Goal: Complete application form: Complete application form

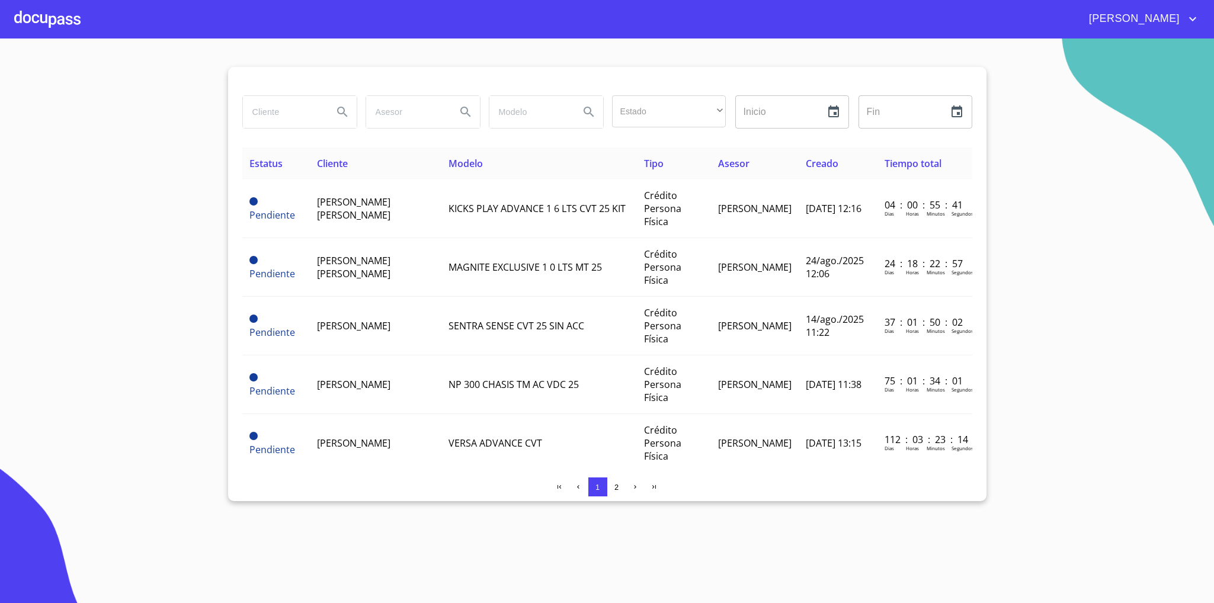
click at [54, 27] on div at bounding box center [47, 19] width 66 height 38
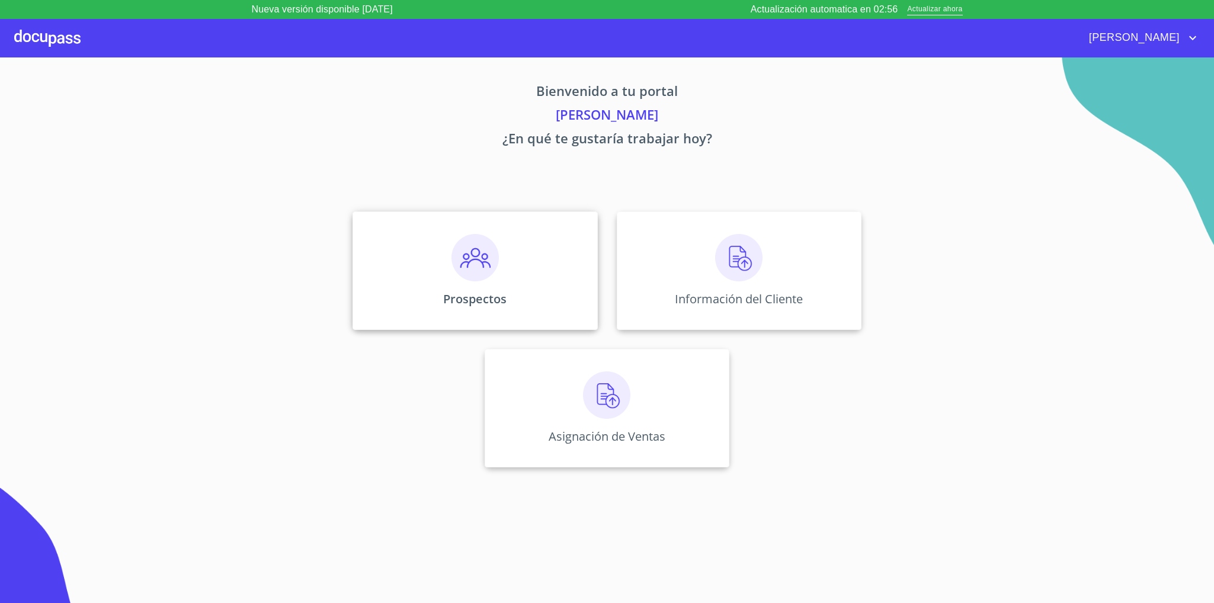
click at [502, 278] on div "Prospectos" at bounding box center [475, 271] width 245 height 118
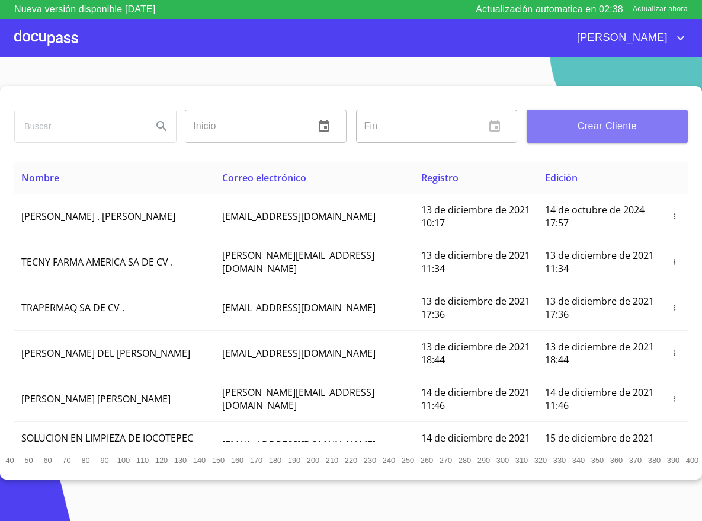
click at [601, 132] on span "Crear Cliente" at bounding box center [607, 126] width 142 height 17
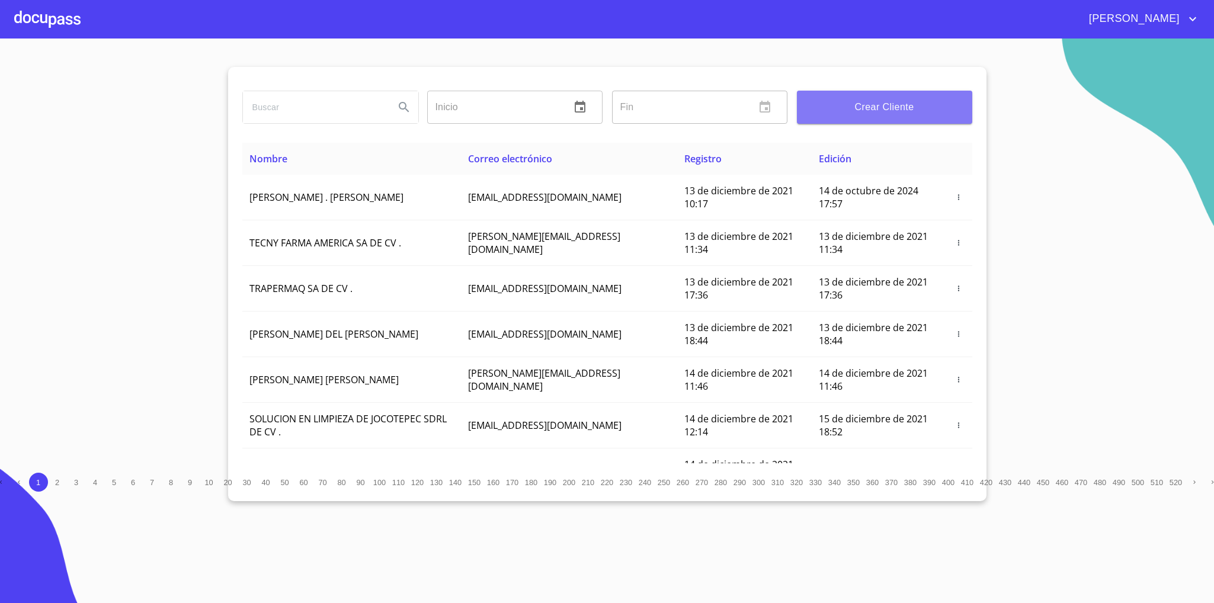
click at [701, 107] on span "Crear Cliente" at bounding box center [884, 107] width 156 height 17
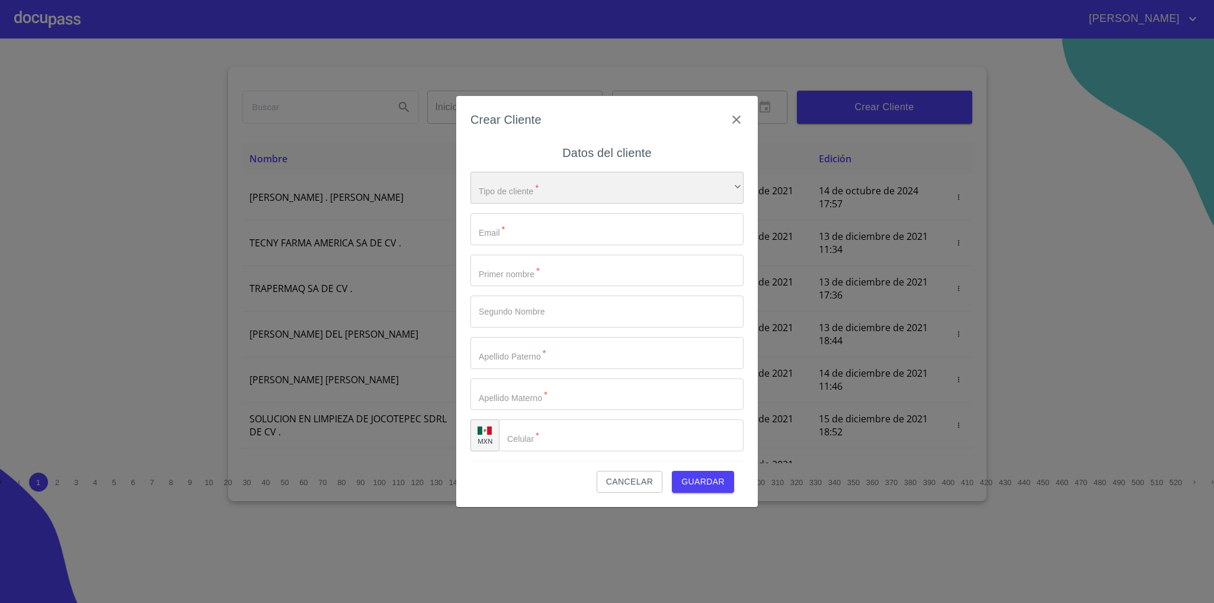
click at [573, 188] on div "​" at bounding box center [606, 188] width 273 height 32
click at [555, 200] on li "Persona Física" at bounding box center [599, 195] width 259 height 21
click at [537, 232] on input "Tipo de cliente   *" at bounding box center [606, 229] width 273 height 32
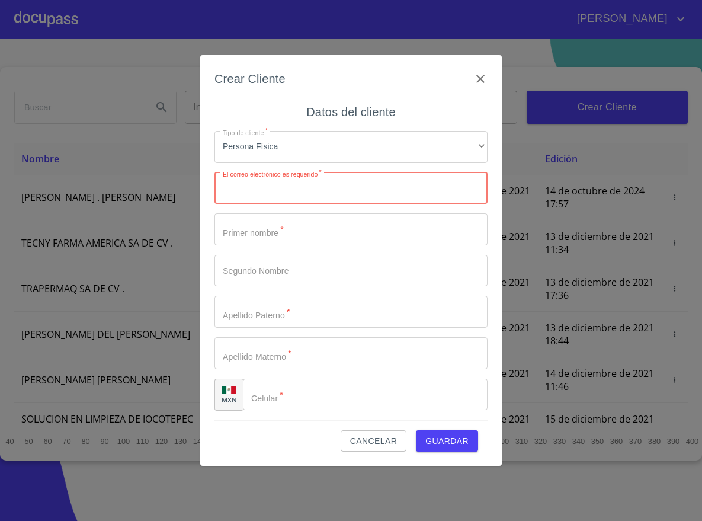
click at [302, 180] on input "Tipo de cliente   *" at bounding box center [350, 188] width 273 height 32
click at [280, 180] on input "Tipo de cliente   *" at bounding box center [350, 188] width 273 height 32
type input "regina.franco.t@gmail.com"
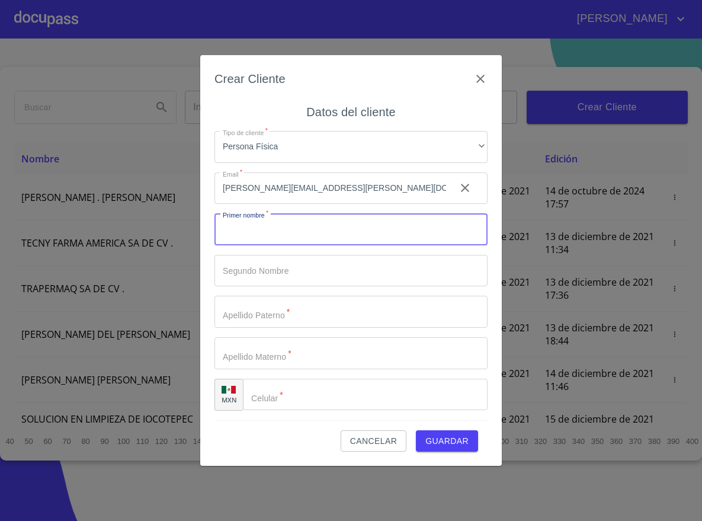
click at [239, 235] on input "Tipo de cliente   *" at bounding box center [350, 229] width 273 height 32
click at [239, 235] on input "regina" at bounding box center [330, 229] width 232 height 32
type input "[PERSON_NAME]"
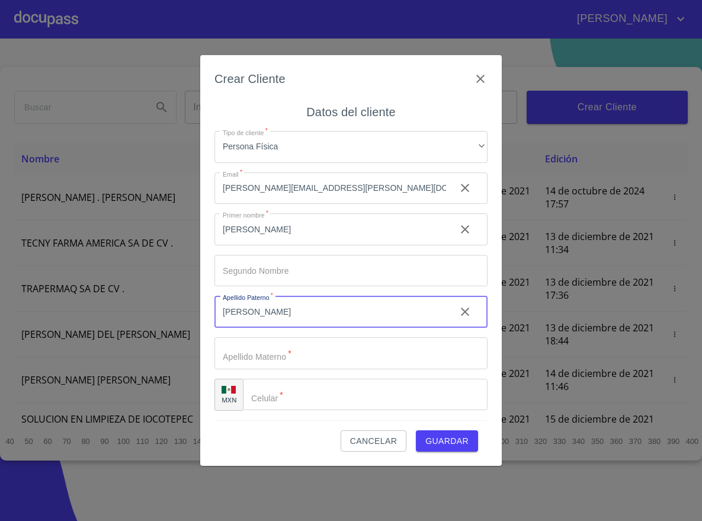
type input "[PERSON_NAME]"
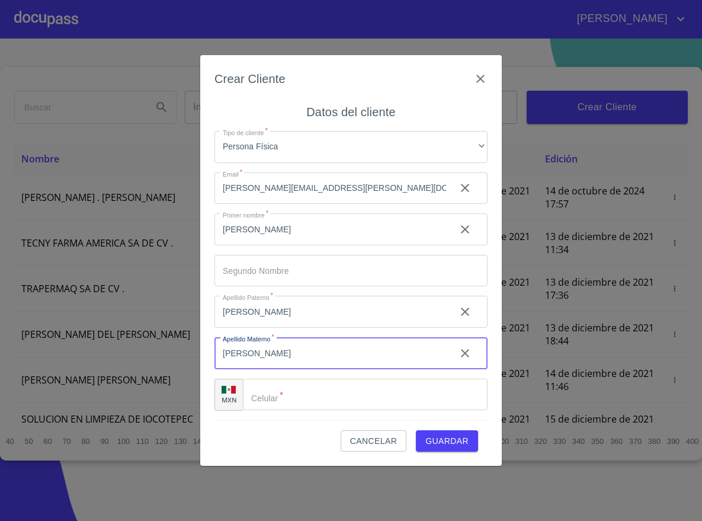
type input "[PERSON_NAME]"
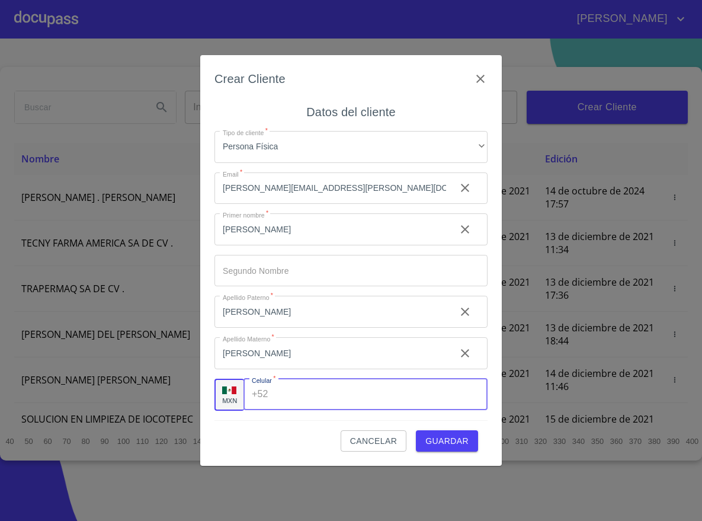
click at [322, 390] on input "Tipo de cliente   *" at bounding box center [380, 395] width 214 height 32
type input "[PHONE_NUMBER]"
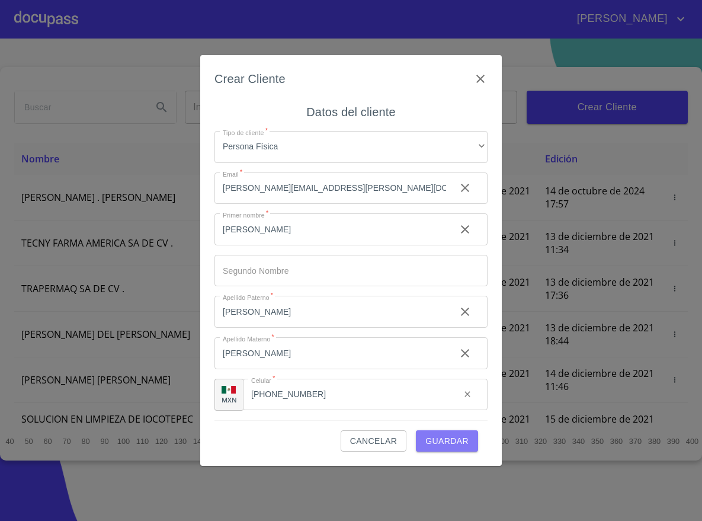
click at [443, 434] on span "Guardar" at bounding box center [446, 441] width 43 height 15
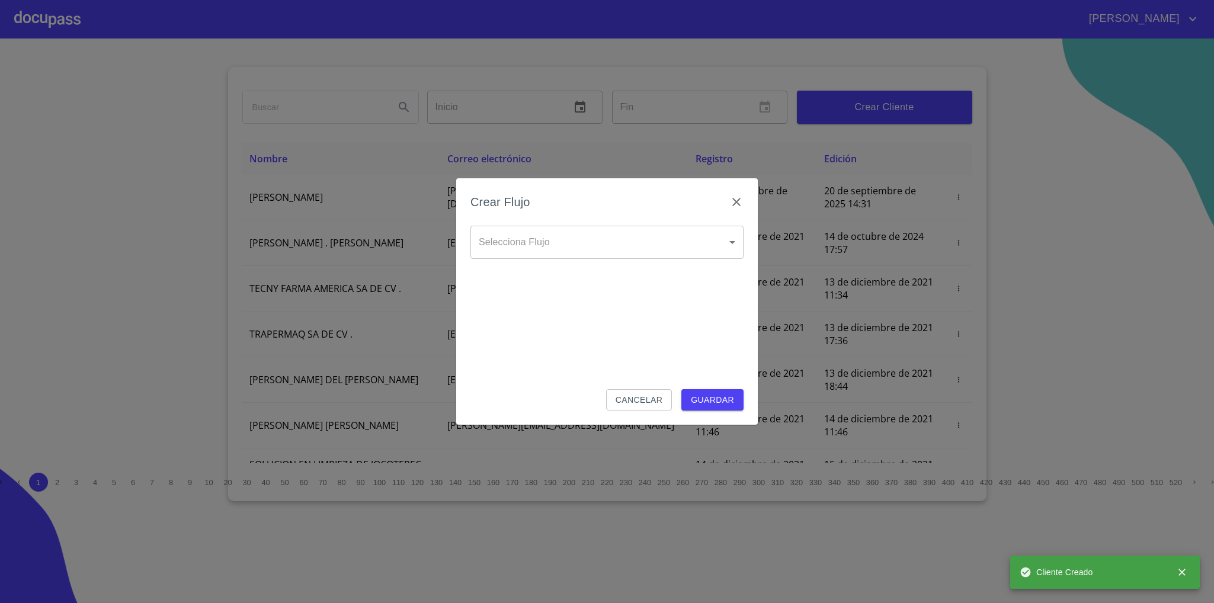
click at [663, 238] on body "CARLOS Inicio ​ Fin ​ Crear Cliente Nombre Correo electrónico Registro Edición …" at bounding box center [607, 301] width 1214 height 603
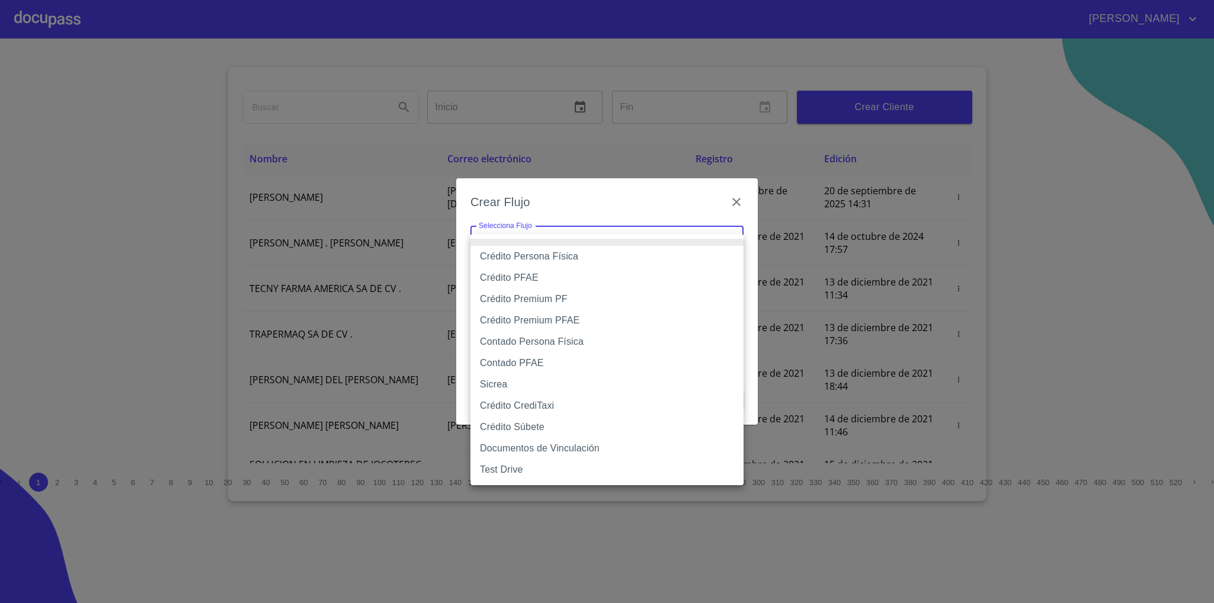
click at [512, 253] on li "Crédito Persona Física" at bounding box center [606, 256] width 273 height 21
type input "61b033e49b8c202ad5bb7912"
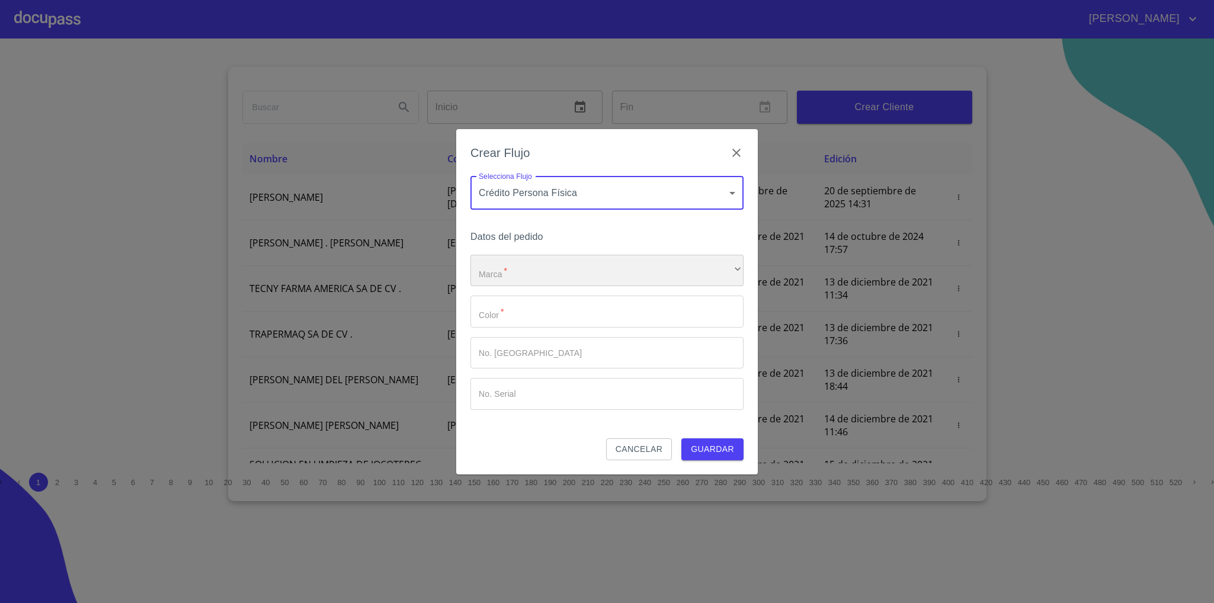
click at [546, 279] on div "​" at bounding box center [606, 271] width 273 height 32
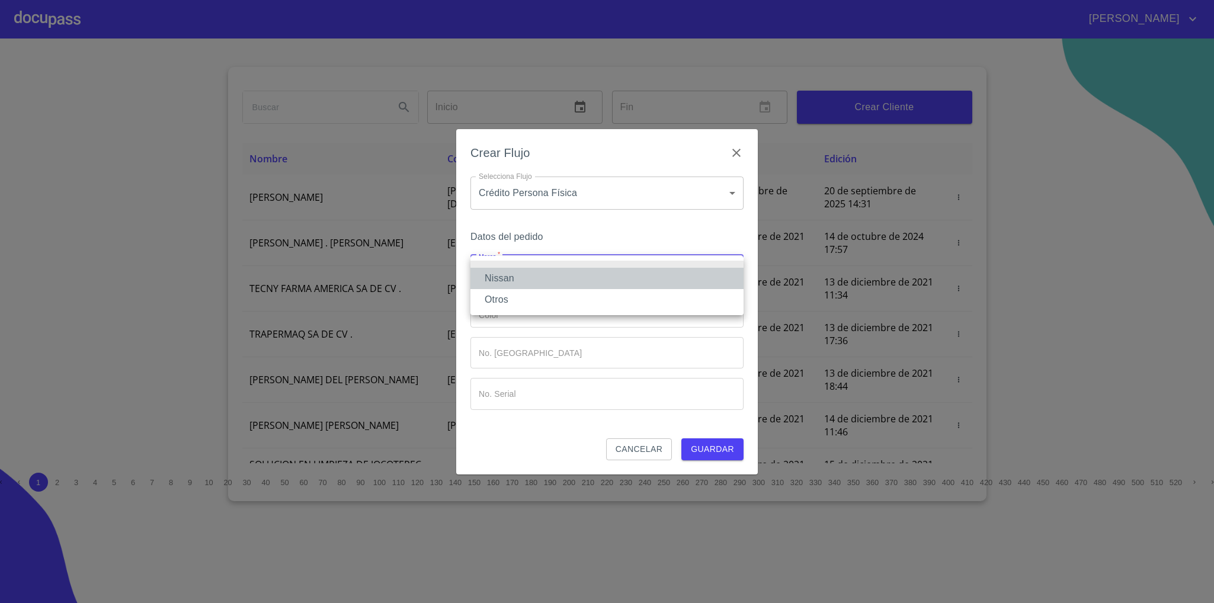
click at [537, 285] on li "Nissan" at bounding box center [606, 278] width 273 height 21
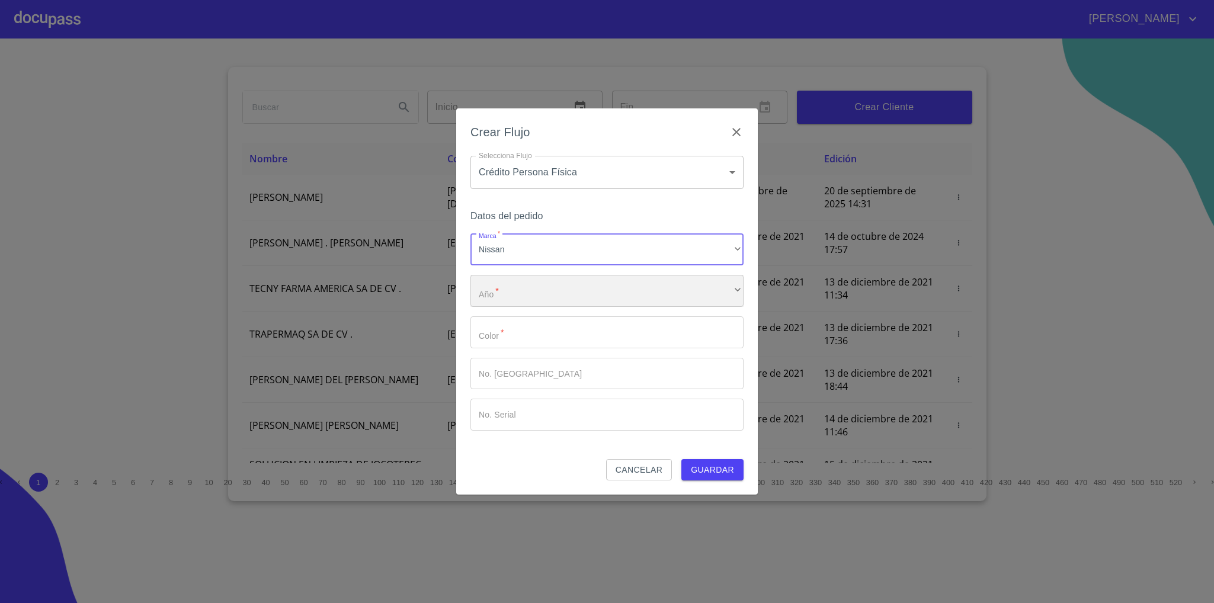
click at [530, 299] on div "​" at bounding box center [606, 291] width 273 height 32
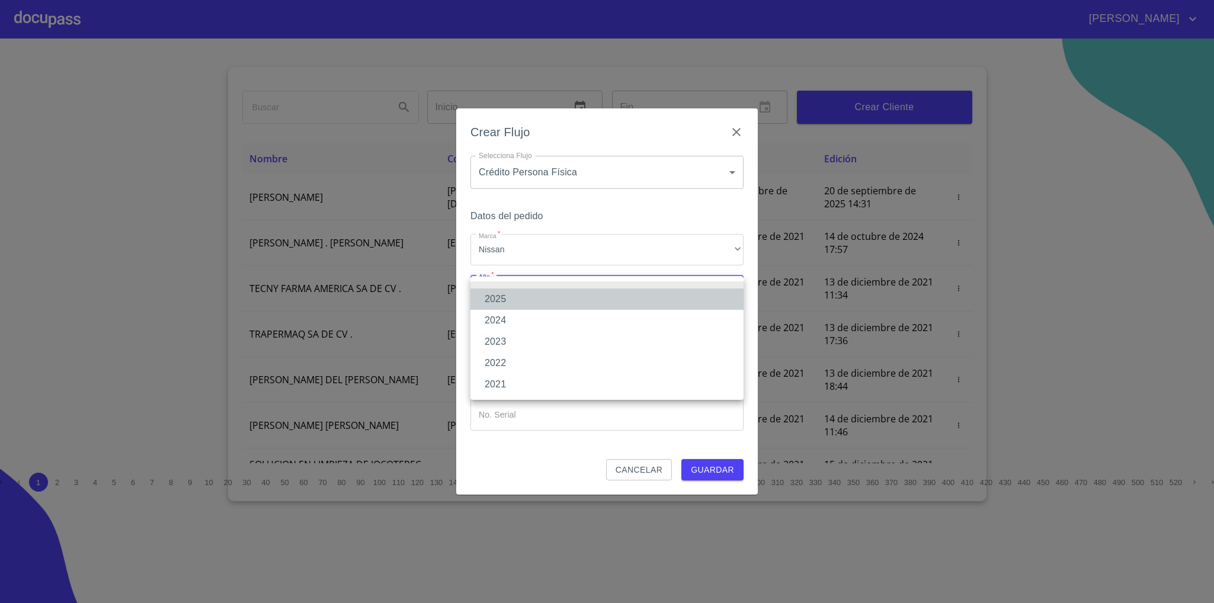
click at [526, 299] on li "2025" at bounding box center [606, 299] width 273 height 21
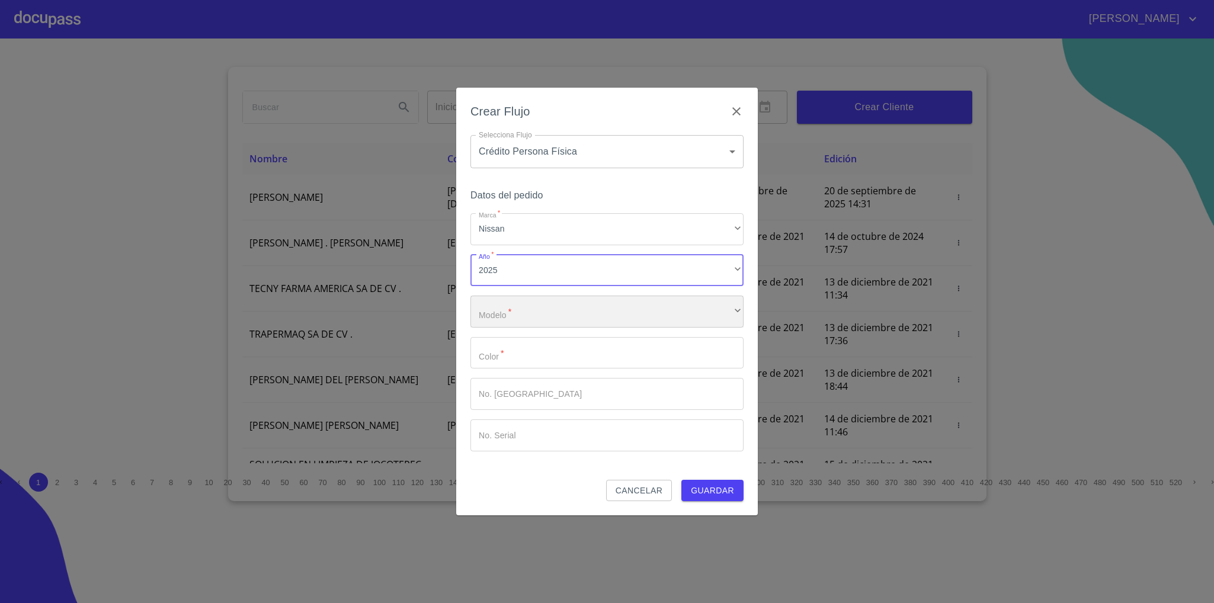
click at [526, 312] on div "​" at bounding box center [606, 312] width 273 height 32
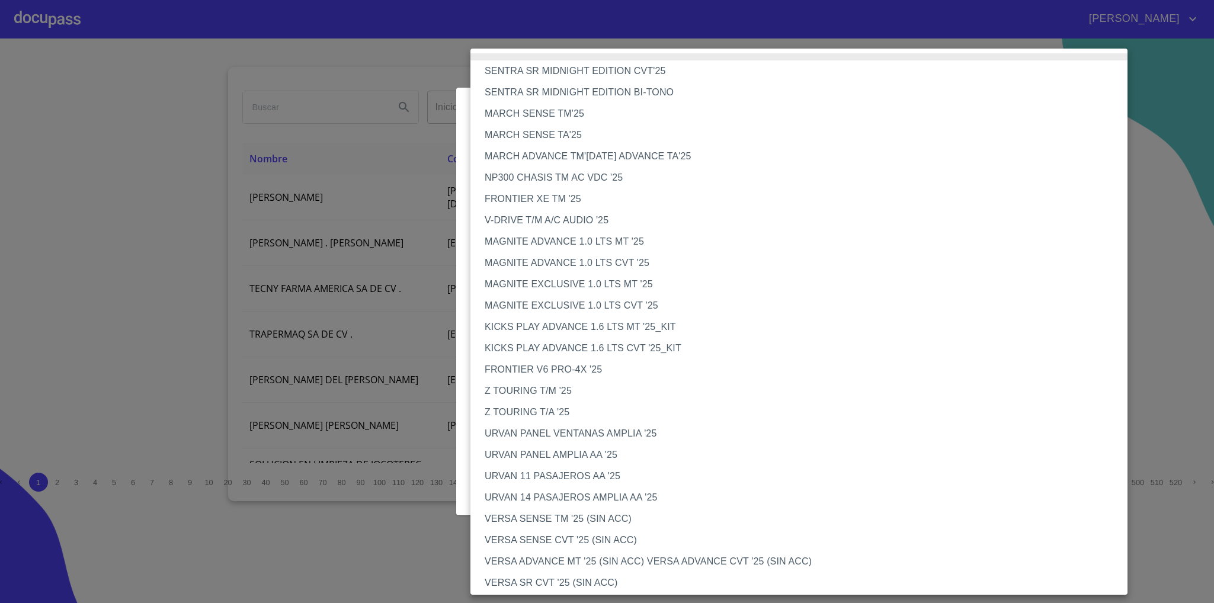
click at [639, 301] on li "MAGNITE EXCLUSIVE 1.0 LTS CVT '25" at bounding box center [805, 305] width 670 height 21
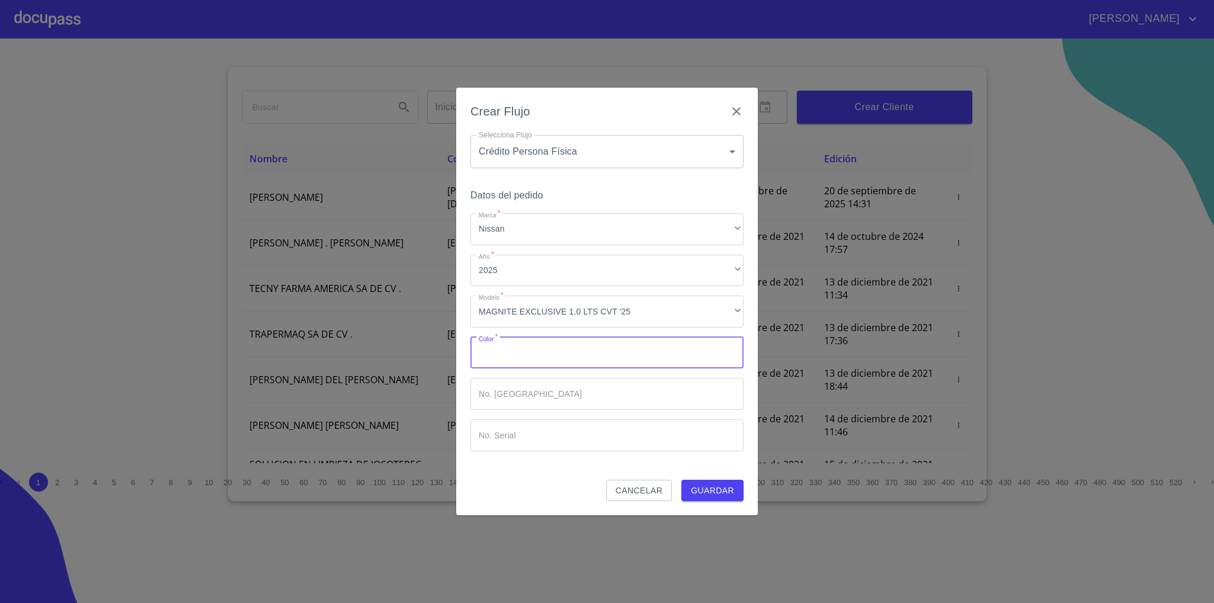
click at [600, 347] on input "Marca   *" at bounding box center [606, 353] width 273 height 32
type input "PLATA"
click at [559, 393] on input "Marca   *" at bounding box center [606, 394] width 273 height 32
click at [608, 443] on input "Marca   *" at bounding box center [606, 435] width 273 height 32
click at [698, 491] on span "Guardar" at bounding box center [712, 490] width 43 height 15
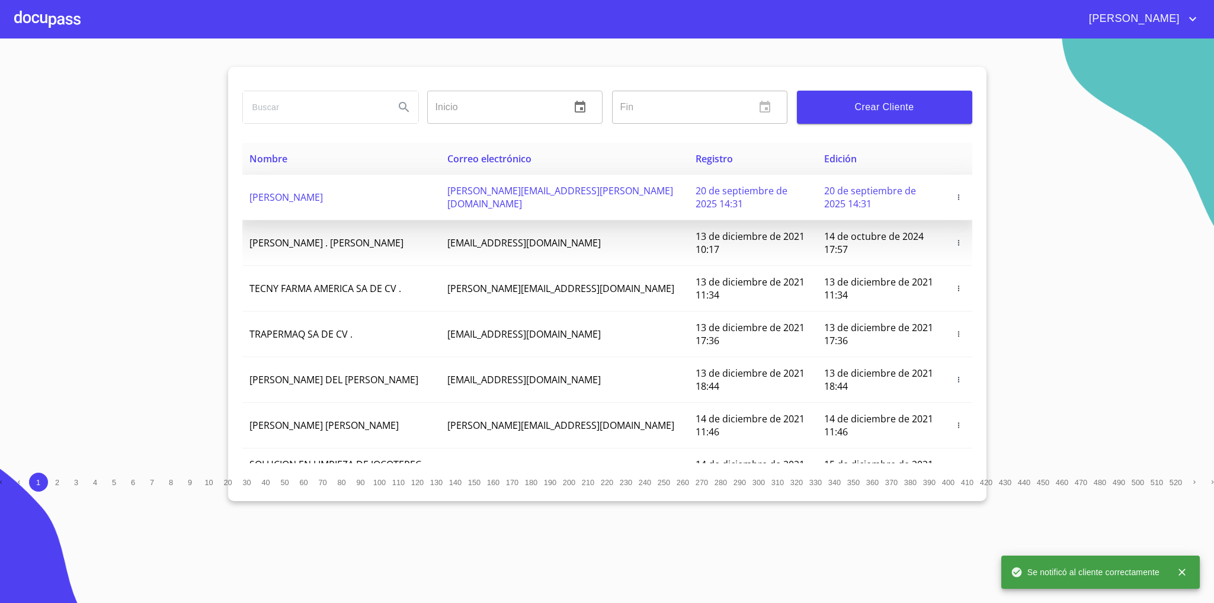
click at [323, 193] on span "[PERSON_NAME]" at bounding box center [285, 197] width 73 height 13
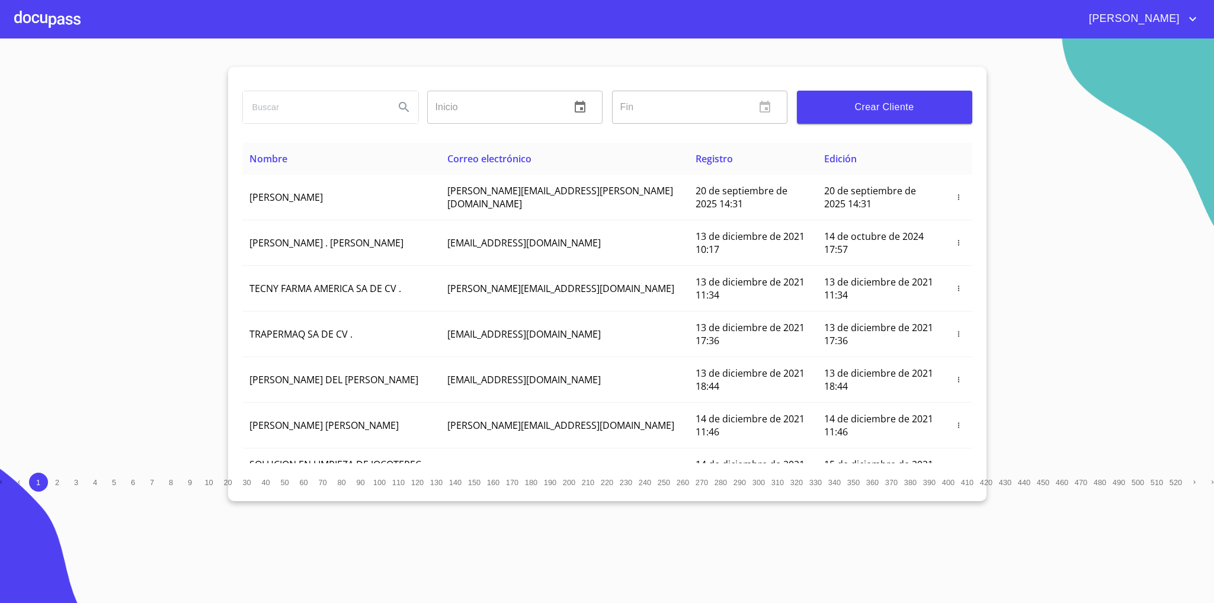
click at [43, 9] on div at bounding box center [47, 19] width 66 height 38
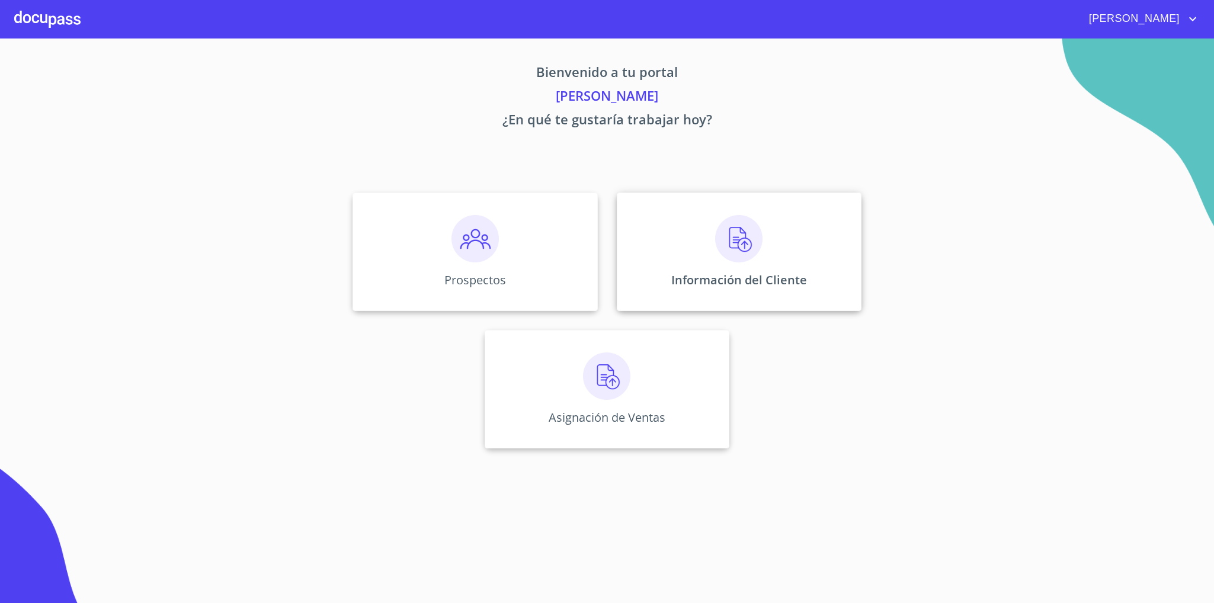
click at [685, 226] on div "Información del Cliente" at bounding box center [739, 252] width 245 height 118
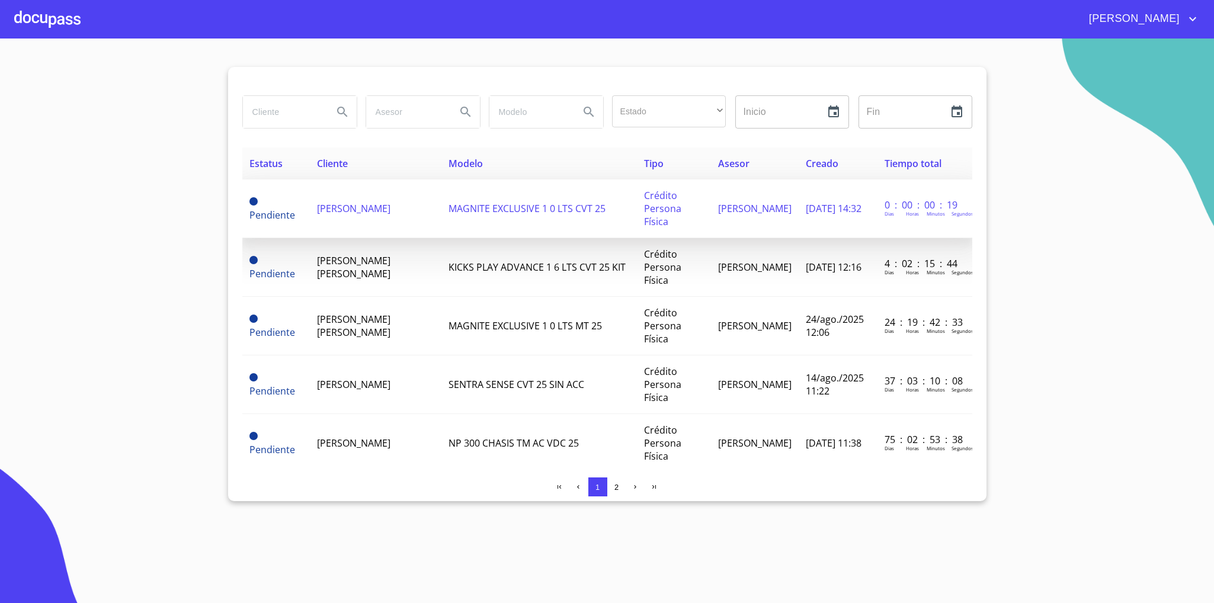
click at [345, 207] on span "[PERSON_NAME]" at bounding box center [353, 208] width 73 height 13
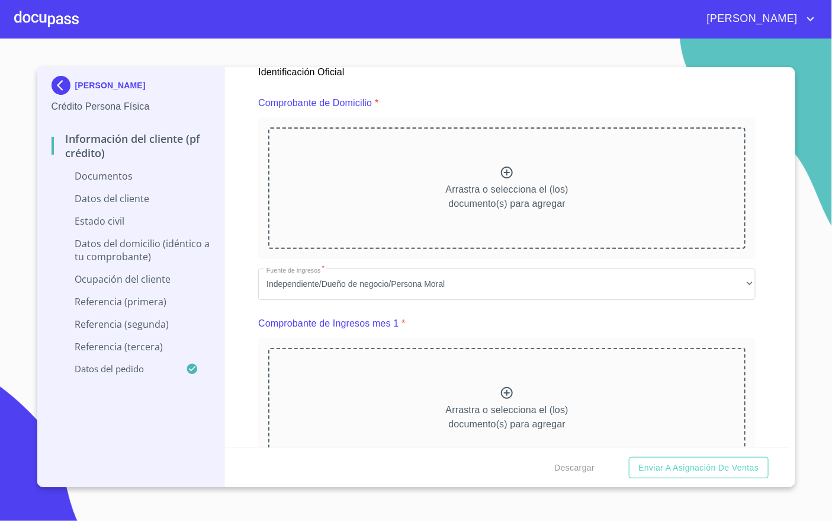
scroll to position [622, 0]
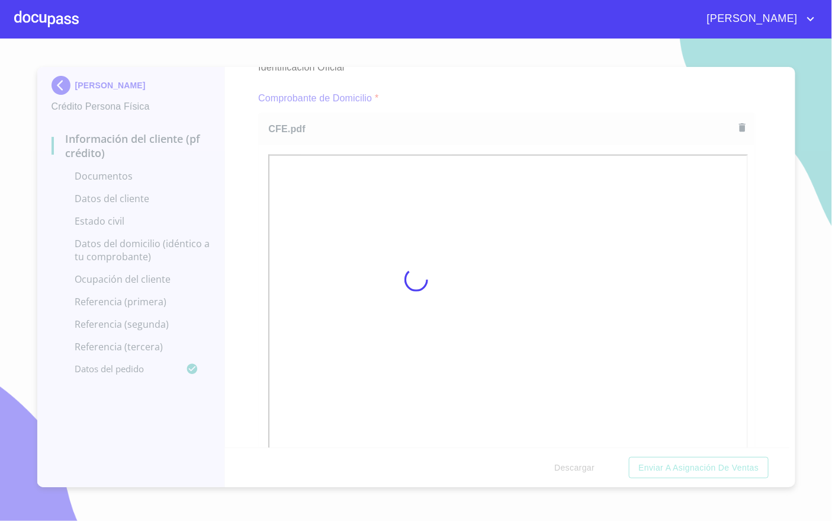
click at [701, 232] on div at bounding box center [416, 280] width 832 height 482
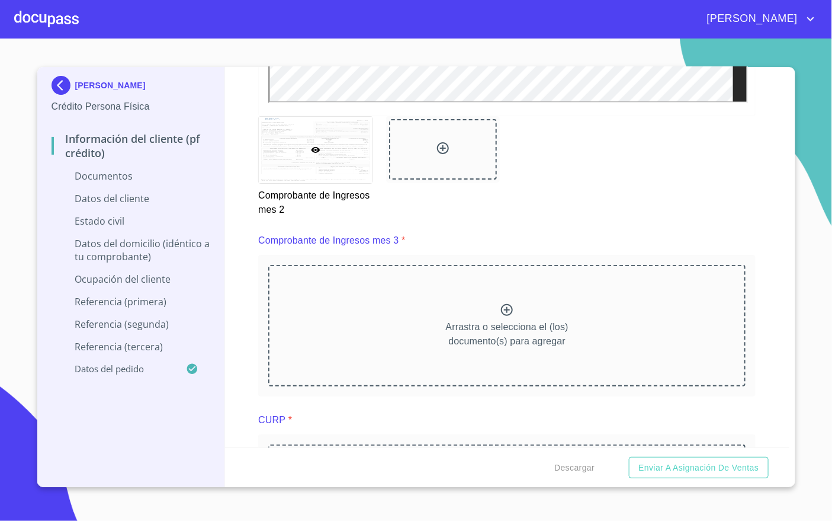
scroll to position [0, 0]
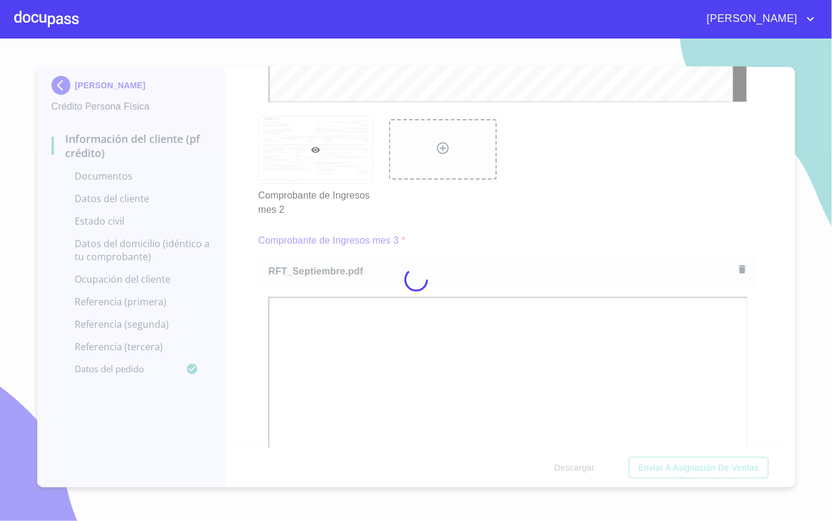
click at [701, 321] on div at bounding box center [416, 280] width 832 height 482
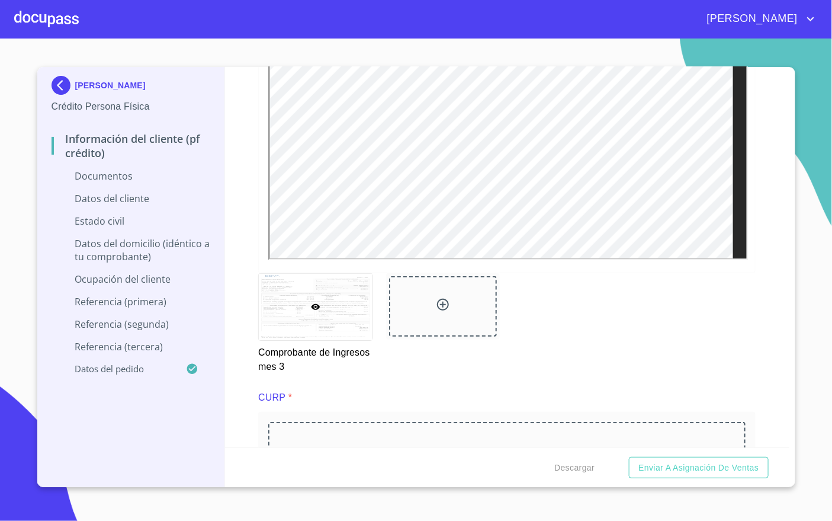
scroll to position [2587, 0]
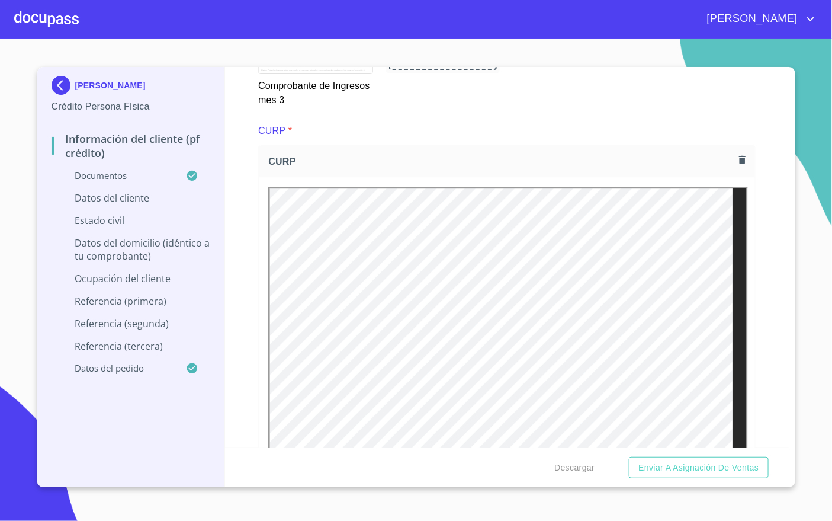
click at [766, 249] on div "Información del cliente (PF crédito) Documentos Documento de identificación   *…" at bounding box center [507, 257] width 565 height 380
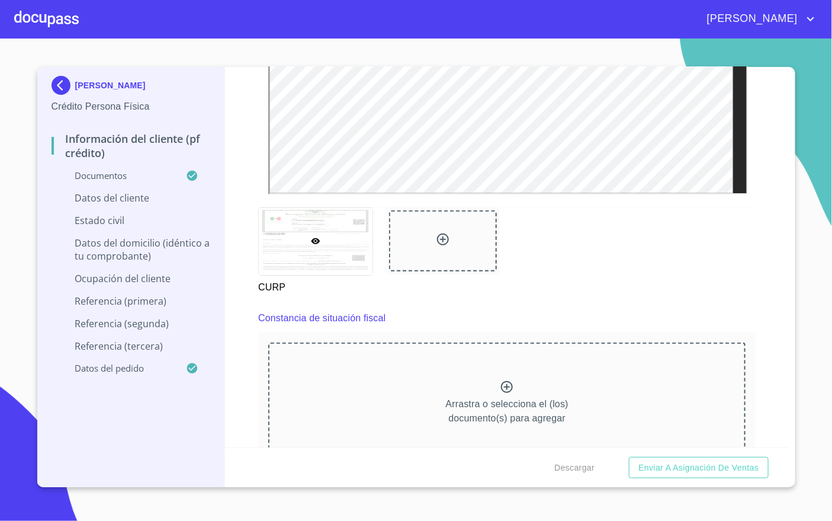
scroll to position [3036, 0]
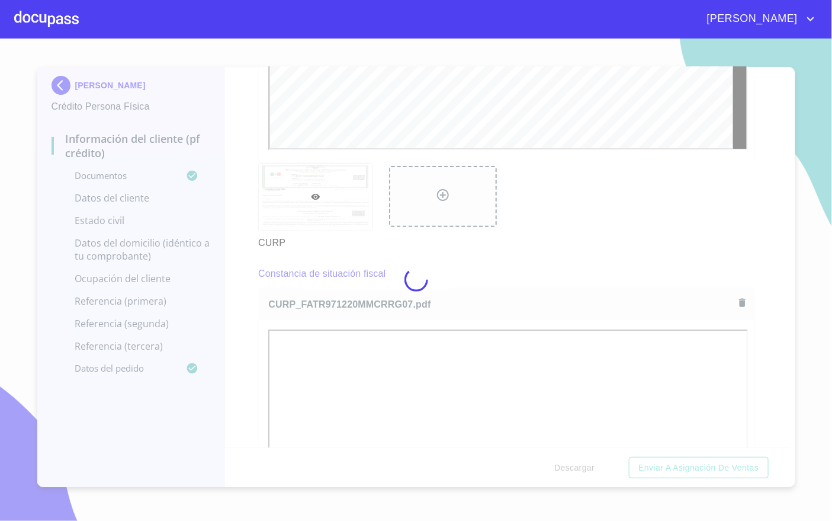
click at [750, 279] on div at bounding box center [416, 280] width 832 height 482
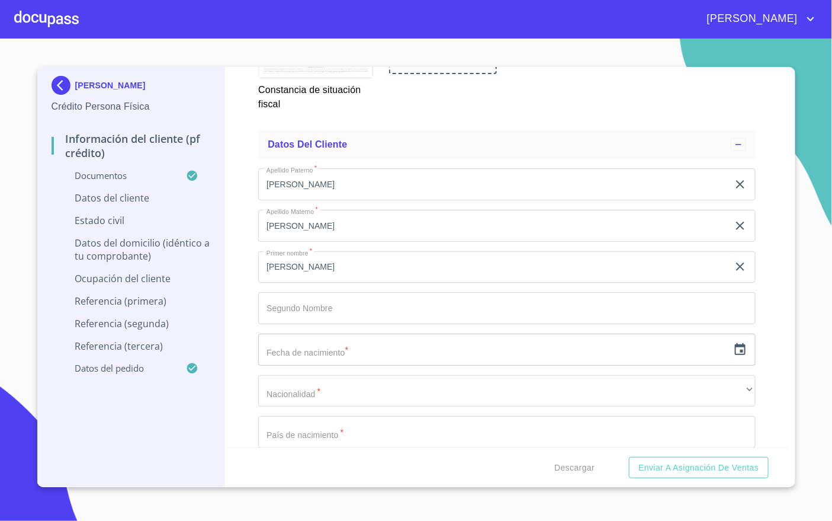
scroll to position [3747, 0]
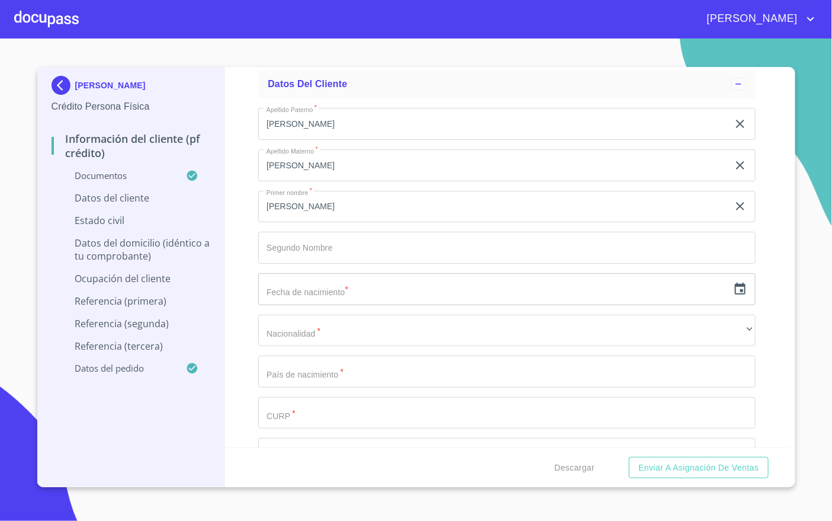
click at [735, 290] on icon "button" at bounding box center [740, 289] width 11 height 12
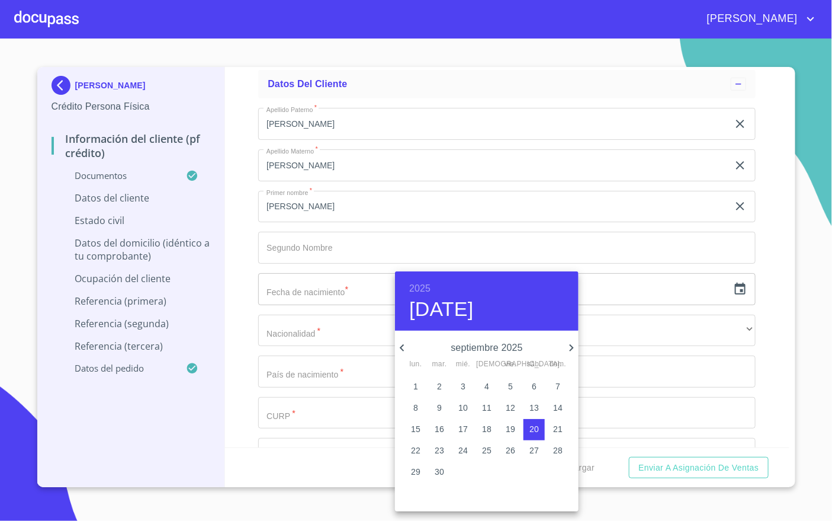
click at [418, 286] on h6 "2025" at bounding box center [419, 288] width 21 height 17
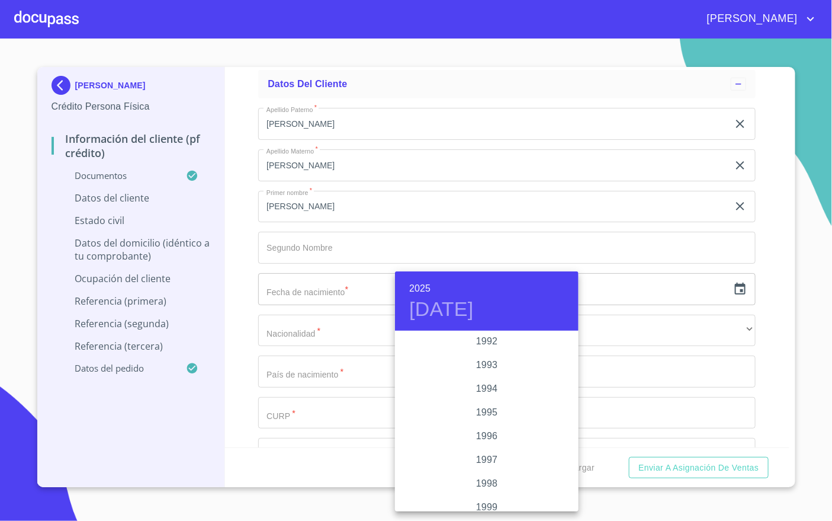
scroll to position [1587, 0]
click at [488, 456] on div "1997" at bounding box center [487, 463] width 184 height 24
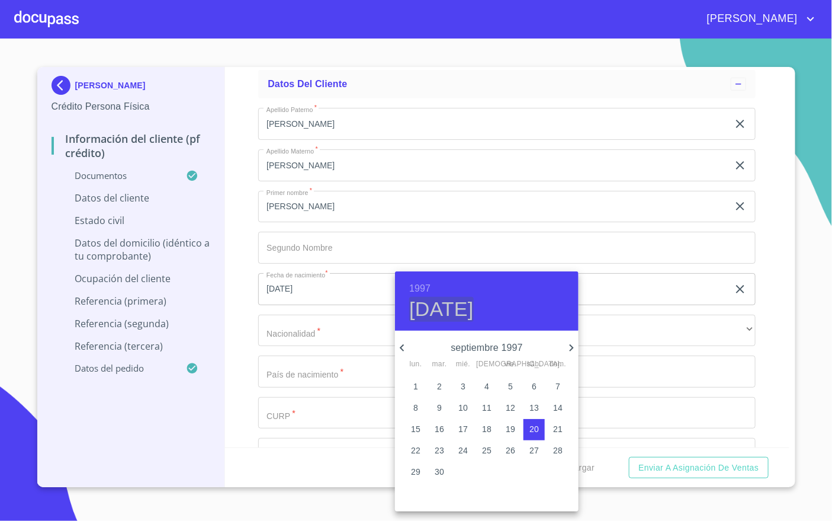
click at [474, 308] on h4 "[DATE]" at bounding box center [441, 309] width 65 height 25
click at [565, 345] on icon "button" at bounding box center [572, 348] width 14 height 14
click at [537, 424] on p "20" at bounding box center [534, 429] width 9 height 12
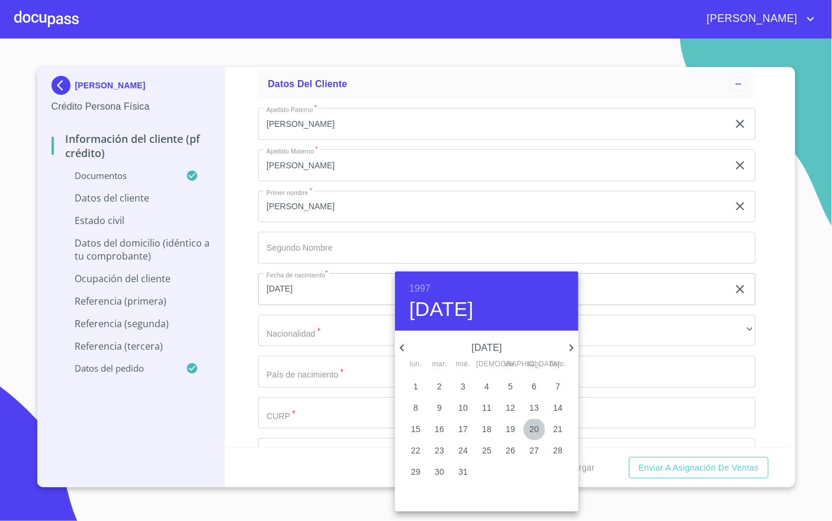
type input "[DATE]"
click at [327, 335] on div at bounding box center [416, 260] width 832 height 521
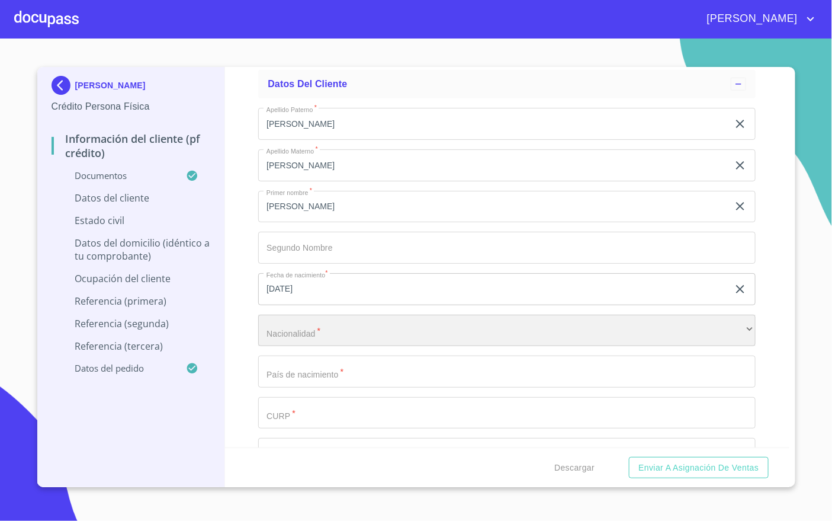
click at [315, 327] on div "​" at bounding box center [507, 331] width 498 height 32
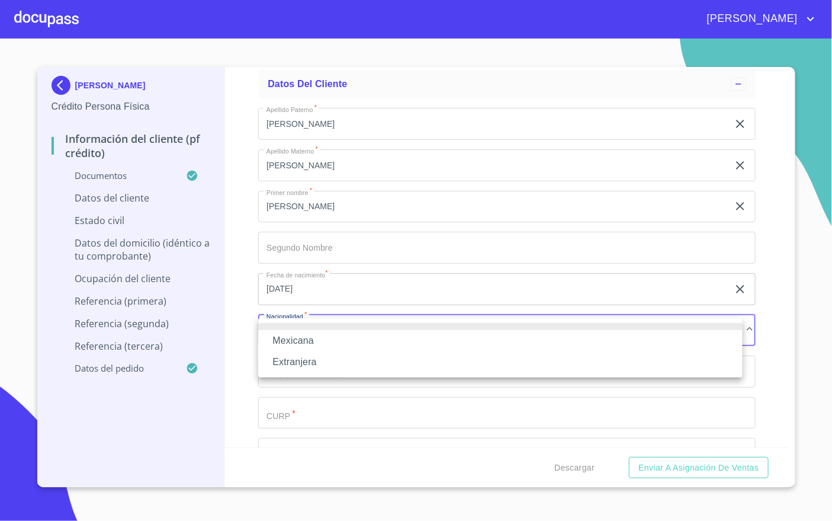
click at [332, 337] on li "Mexicana" at bounding box center [500, 340] width 485 height 21
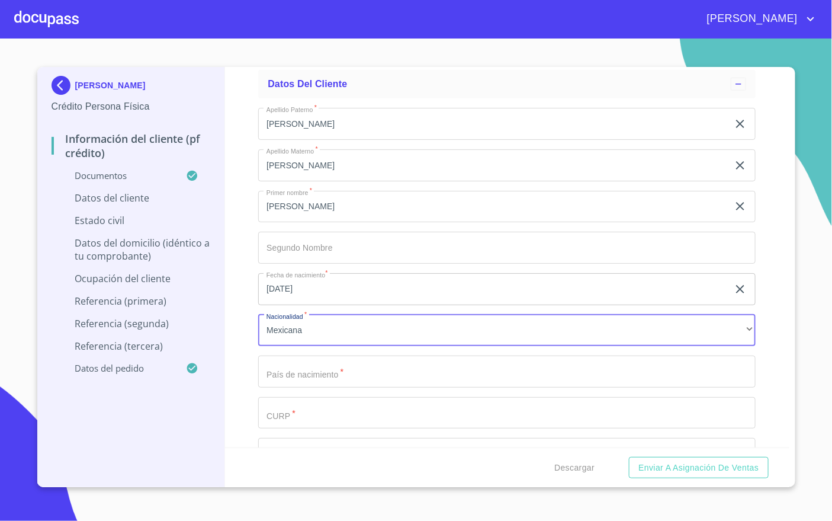
click at [319, 377] on input "Documento de identificación   *" at bounding box center [507, 371] width 498 height 32
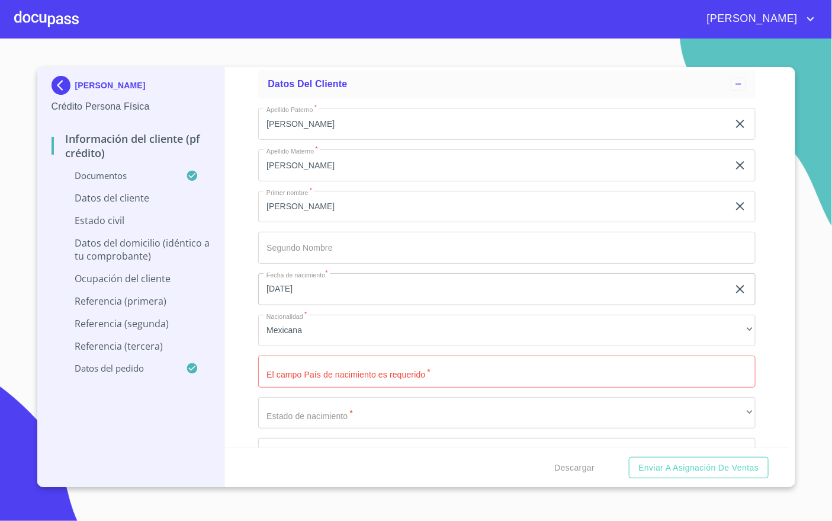
click at [461, 386] on input "Documento de identificación   *" at bounding box center [507, 371] width 498 height 32
click at [472, 377] on input "Documento de identificación   *" at bounding box center [507, 371] width 498 height 32
type input "M"
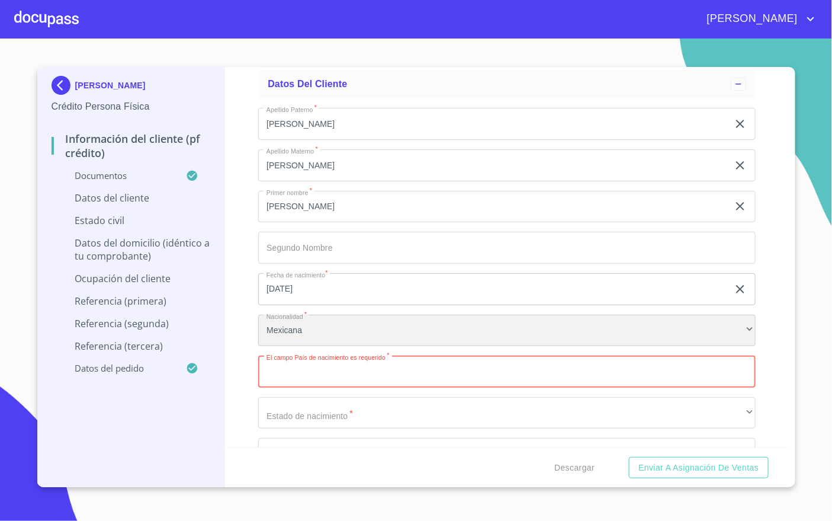
click at [512, 329] on div "Mexicana" at bounding box center [507, 331] width 498 height 32
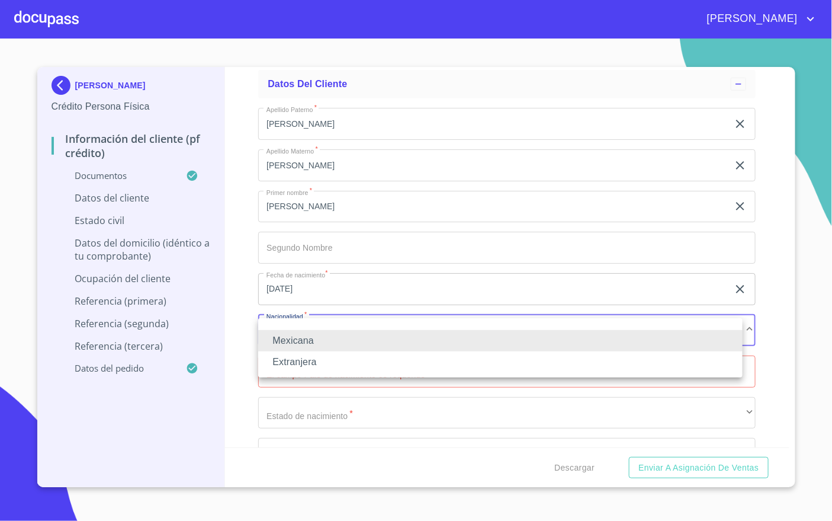
click at [427, 336] on li "Mexicana" at bounding box center [500, 340] width 485 height 21
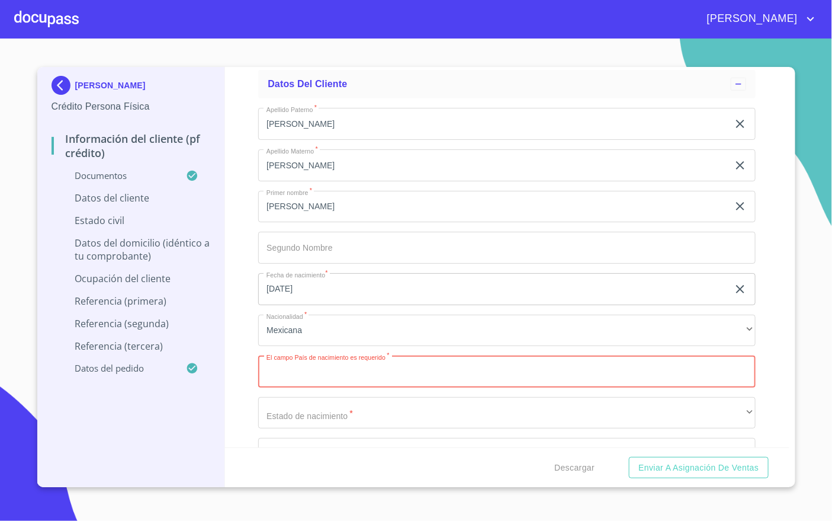
click at [386, 380] on input "Documento de identificación   *" at bounding box center [507, 371] width 498 height 32
type input "m"
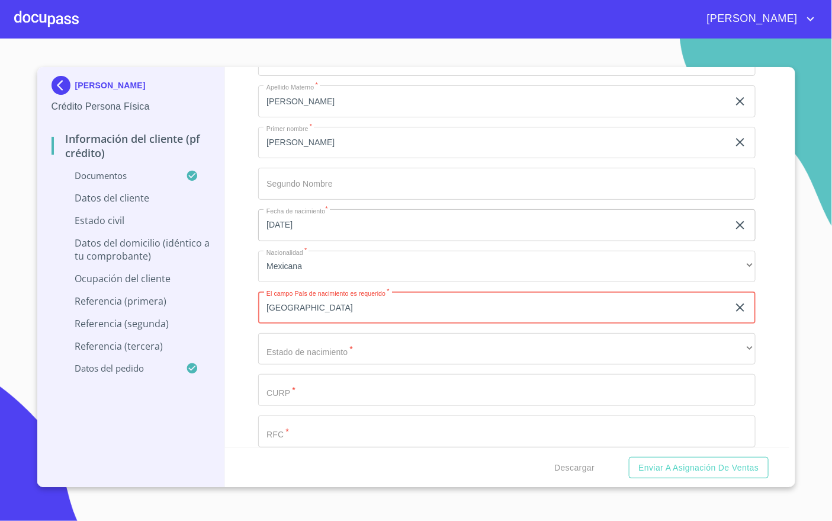
scroll to position [3835, 0]
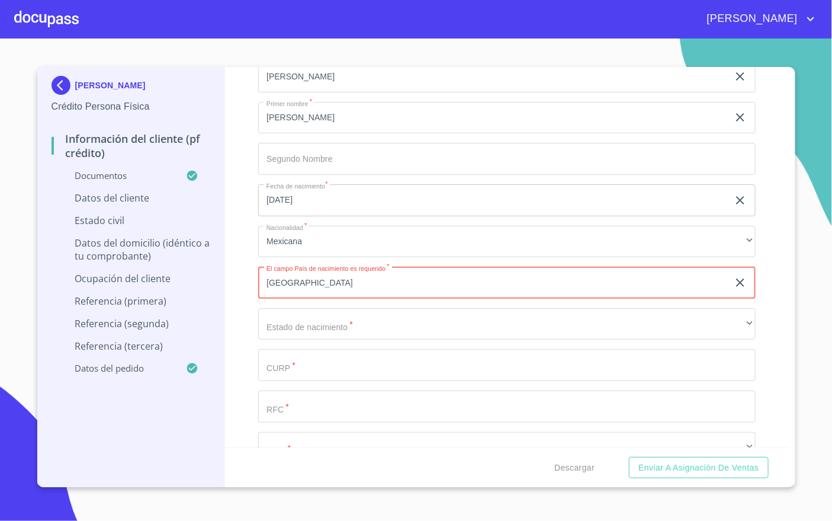
type input "[GEOGRAPHIC_DATA]"
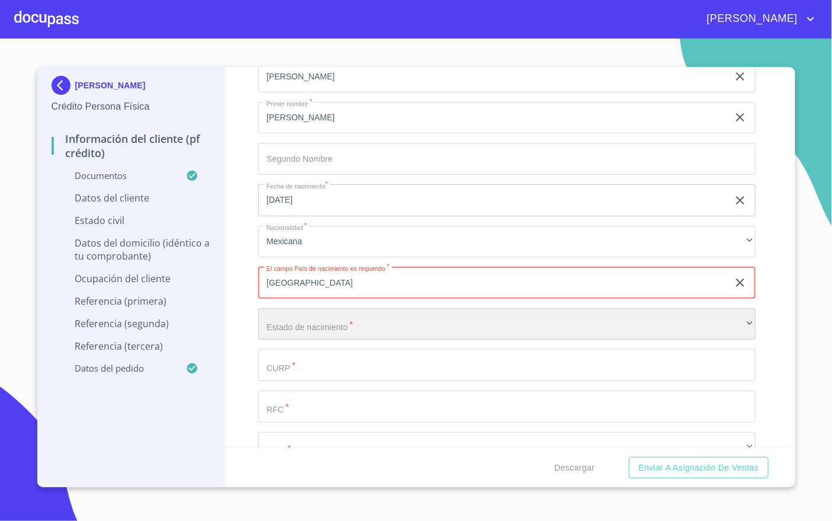
click at [360, 335] on div "​" at bounding box center [507, 324] width 498 height 32
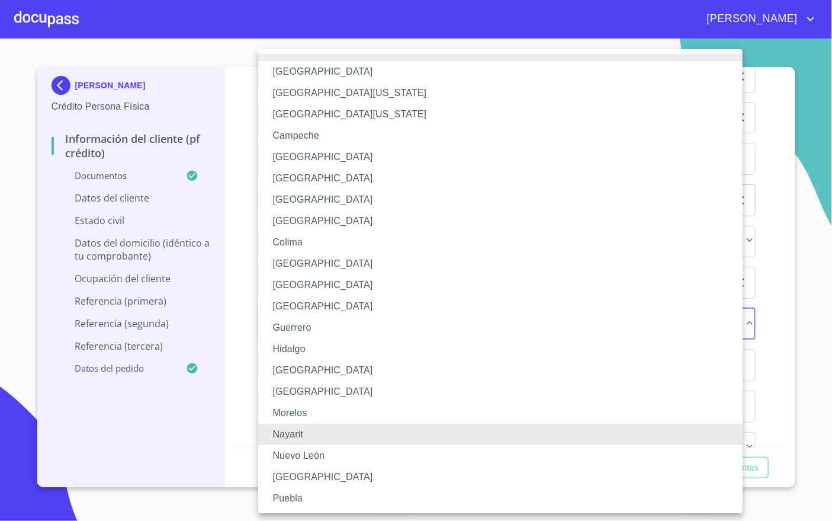
click at [408, 286] on li "[GEOGRAPHIC_DATA]" at bounding box center [507, 284] width 498 height 21
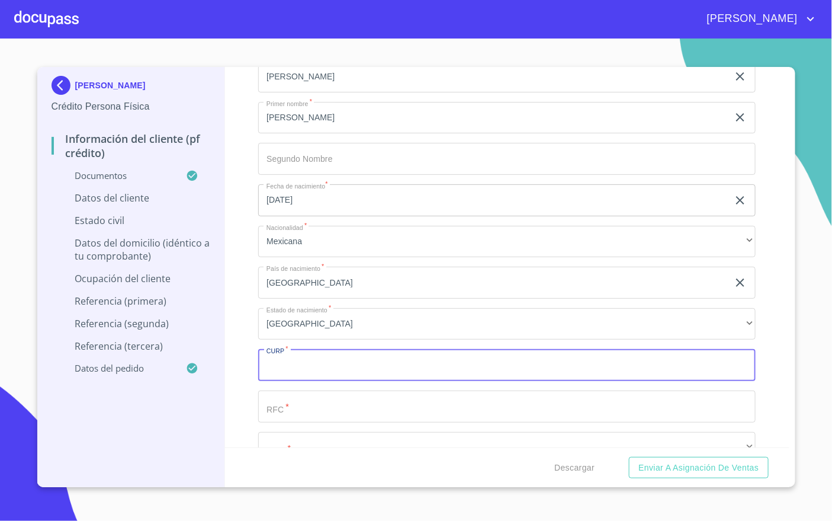
click at [423, 366] on input "Documento de identificación   *" at bounding box center [507, 365] width 498 height 32
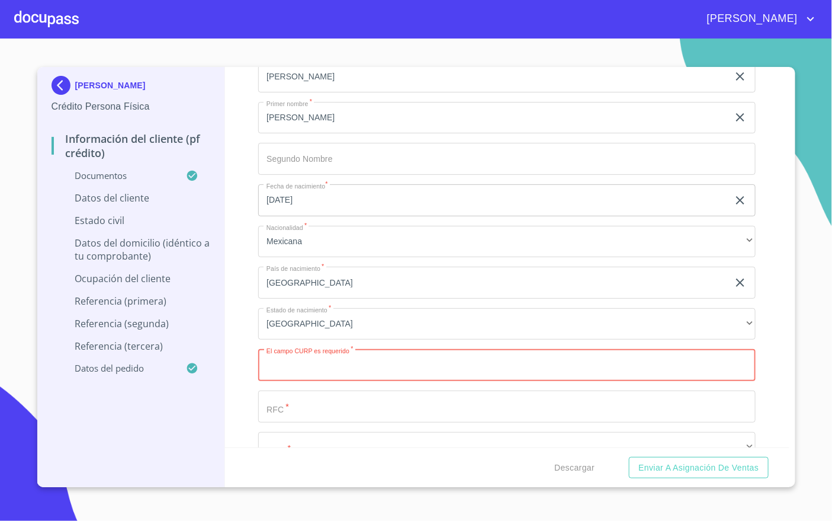
drag, startPoint x: 323, startPoint y: 370, endPoint x: 337, endPoint y: 377, distance: 14.8
click at [323, 370] on input "Documento de identificación   *" at bounding box center [507, 365] width 498 height 32
paste input "FATR971220MMCRRG07"
type input "FATR971220MMCRRG07"
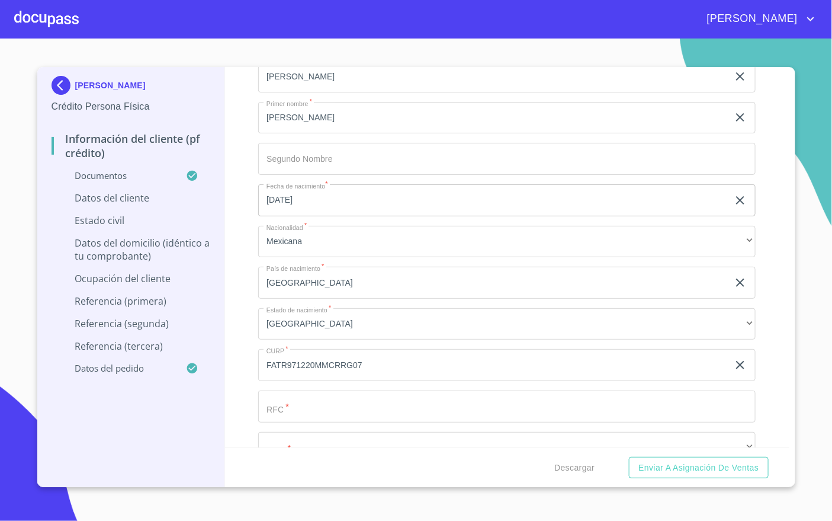
click at [313, 425] on div "Apellido Paterno   * [PERSON_NAME] ​ Apellido Materno   * [PERSON_NAME] ​ Prime…" at bounding box center [507, 282] width 498 height 546
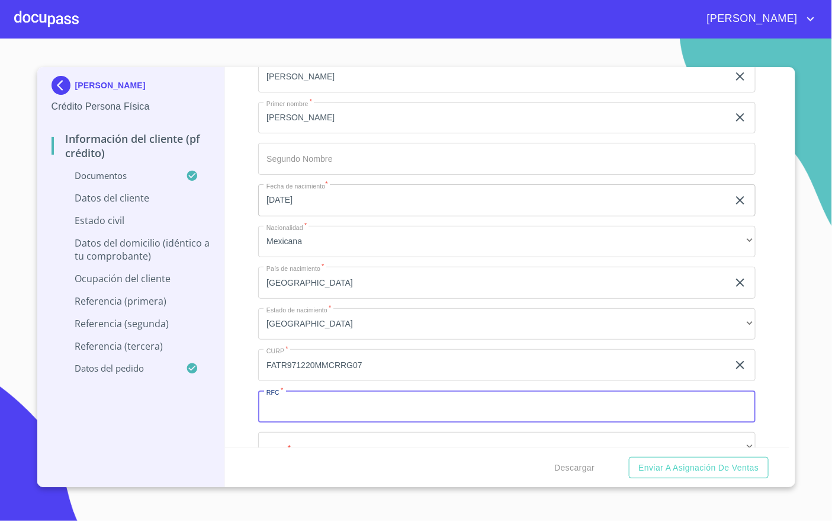
click at [324, 409] on input "Documento de identificación   *" at bounding box center [507, 406] width 498 height 32
paste input "FATR971220PN6"
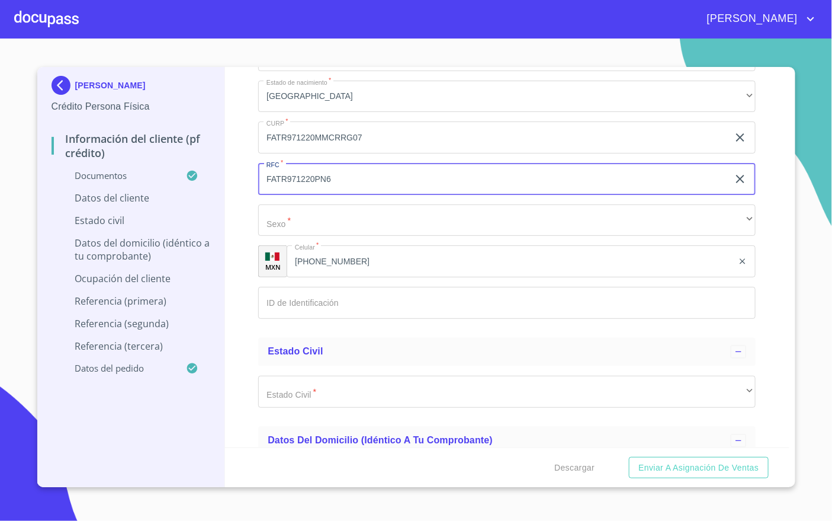
scroll to position [4102, 0]
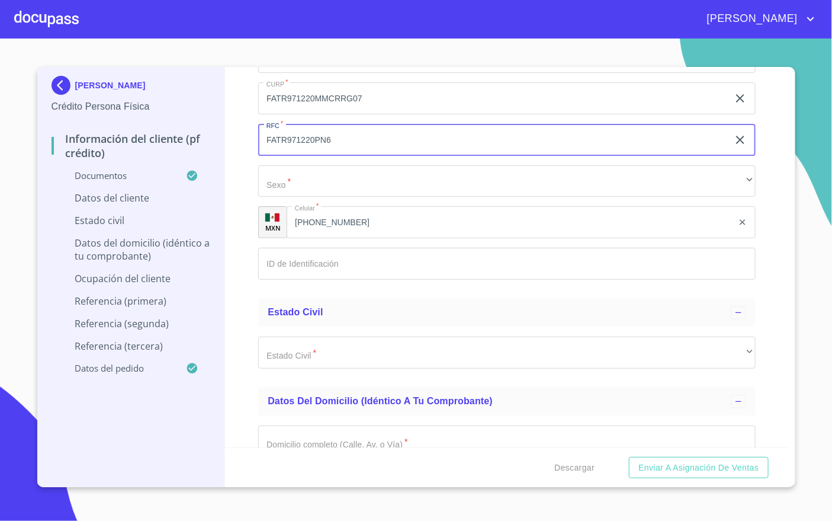
type input "FATR971220PN6"
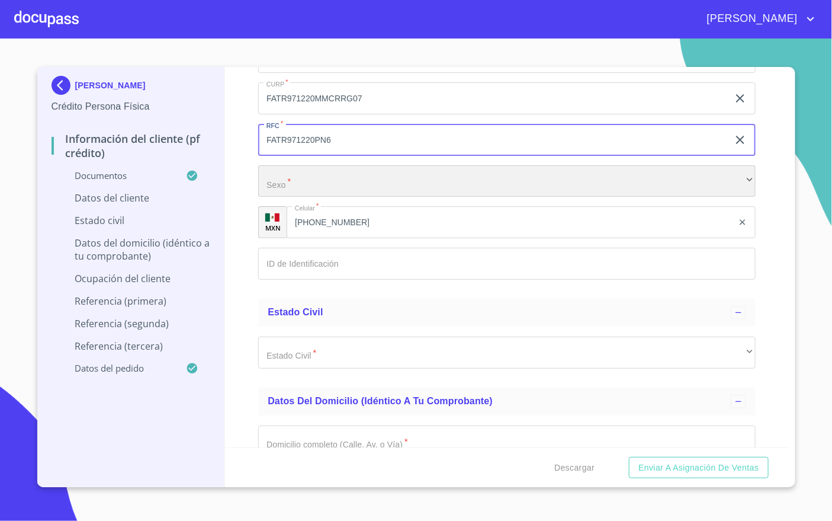
click at [341, 180] on div "​" at bounding box center [507, 181] width 498 height 32
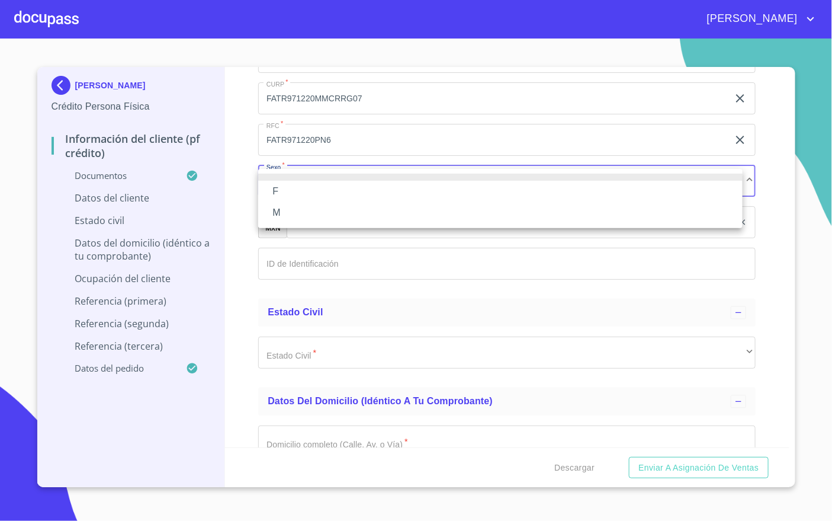
click at [324, 196] on li "F" at bounding box center [500, 191] width 485 height 21
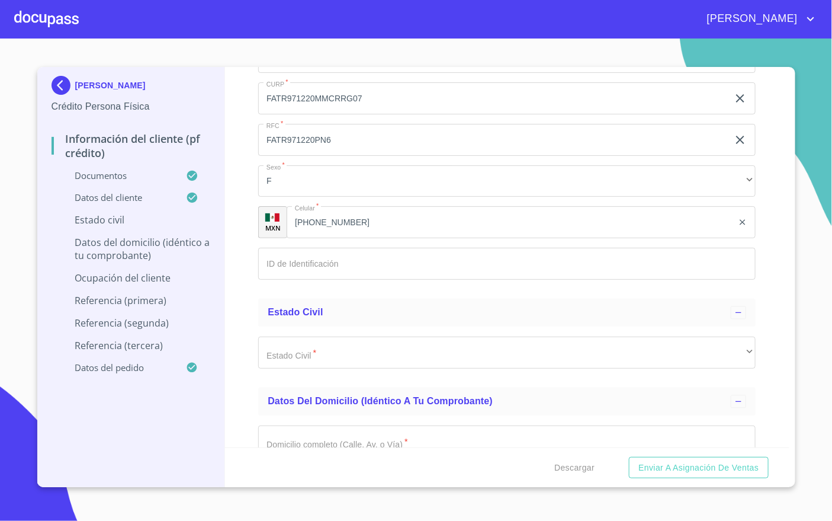
click at [338, 268] on input "Documento de identificación   *" at bounding box center [507, 264] width 498 height 32
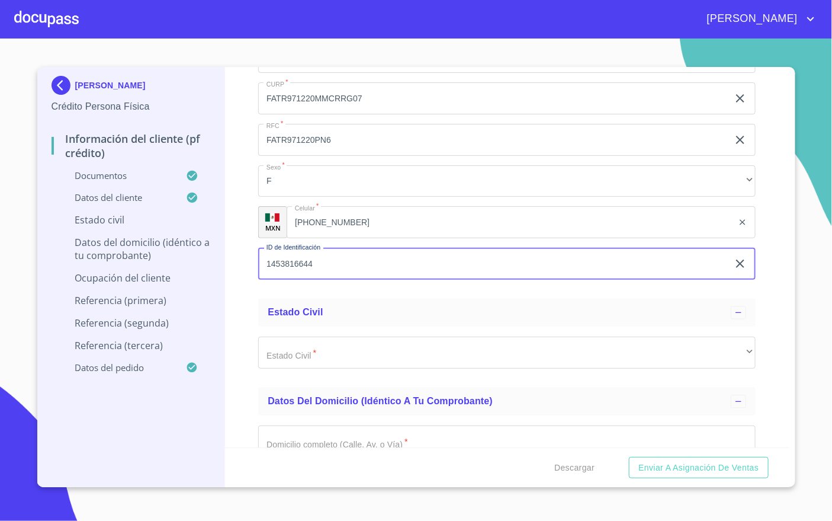
type input "1453816644"
click at [768, 337] on div "Información del cliente (PF crédito) Documentos Documento de identificación   *…" at bounding box center [507, 257] width 565 height 380
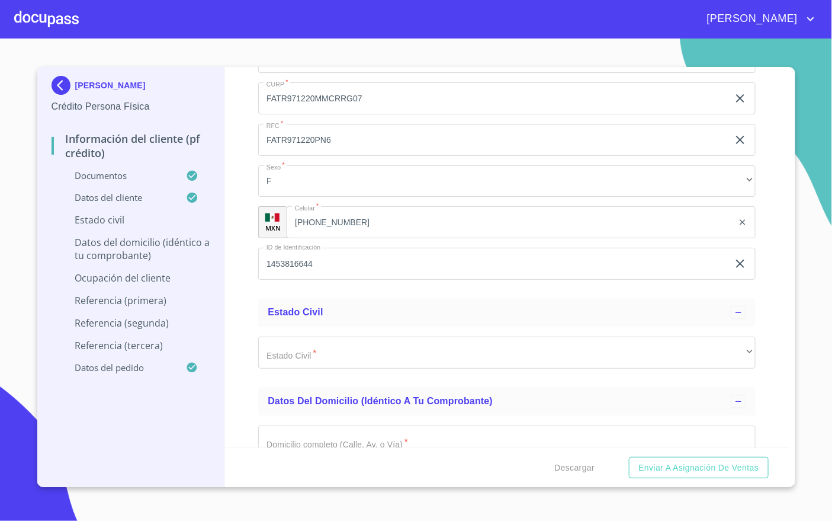
scroll to position [4191, 0]
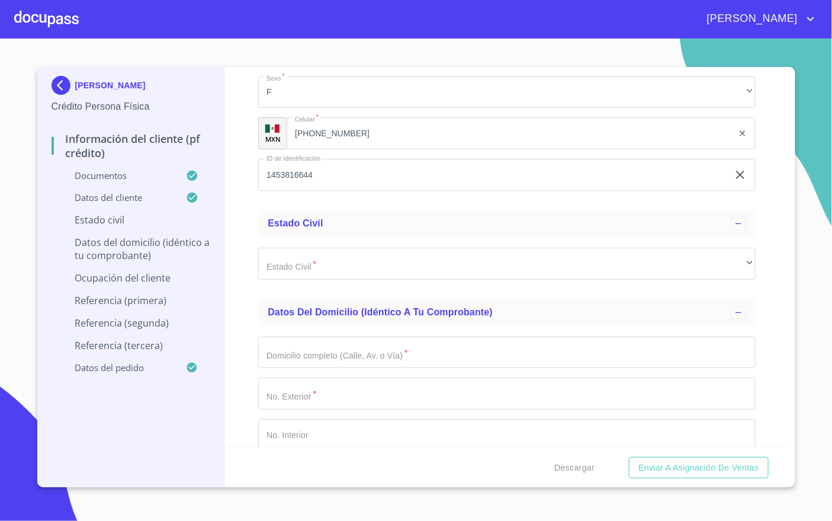
click at [687, 283] on div "Estado Civil   * ​ ​" at bounding box center [507, 263] width 498 height 51
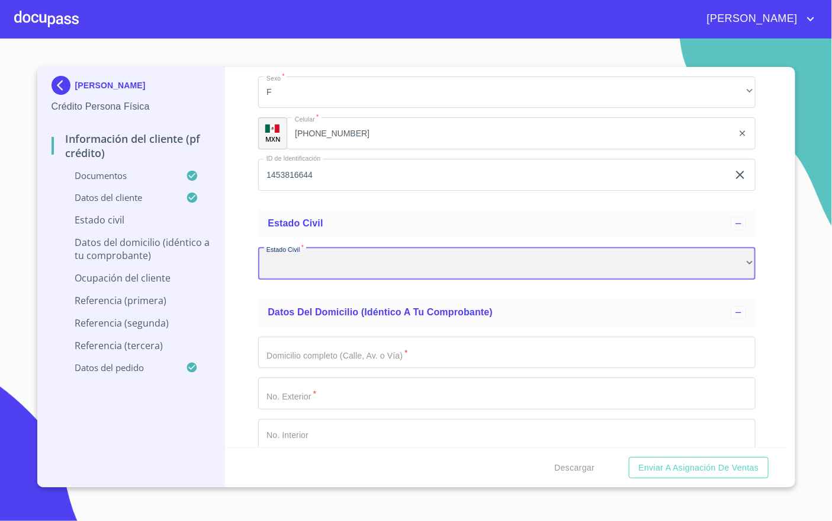
click at [687, 270] on div "​" at bounding box center [507, 264] width 498 height 32
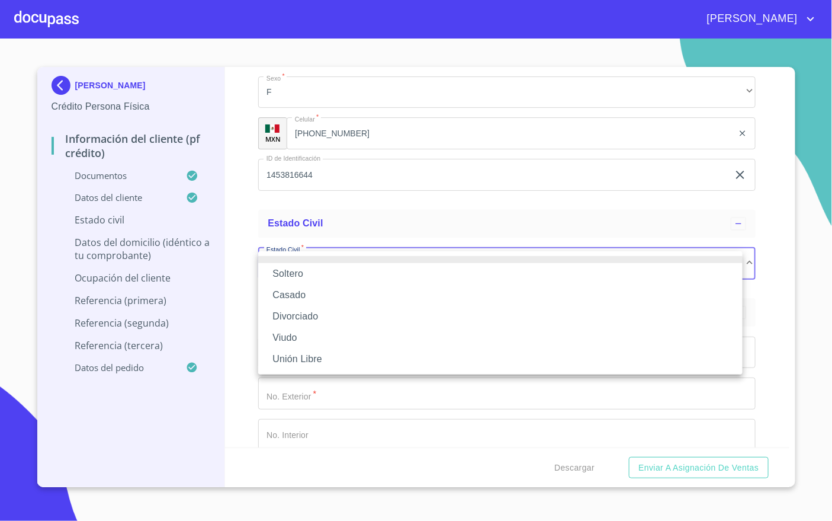
click at [353, 273] on li "Soltero" at bounding box center [500, 273] width 485 height 21
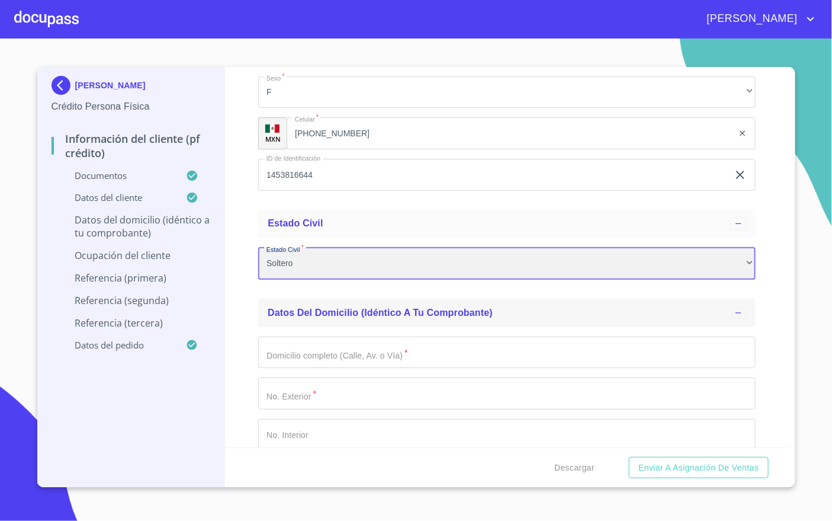
scroll to position [4280, 0]
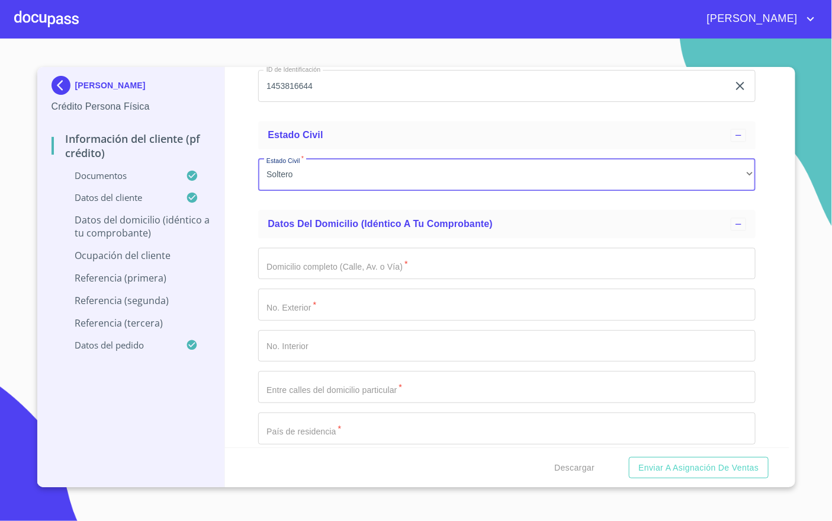
click at [470, 262] on input "Documento de identificación   *" at bounding box center [507, 264] width 498 height 32
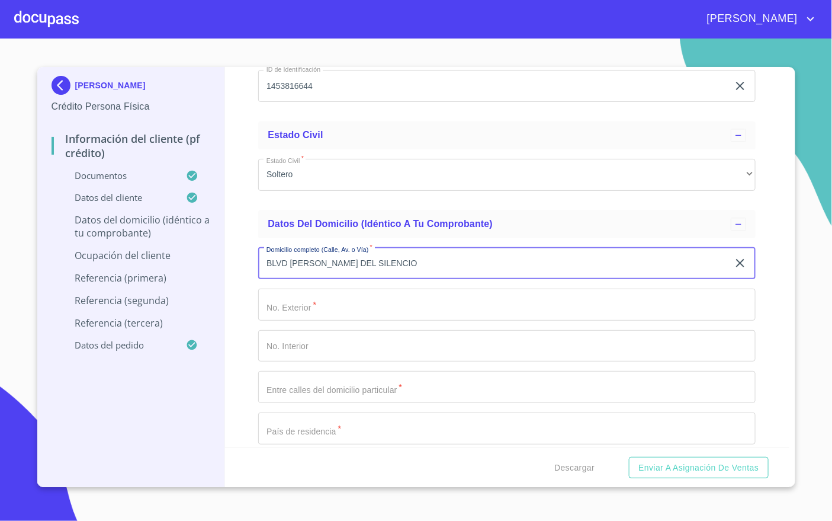
type input "BLVD [PERSON_NAME] DEL SILENCIO"
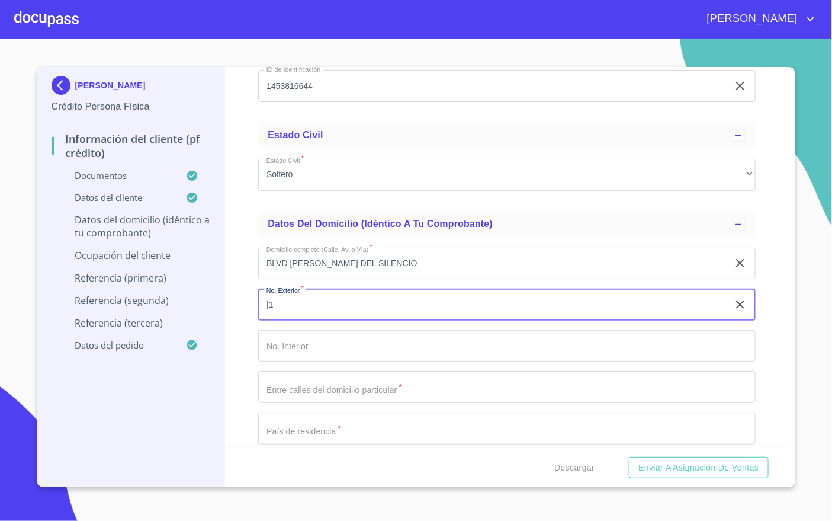
type input "|"
type input "150"
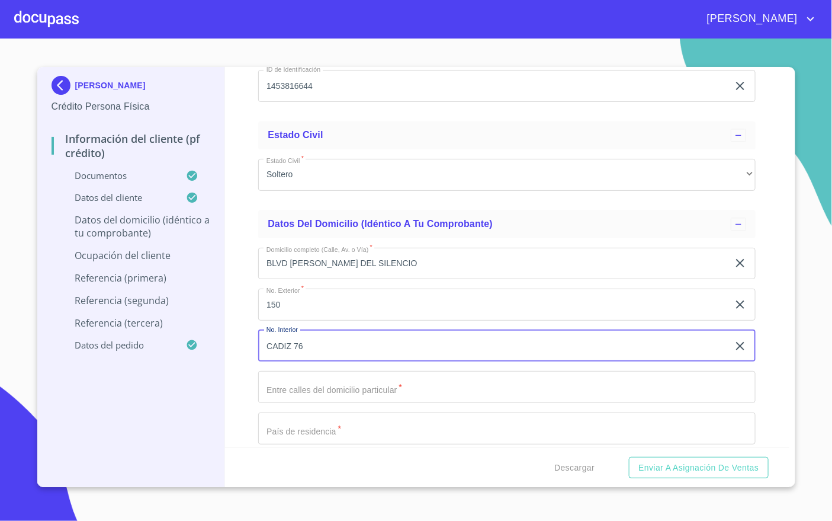
type input "CADIZ 76"
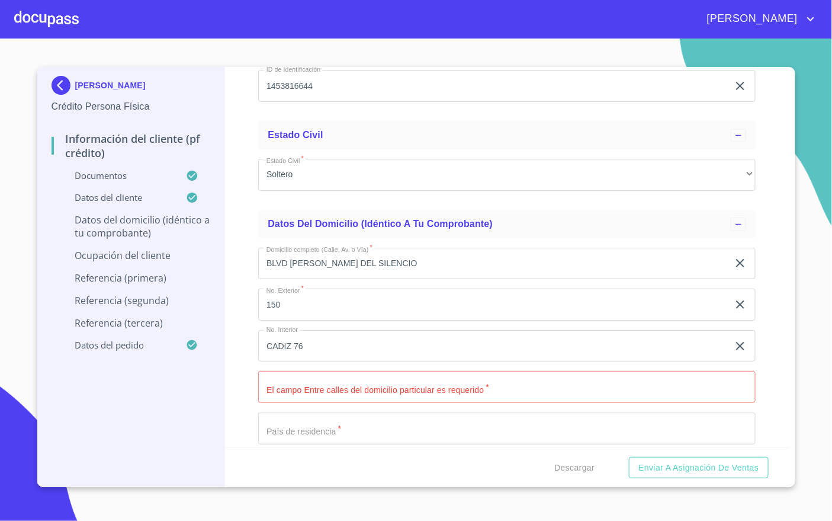
click at [395, 384] on input "Documento de identificación   *" at bounding box center [507, 387] width 498 height 32
paste input "Blvd. Prol. [PERSON_NAME] y la Tijera"
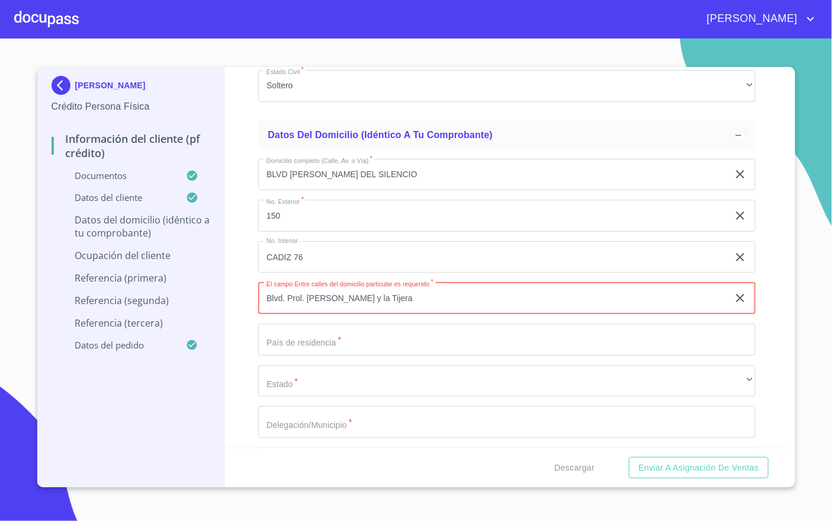
type input "Blvd. Prol. [PERSON_NAME] y la Tijera"
click at [368, 345] on input "Documento de identificación   *" at bounding box center [507, 339] width 498 height 32
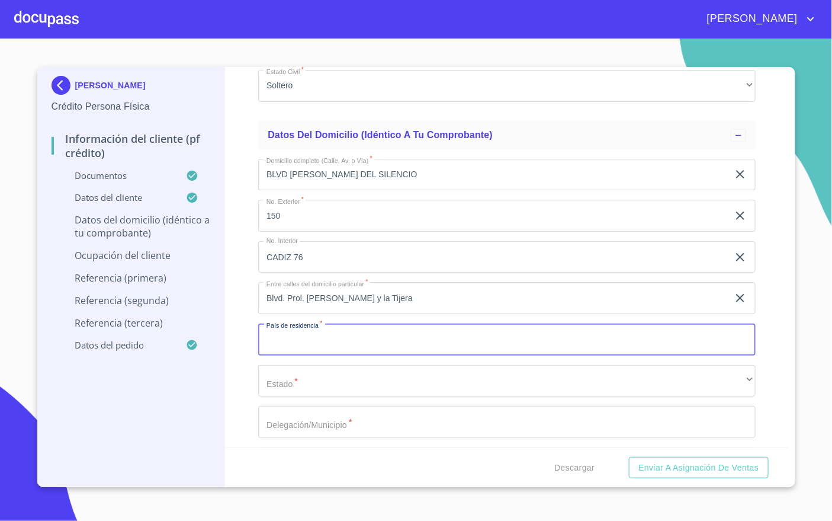
scroll to position [4458, 0]
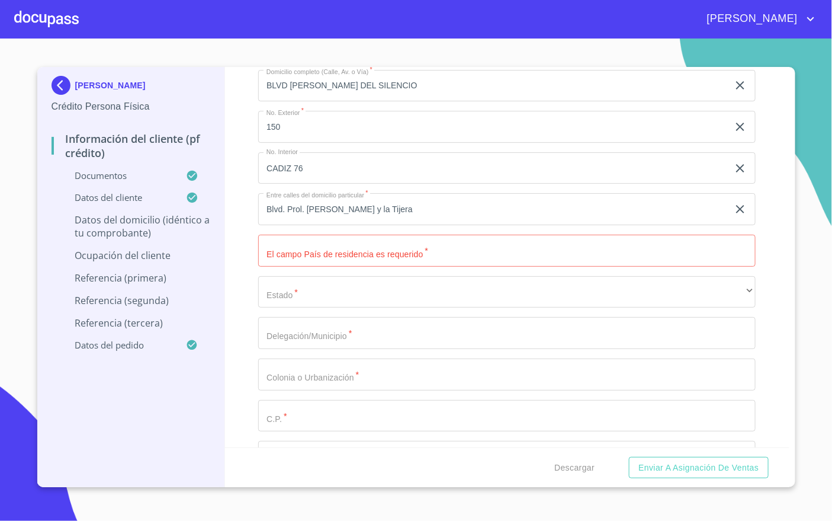
click at [441, 256] on input "Documento de identificación   *" at bounding box center [507, 251] width 498 height 32
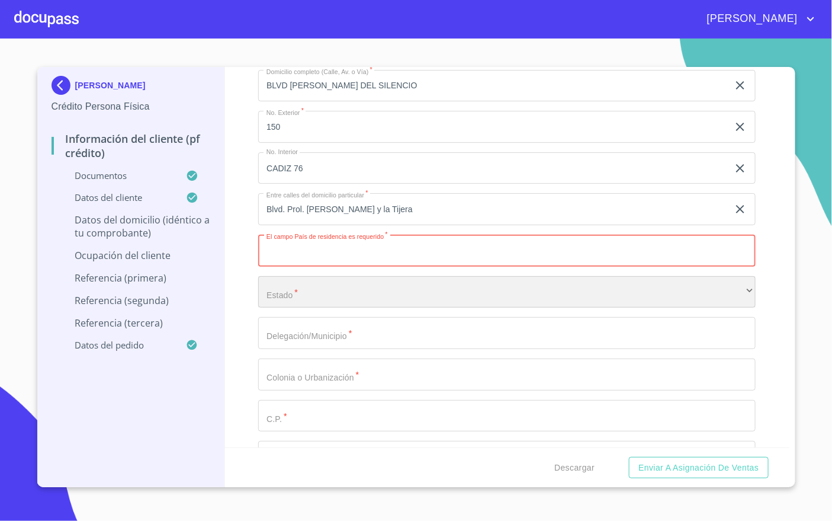
click at [431, 281] on div "​" at bounding box center [507, 292] width 498 height 32
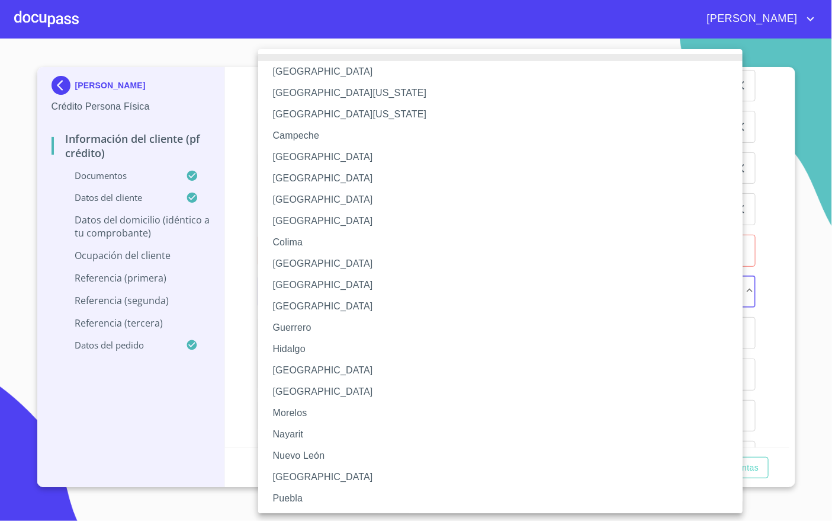
click at [240, 273] on div at bounding box center [416, 260] width 832 height 521
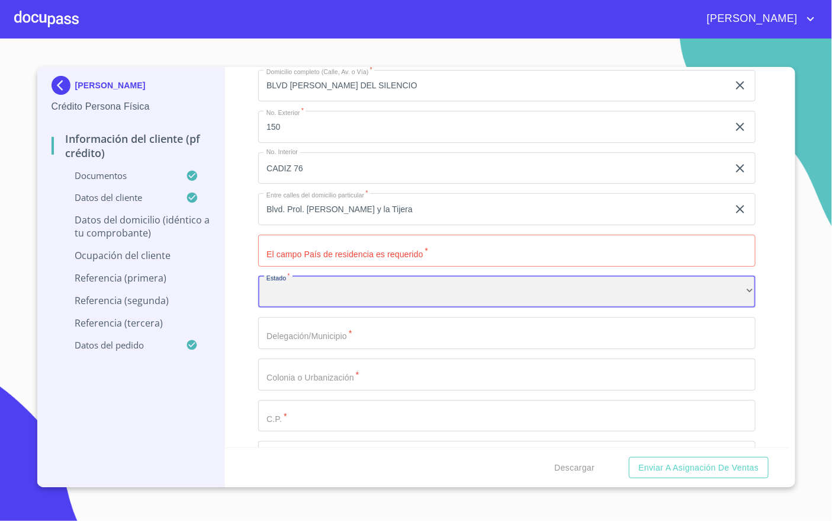
scroll to position [4369, 0]
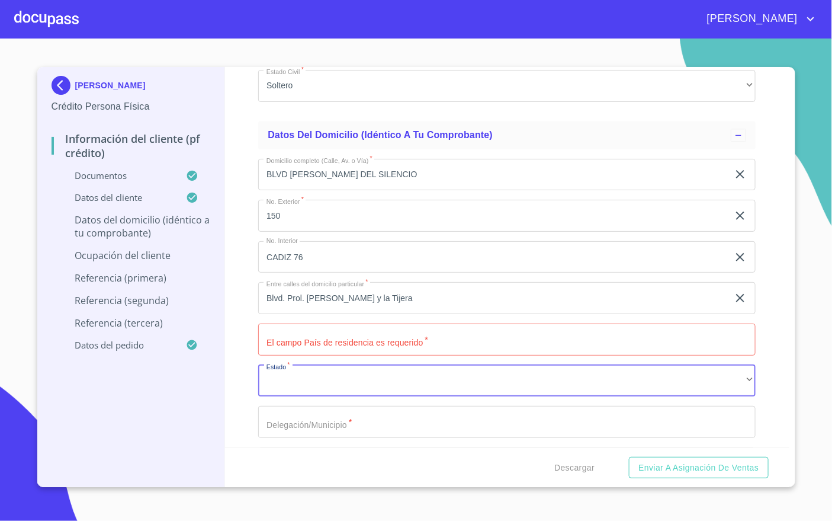
click at [680, 343] on input "Documento de identificación   *" at bounding box center [507, 339] width 498 height 32
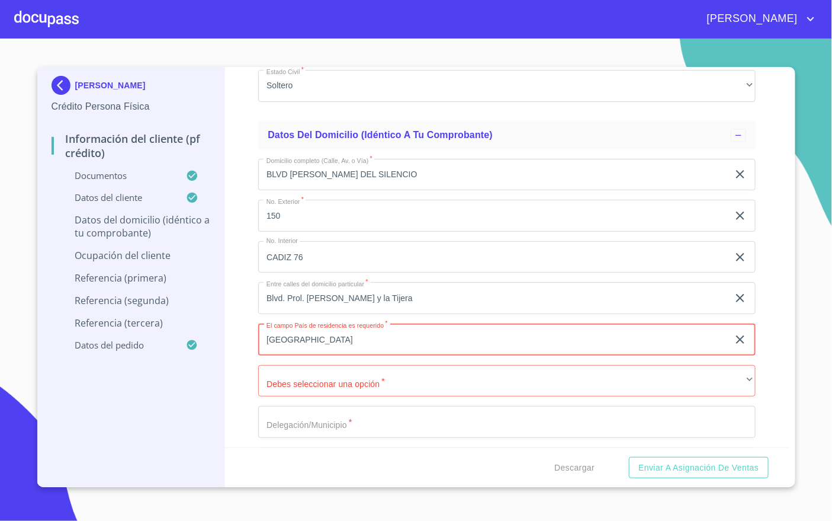
type input "[GEOGRAPHIC_DATA]"
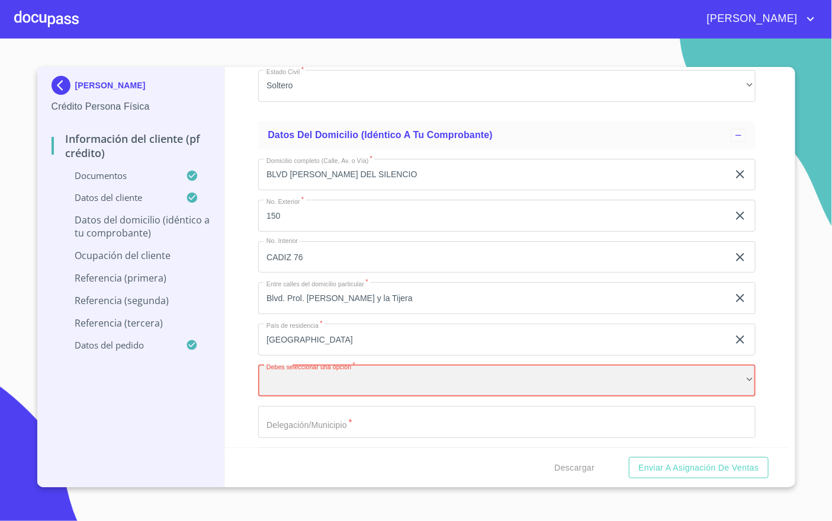
click at [428, 377] on div "​" at bounding box center [507, 381] width 498 height 32
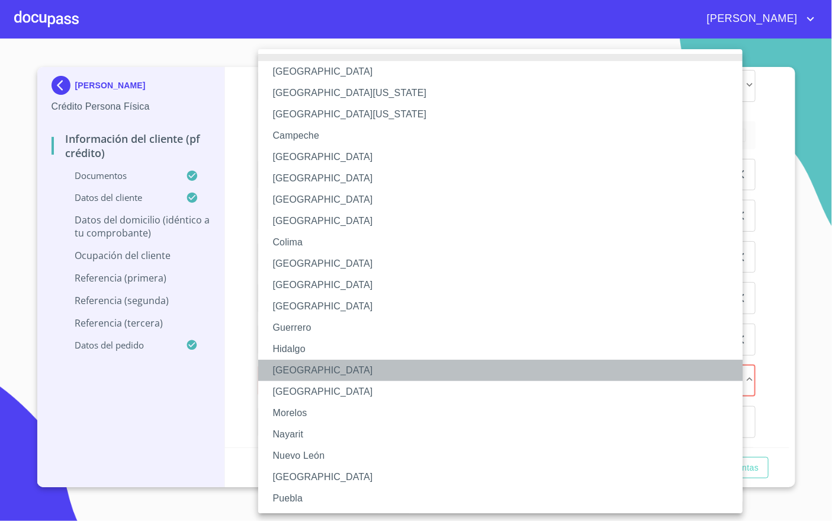
click at [428, 377] on li "[GEOGRAPHIC_DATA]" at bounding box center [507, 370] width 498 height 21
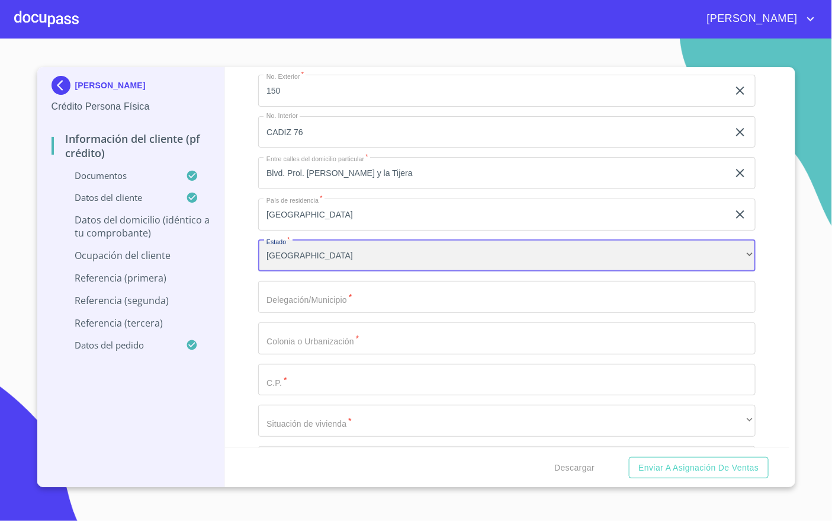
scroll to position [4546, 0]
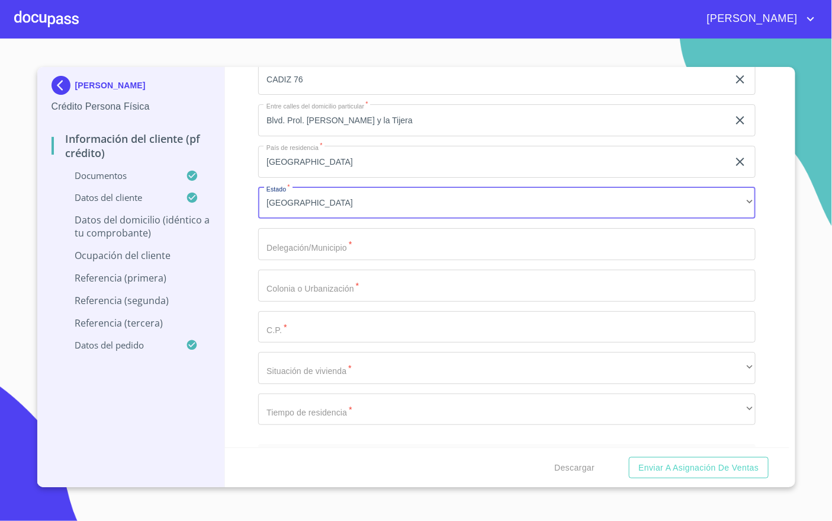
click at [348, 251] on input "Documento de identificación   *" at bounding box center [507, 244] width 498 height 32
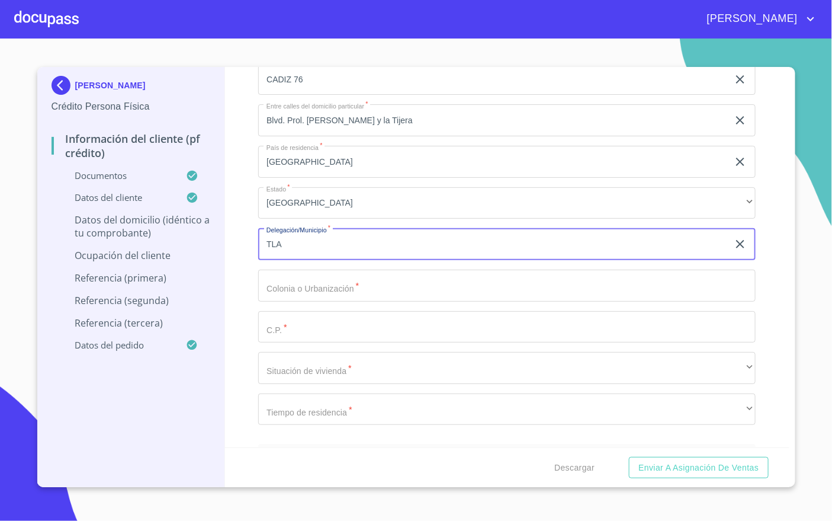
type input "TLAJOMULCO [PERSON_NAME]"
click at [354, 290] on input "Documento de identificación   *" at bounding box center [507, 286] width 498 height 32
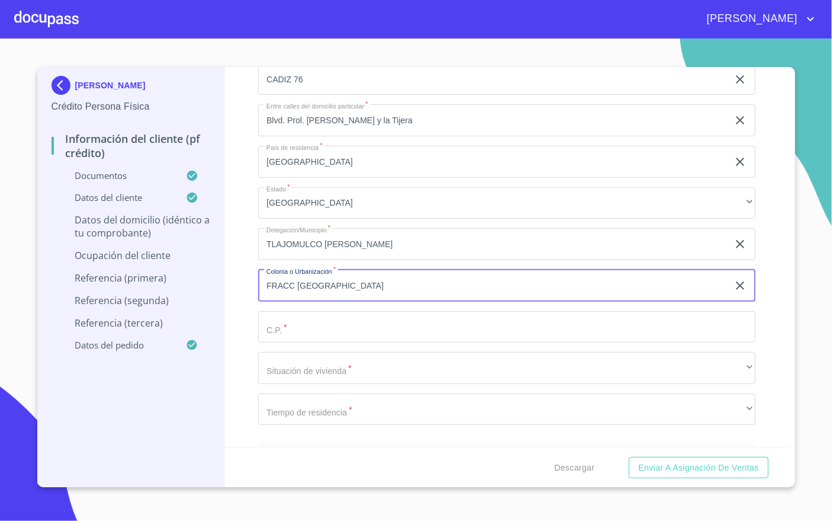
type input "FRACC [GEOGRAPHIC_DATA]"
click at [296, 320] on input "Documento de identificación   *" at bounding box center [507, 327] width 498 height 32
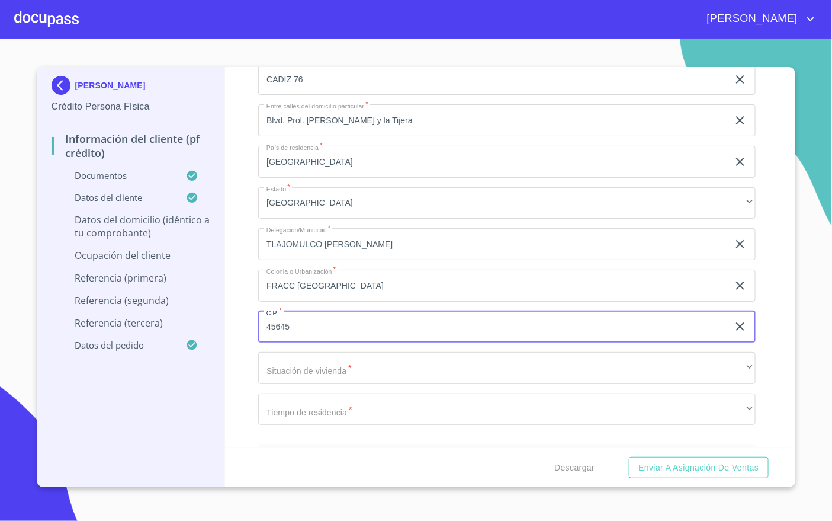
type input "45645"
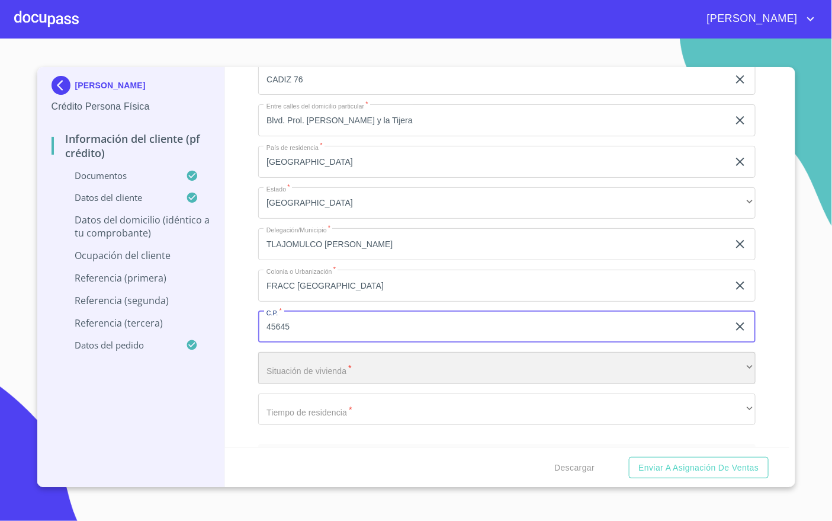
click at [324, 384] on div "​" at bounding box center [507, 368] width 498 height 32
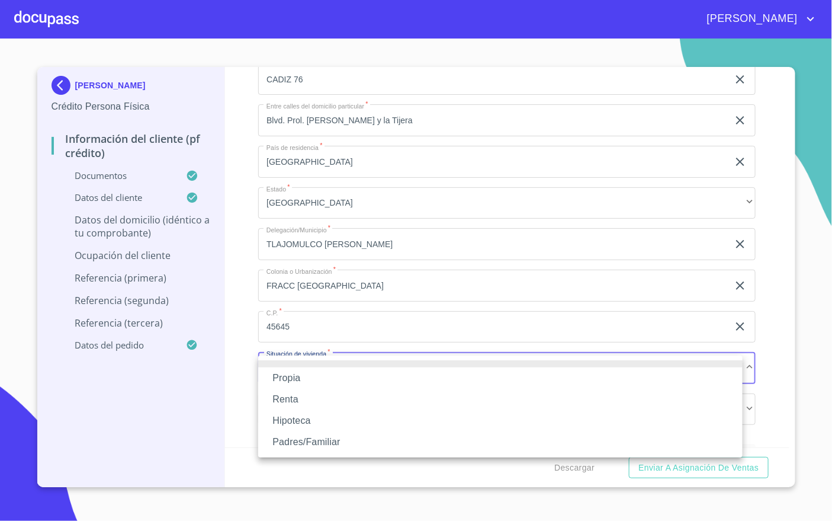
click at [321, 384] on li "Propia" at bounding box center [500, 377] width 485 height 21
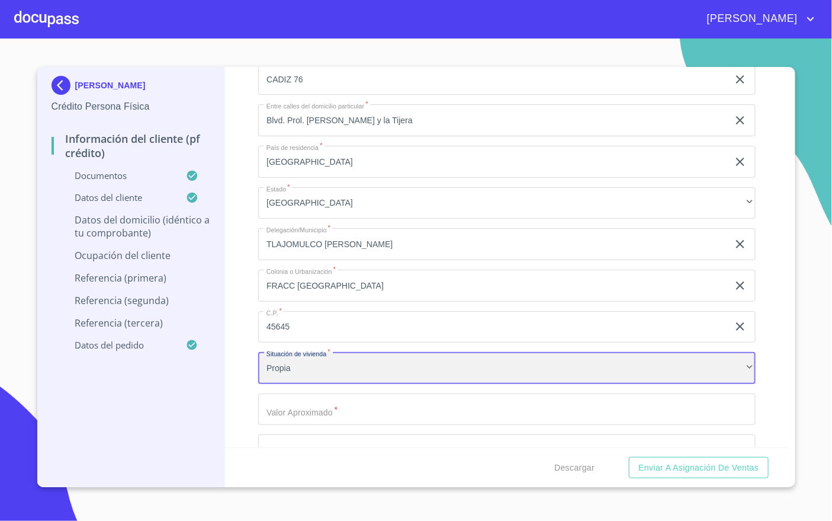
scroll to position [4724, 0]
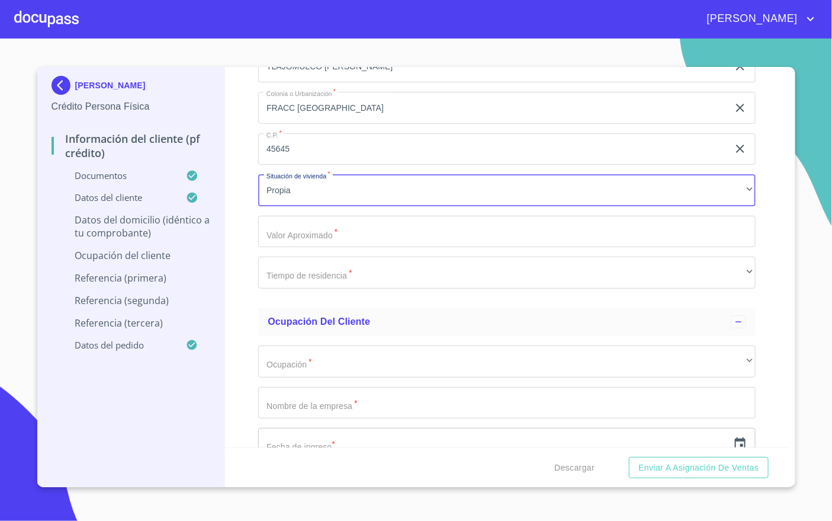
click at [350, 242] on input "Documento de identificación   *" at bounding box center [507, 232] width 498 height 32
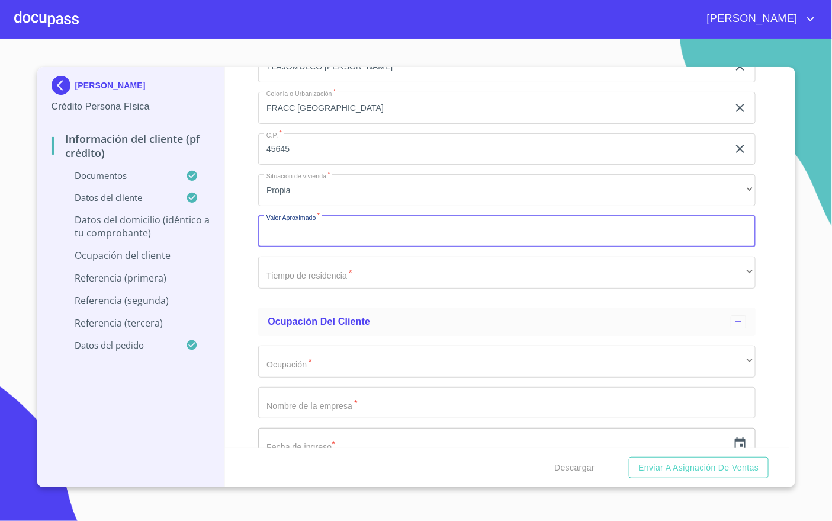
type input "$7"
type input "$5,000,000"
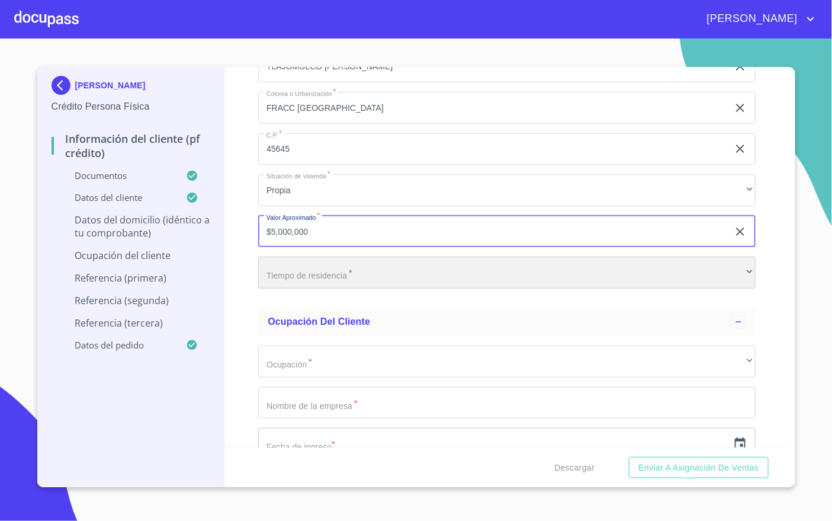
click at [363, 261] on div "​" at bounding box center [507, 273] width 498 height 32
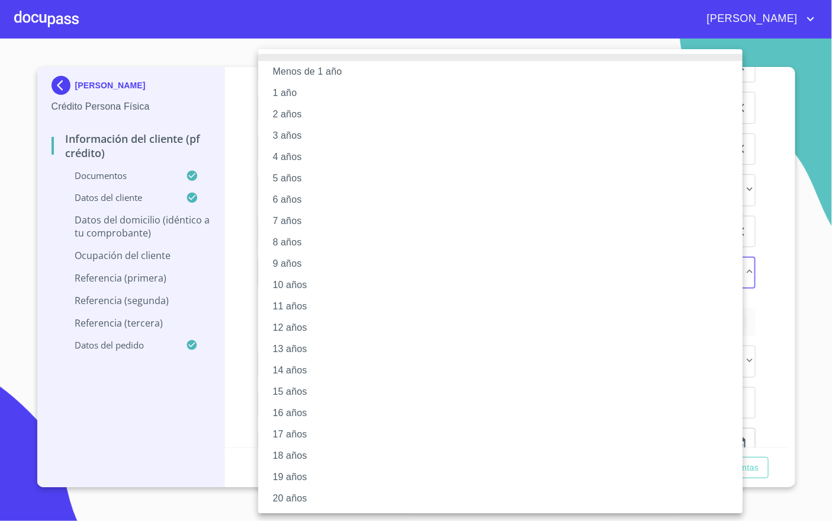
drag, startPoint x: 303, startPoint y: 192, endPoint x: 448, endPoint y: 315, distance: 190.0
click at [303, 192] on li "6 años" at bounding box center [507, 199] width 498 height 21
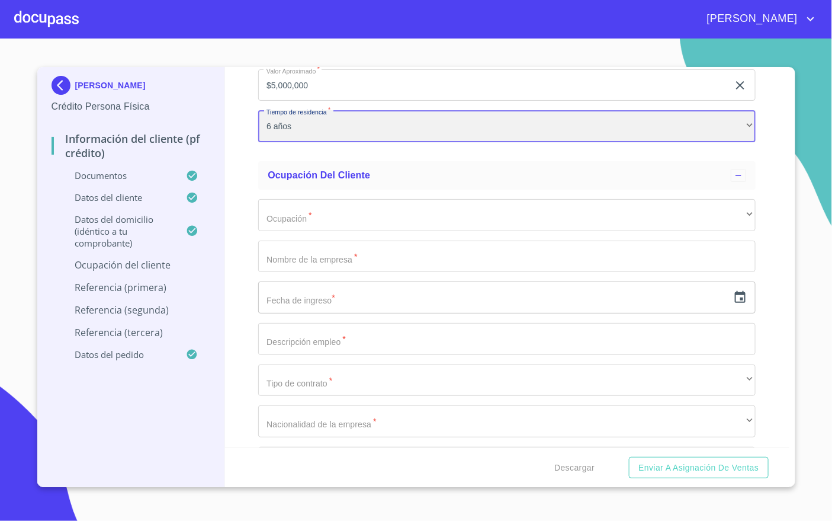
scroll to position [4902, 0]
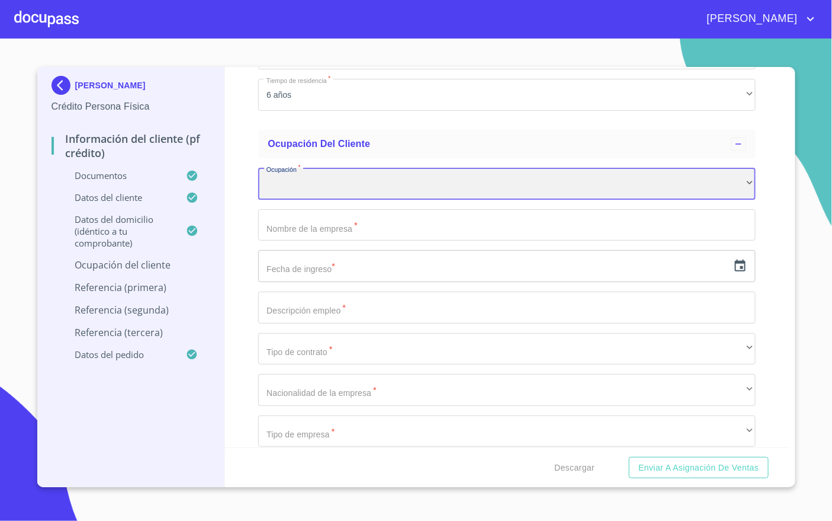
click at [542, 185] on div "​" at bounding box center [507, 184] width 498 height 32
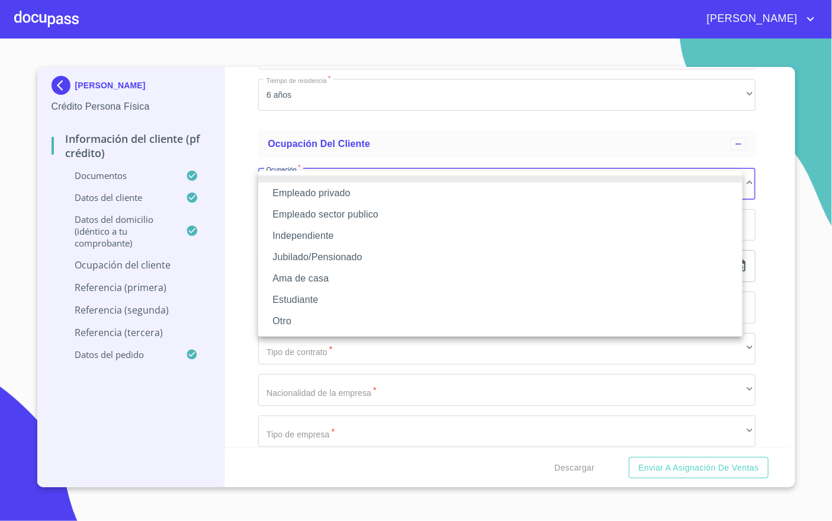
click at [405, 194] on li "Empleado privado" at bounding box center [500, 192] width 485 height 21
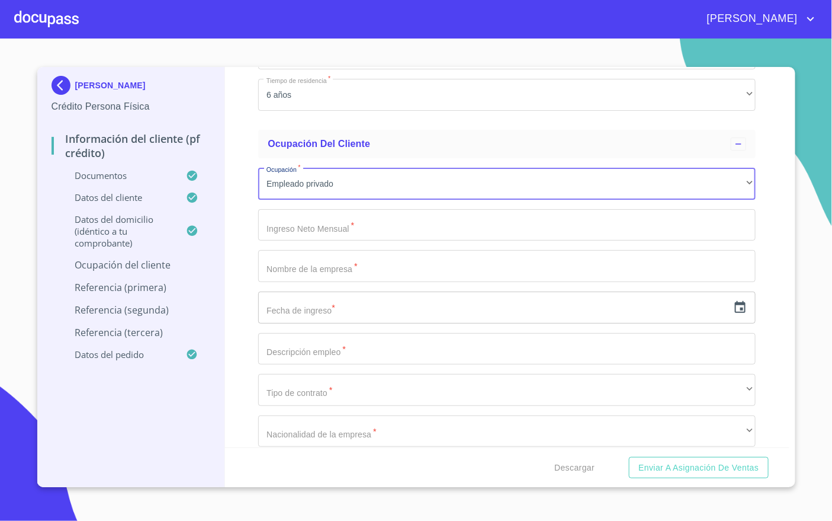
click at [383, 227] on input "Documento de identificación   *" at bounding box center [507, 225] width 498 height 32
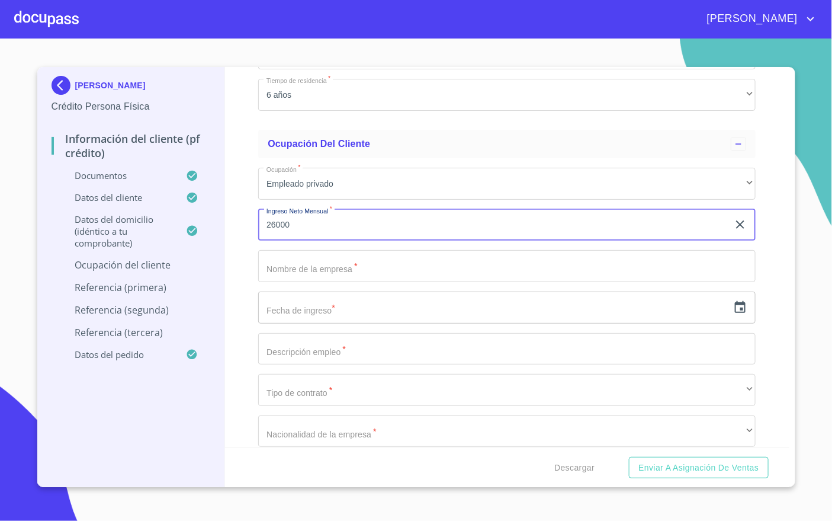
type input "26000"
click at [388, 268] on input "Documento de identificación   *" at bounding box center [507, 266] width 498 height 32
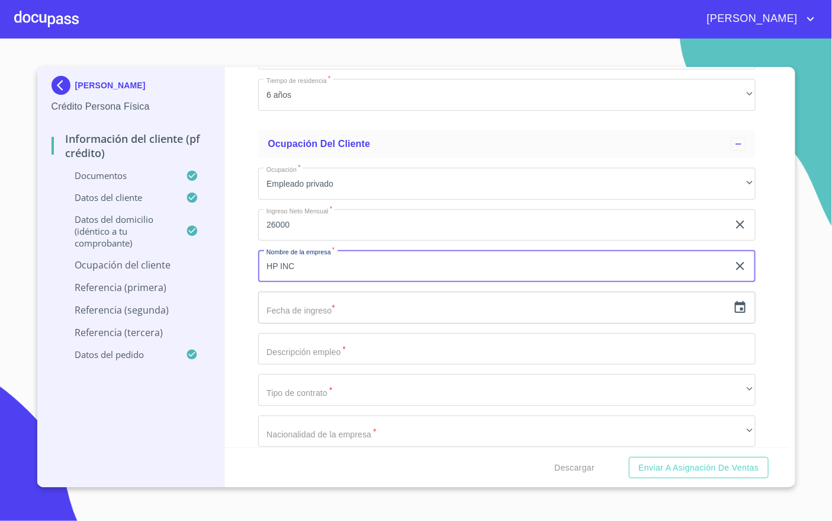
type input "HP INC"
click at [379, 309] on input "text" at bounding box center [493, 307] width 470 height 32
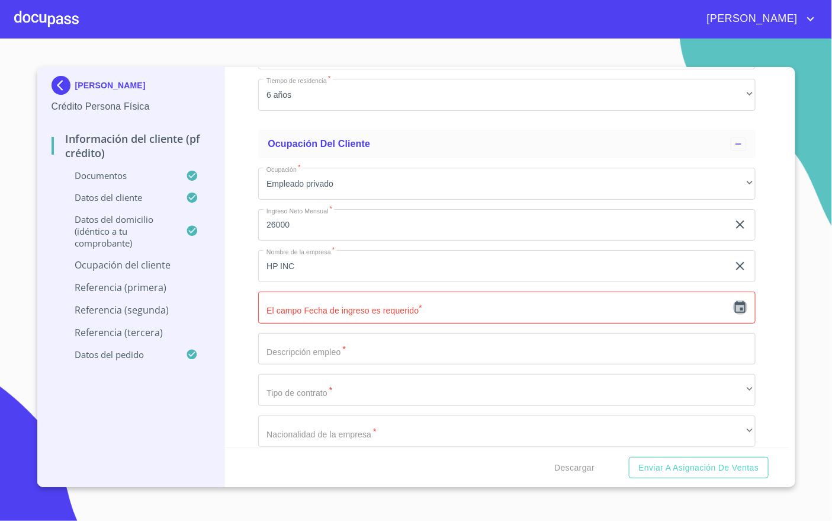
click at [733, 306] on icon "button" at bounding box center [740, 307] width 14 height 14
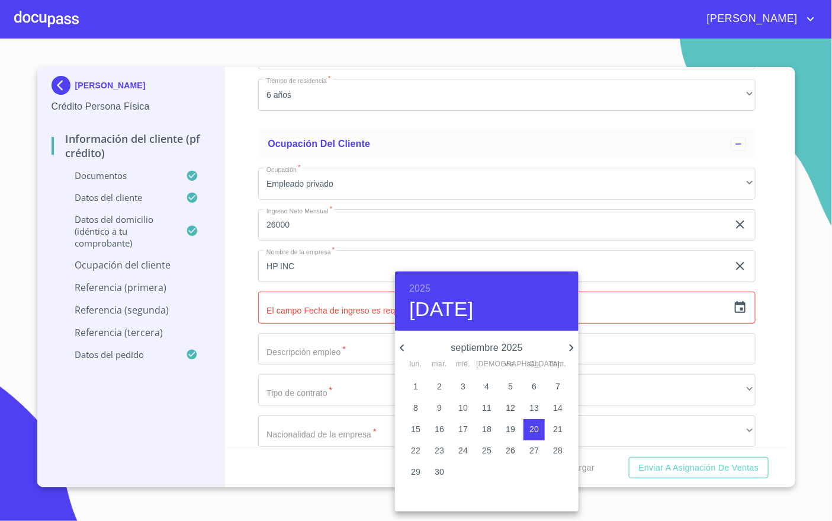
click at [418, 277] on div "2025 [DATE]" at bounding box center [487, 300] width 184 height 59
click at [418, 283] on h6 "2025" at bounding box center [419, 288] width 21 height 17
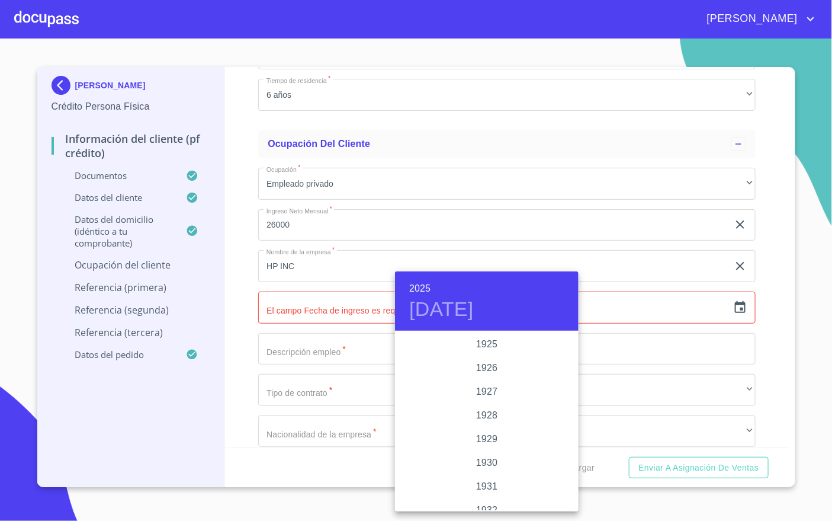
scroll to position [2298, 0]
click at [483, 363] on div "2023" at bounding box center [487, 369] width 184 height 24
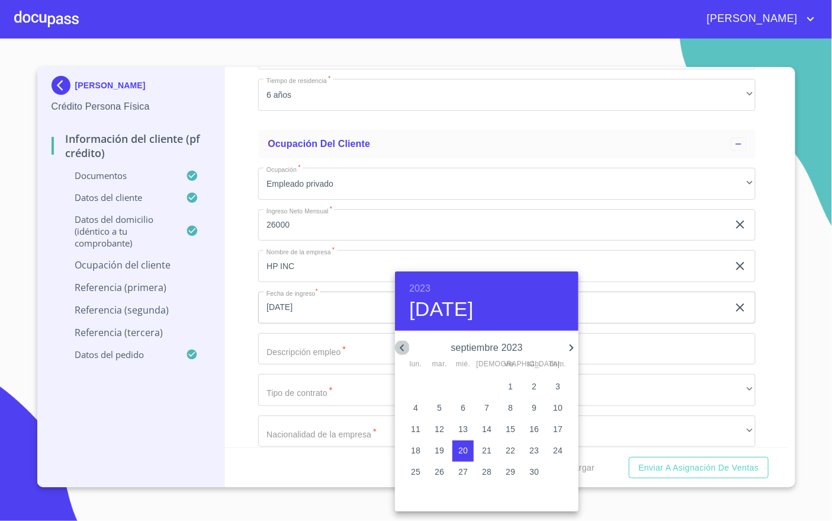
click at [406, 348] on icon "button" at bounding box center [402, 348] width 14 height 14
click at [415, 451] on p "17" at bounding box center [415, 450] width 9 height 12
type input "[DATE]"
click at [318, 345] on div at bounding box center [416, 260] width 832 height 521
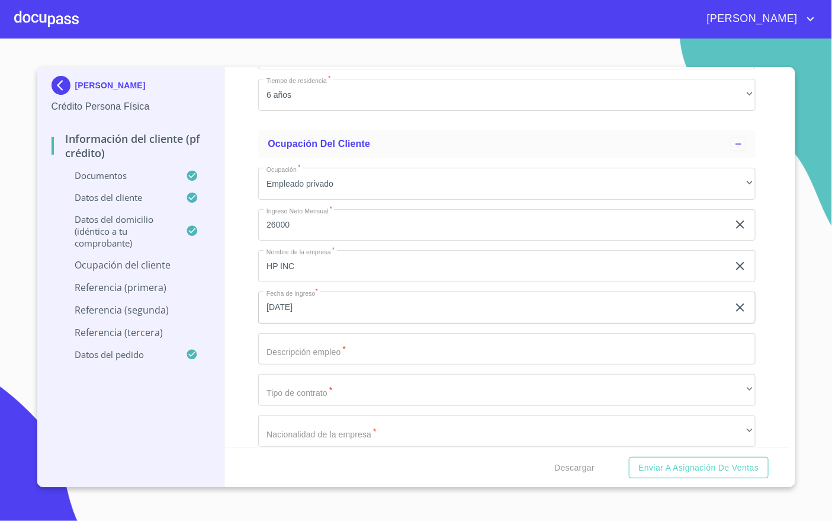
click at [350, 351] on input "Documento de identificación   *" at bounding box center [507, 349] width 498 height 32
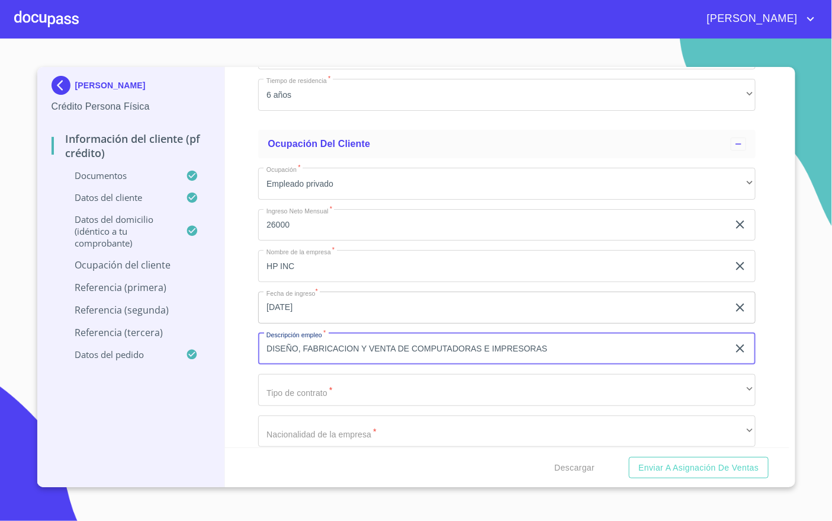
type input "DISEÑO, FABRICACION Y VENTA DE COMPUTADORAS E IMPRESORAS"
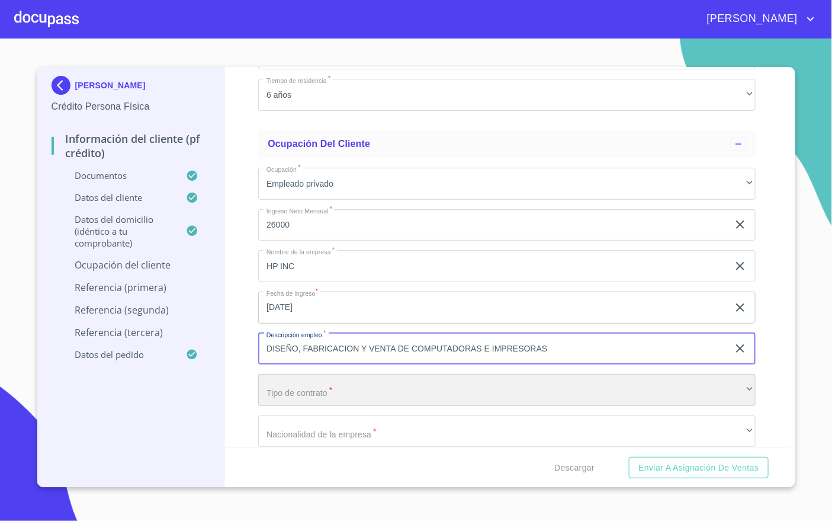
click at [430, 388] on div "​" at bounding box center [507, 390] width 498 height 32
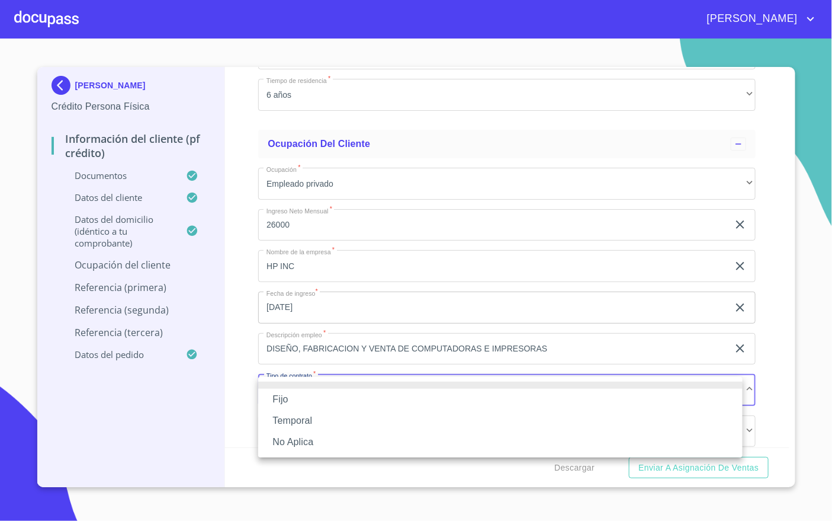
click at [396, 399] on li "Fijo" at bounding box center [500, 399] width 485 height 21
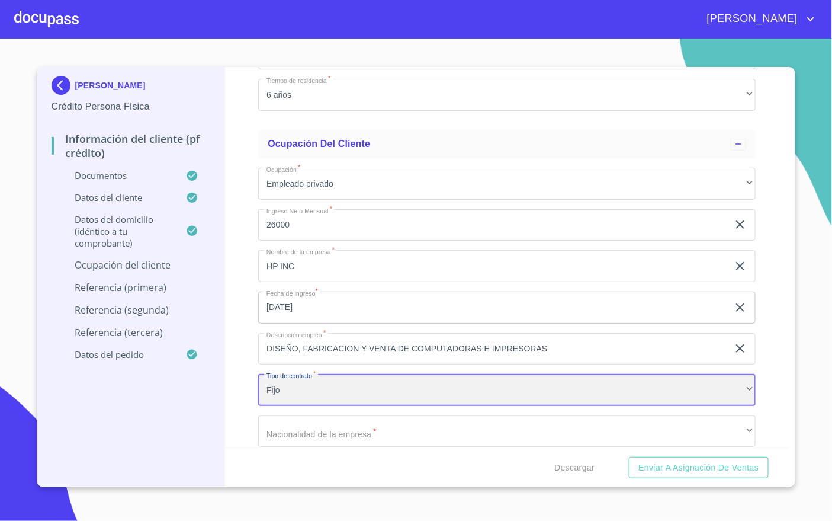
scroll to position [5080, 0]
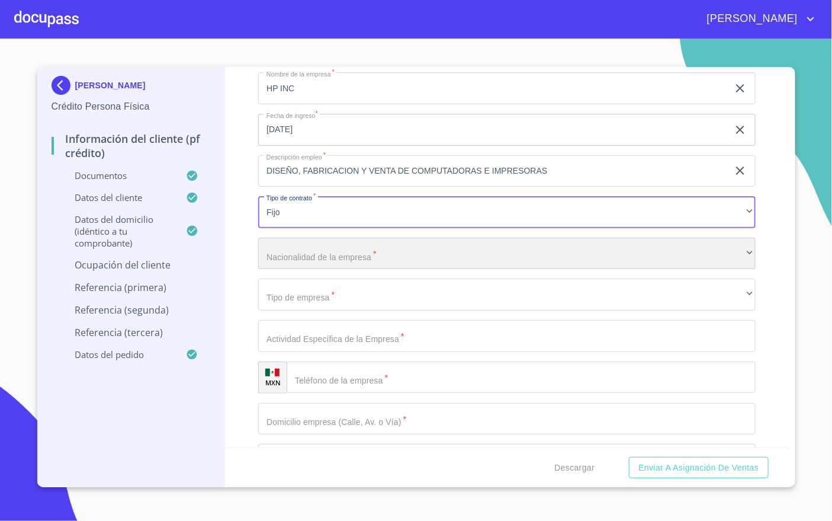
click at [475, 251] on div "​" at bounding box center [507, 254] width 498 height 32
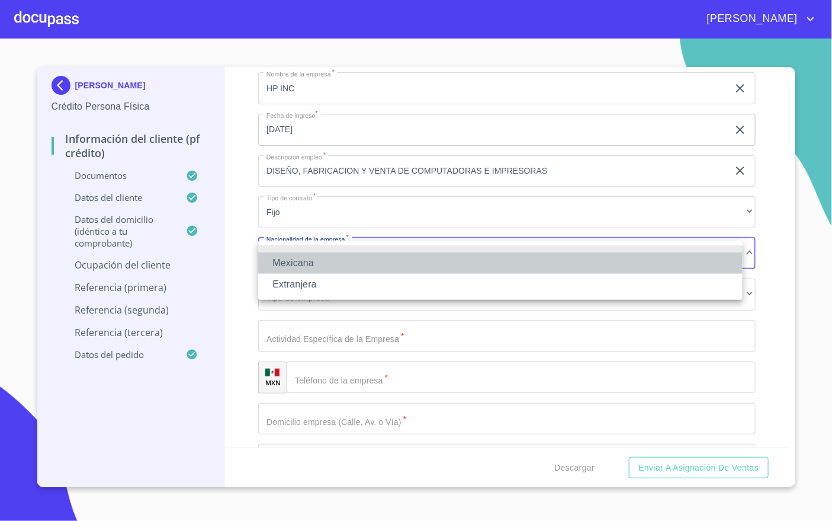
click at [381, 256] on li "Mexicana" at bounding box center [500, 262] width 485 height 21
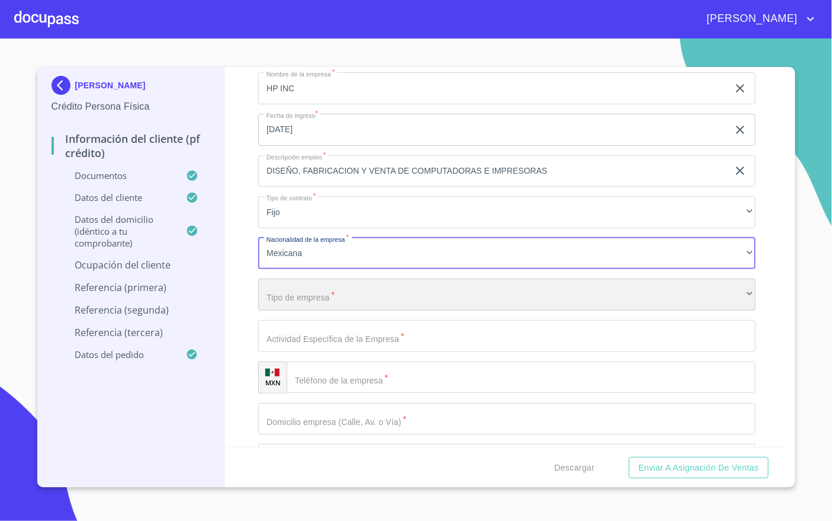
click at [405, 293] on div "​" at bounding box center [507, 294] width 498 height 32
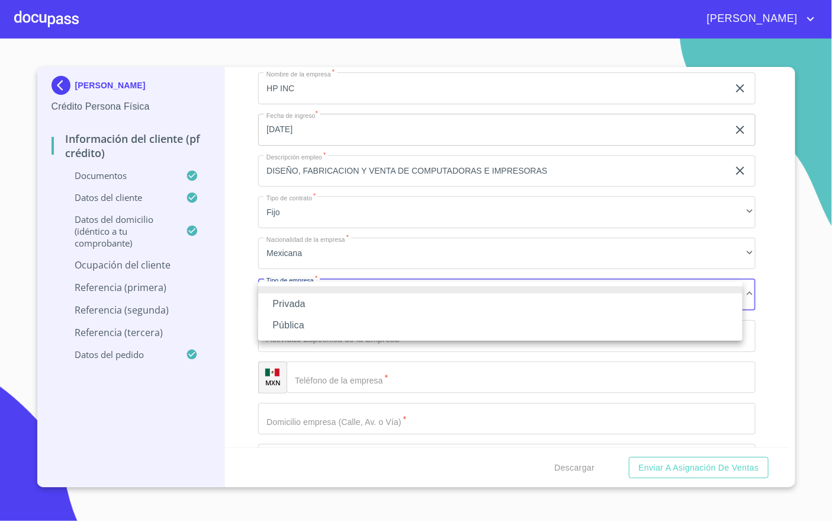
click at [379, 306] on li "Privada" at bounding box center [500, 303] width 485 height 21
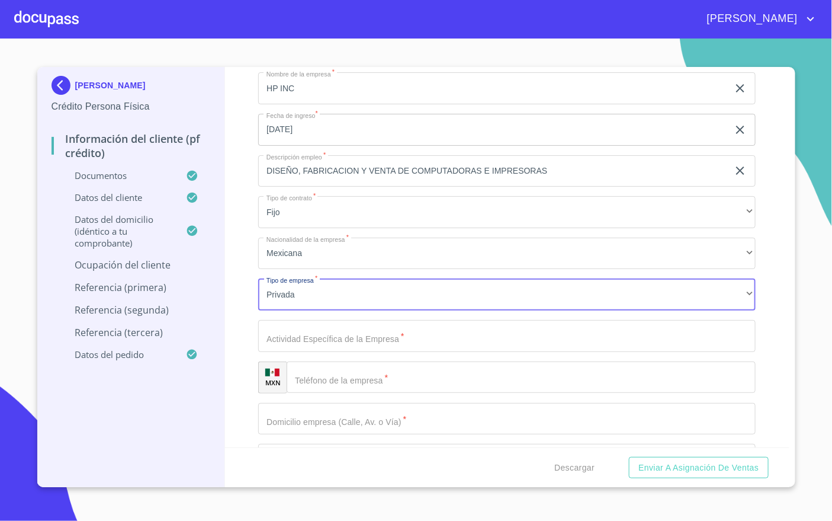
click at [374, 337] on input "Documento de identificación   *" at bounding box center [507, 336] width 498 height 32
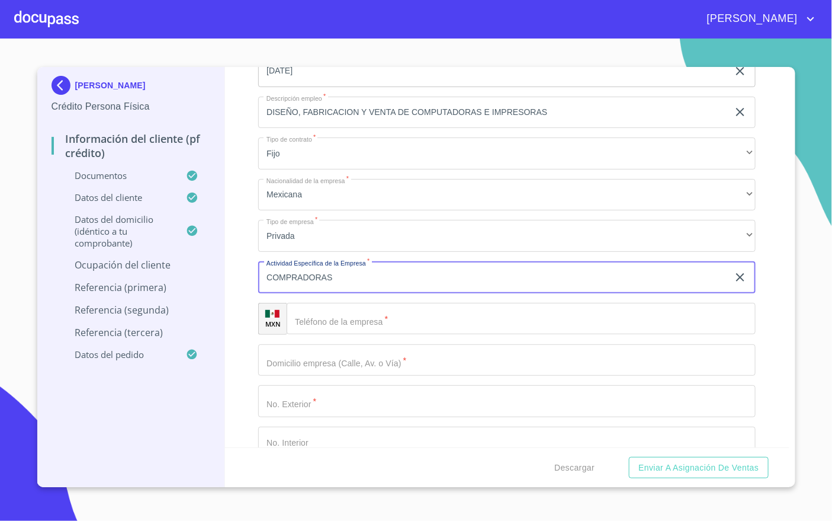
scroll to position [5168, 0]
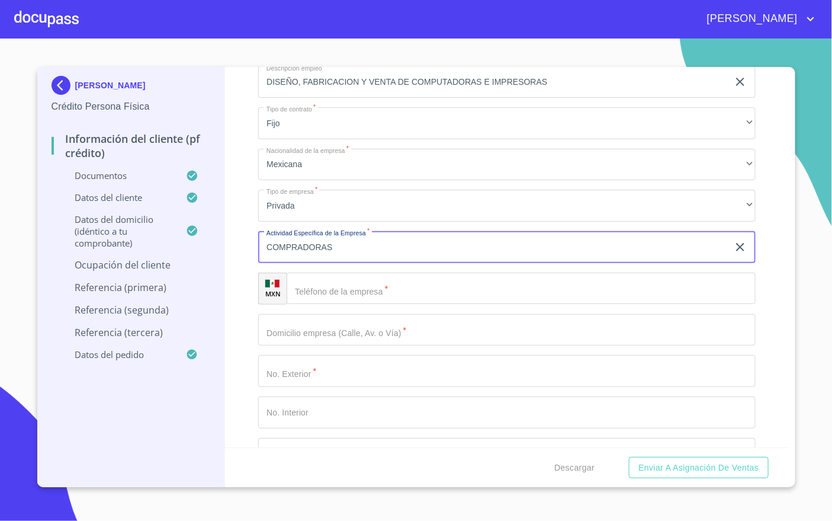
type input "COMPRADORAS"
click at [386, 293] on input "Documento de identificación   *" at bounding box center [521, 289] width 469 height 32
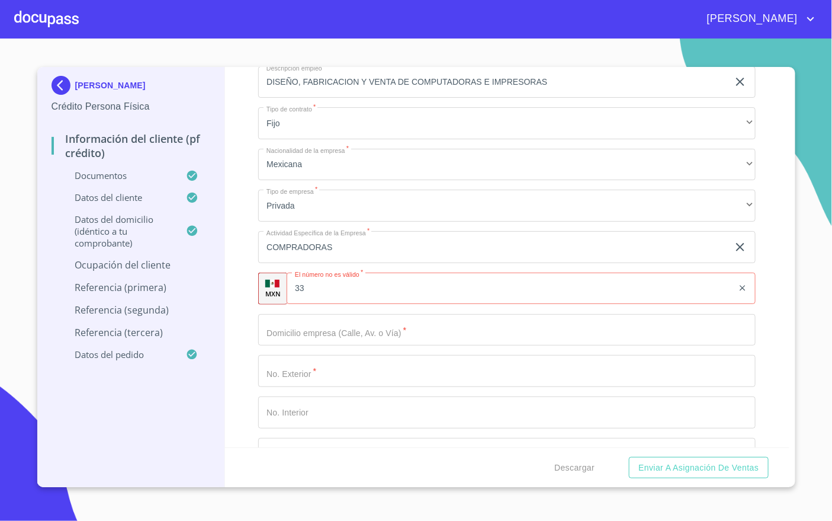
click at [448, 290] on input "33" at bounding box center [510, 289] width 447 height 32
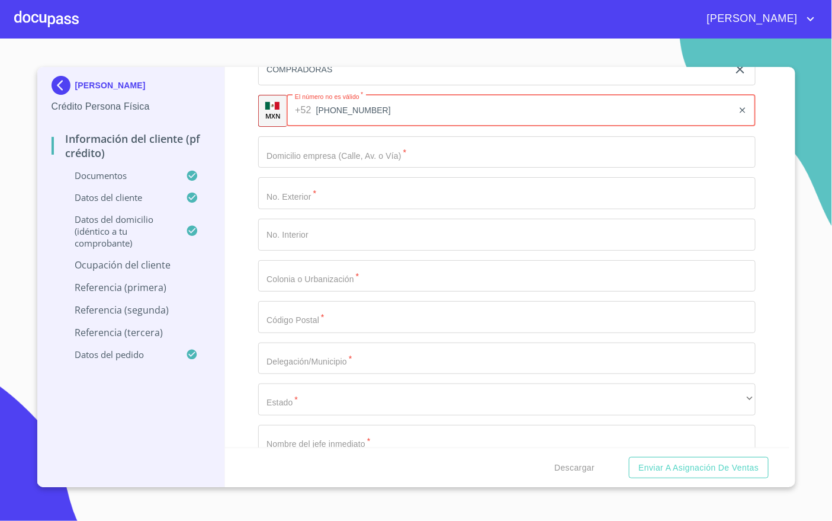
type input "[PHONE_NUMBER]"
click at [387, 152] on input "Documento de identificación   *" at bounding box center [507, 152] width 498 height 32
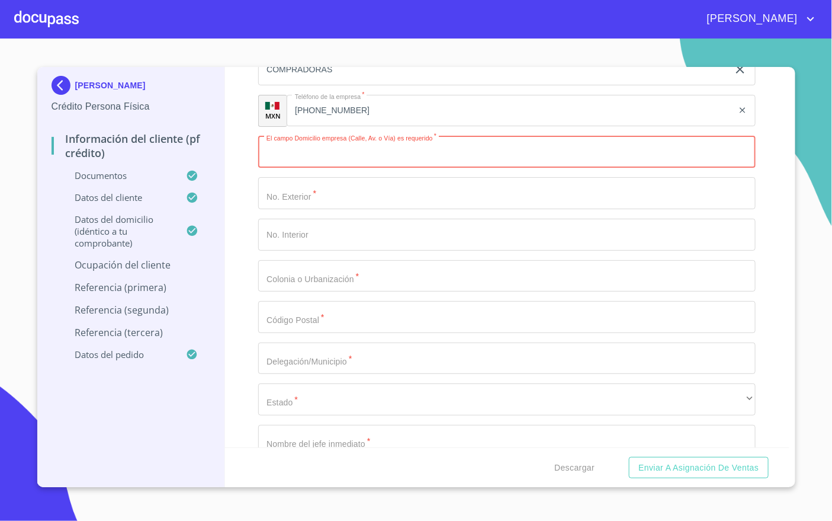
click at [402, 155] on input "Documento de identificación   *" at bounding box center [507, 152] width 498 height 32
type input "AV CAMINO AL ITESO"
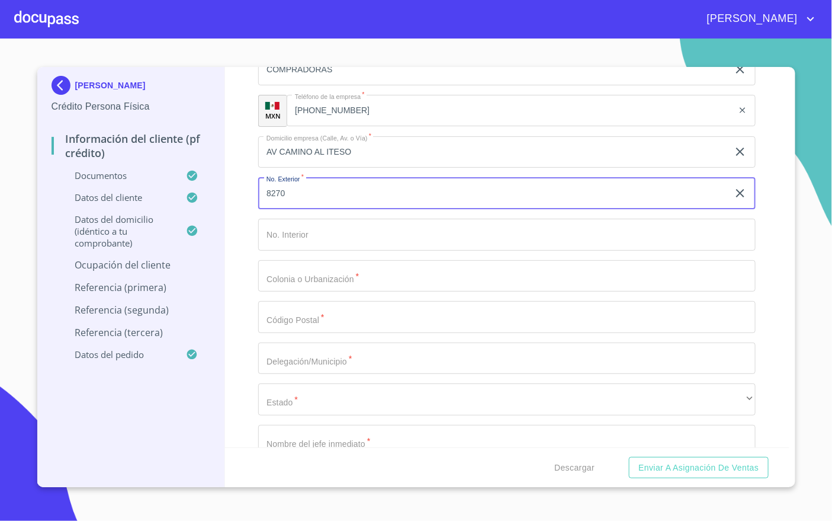
type input "8270"
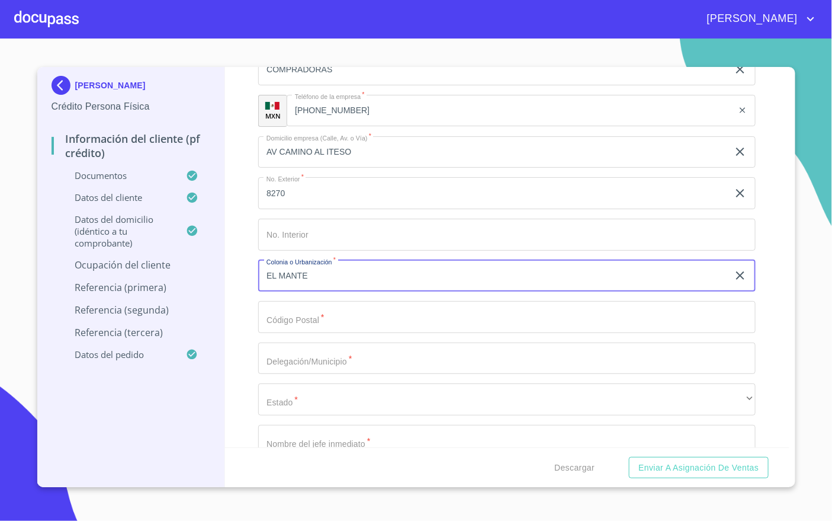
type input "EL MANTE"
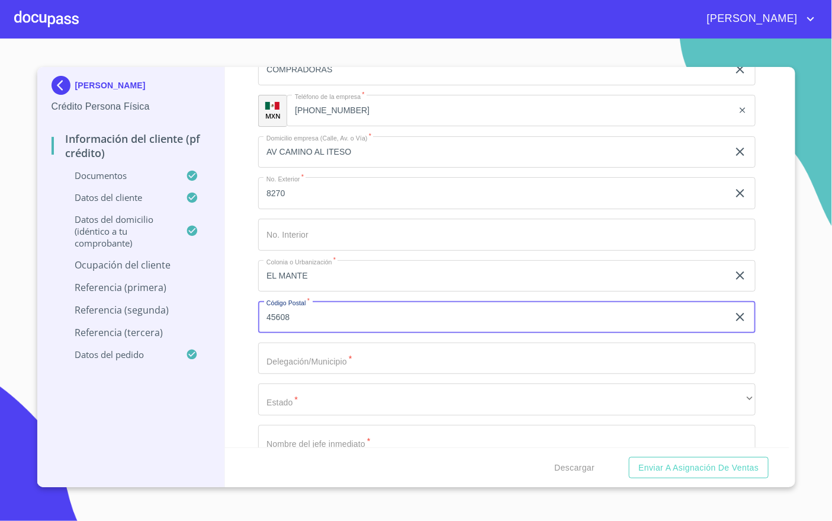
type input "45608"
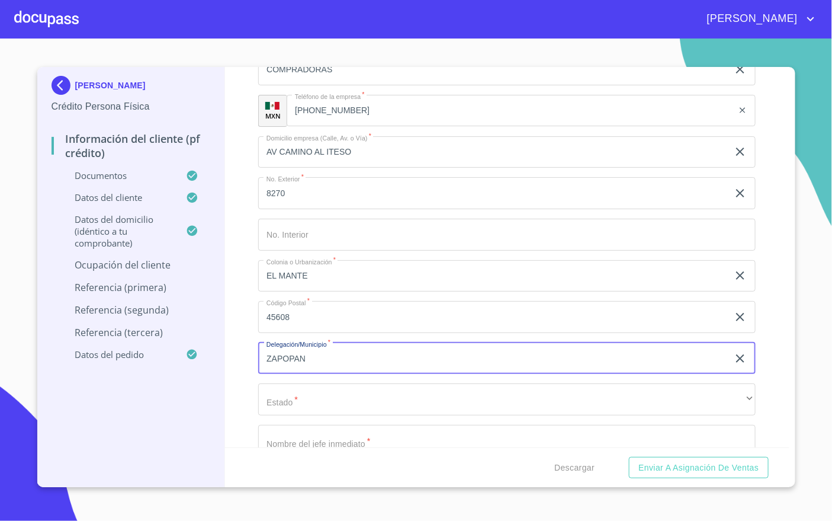
type input "ZAPOPAN"
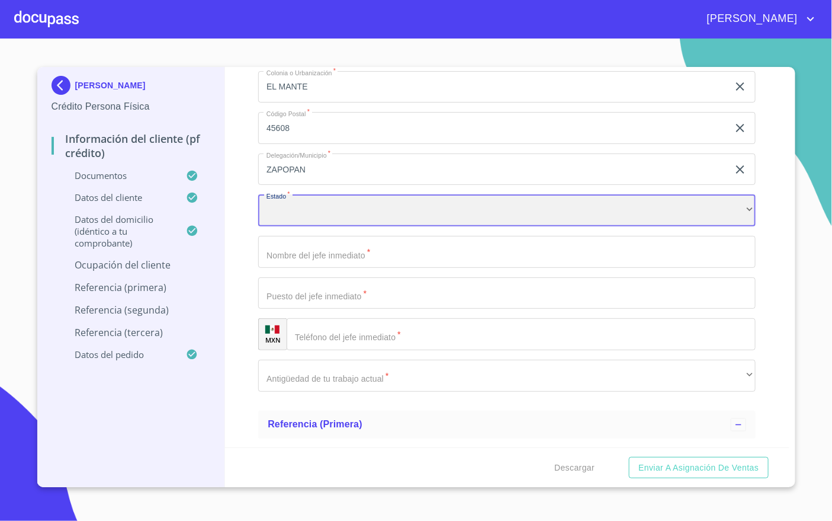
scroll to position [5613, 0]
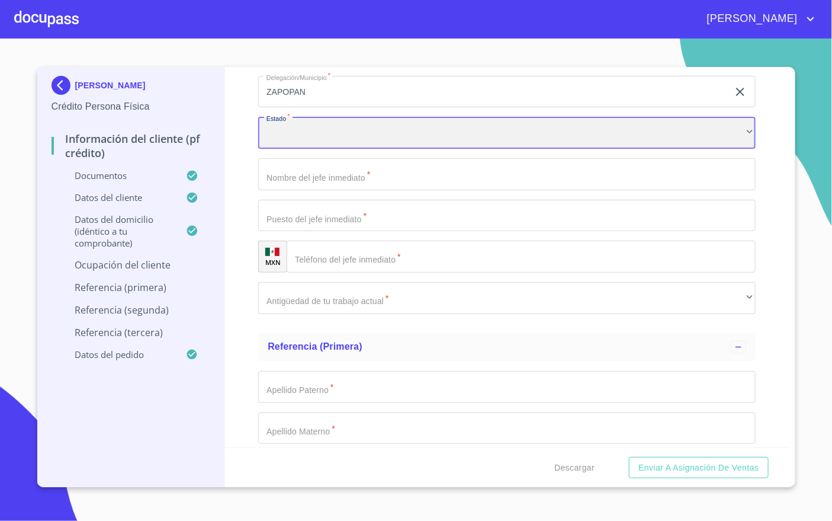
click at [704, 140] on div "​" at bounding box center [507, 133] width 498 height 32
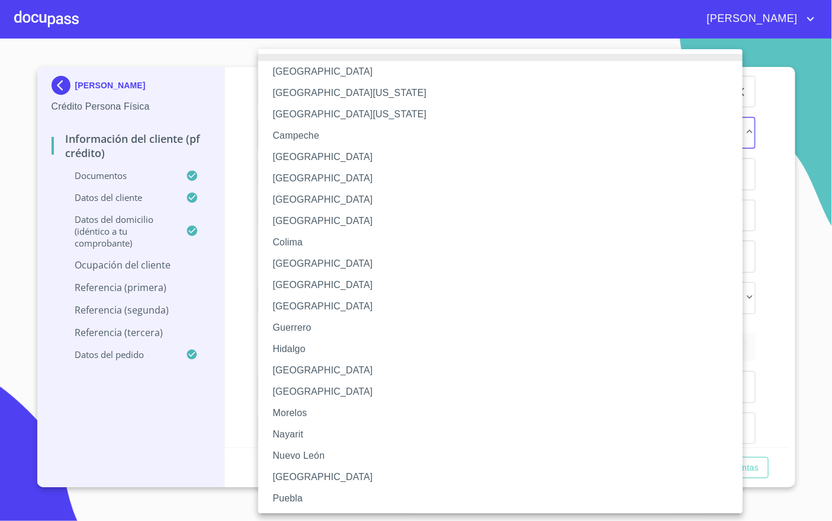
click at [379, 372] on li "[GEOGRAPHIC_DATA]" at bounding box center [507, 370] width 498 height 21
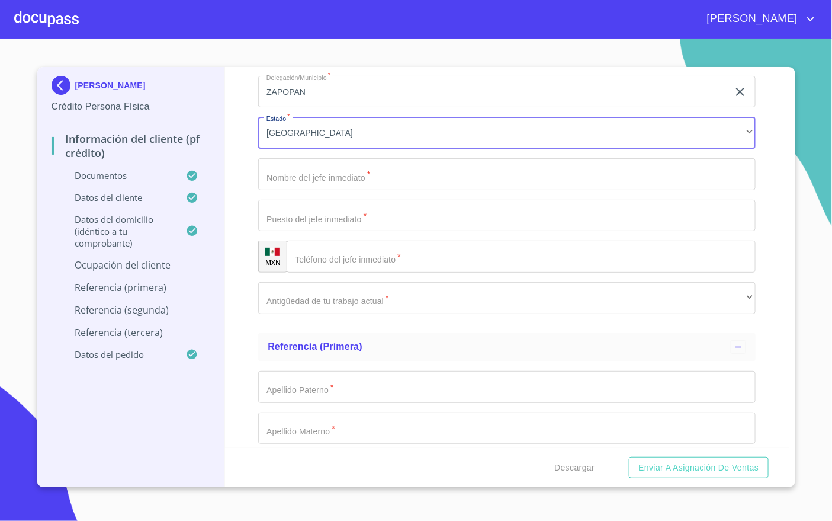
click at [342, 169] on input "Documento de identificación   *" at bounding box center [507, 174] width 498 height 32
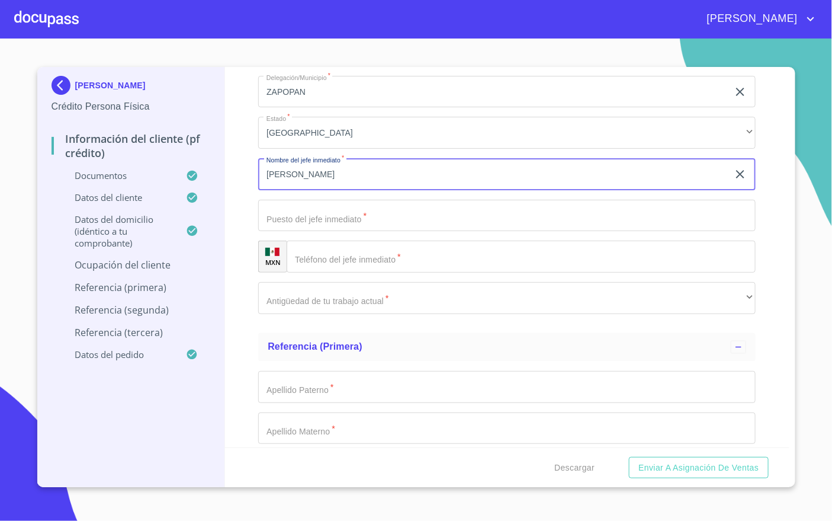
type input "[PERSON_NAME]"
click at [370, 208] on input "Documento de identificación   *" at bounding box center [507, 216] width 498 height 32
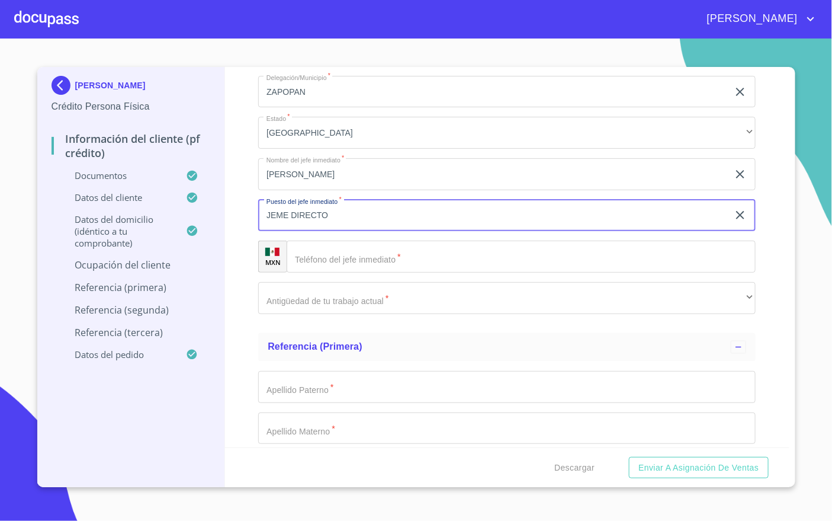
type input "JEME DIRECTO"
click at [395, 248] on input "Documento de identificación   *" at bounding box center [521, 257] width 469 height 32
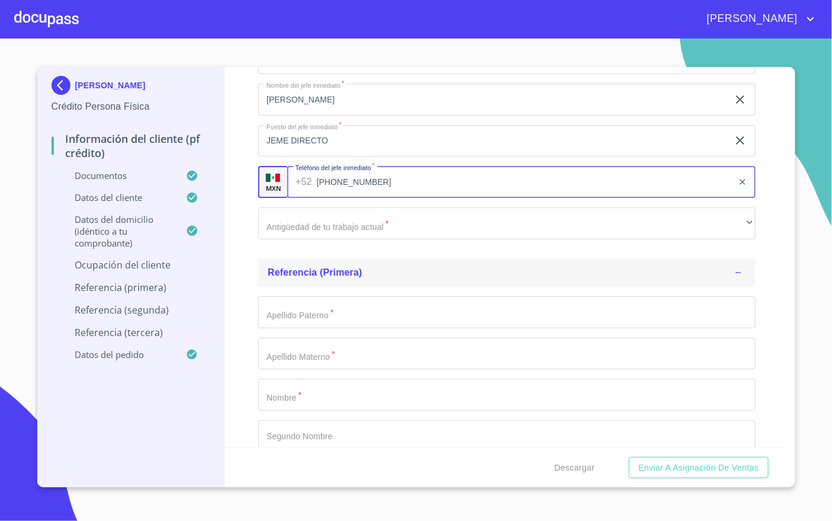
scroll to position [5702, 0]
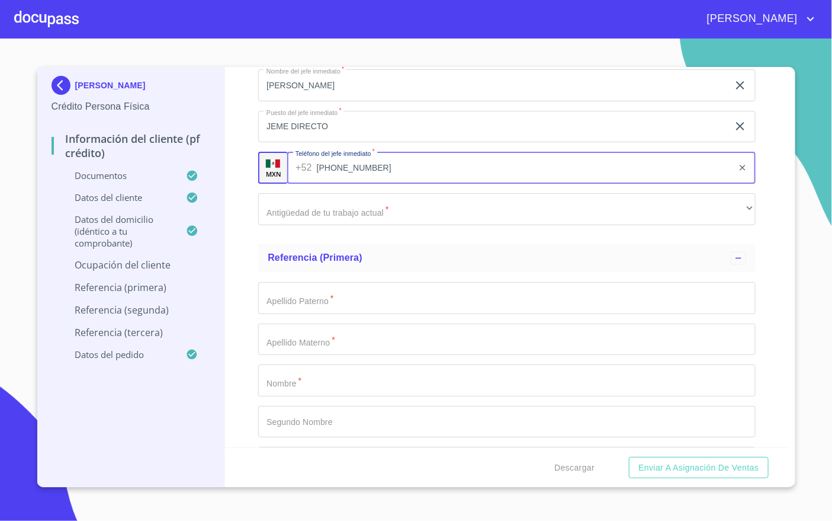
type input "[PHONE_NUMBER]"
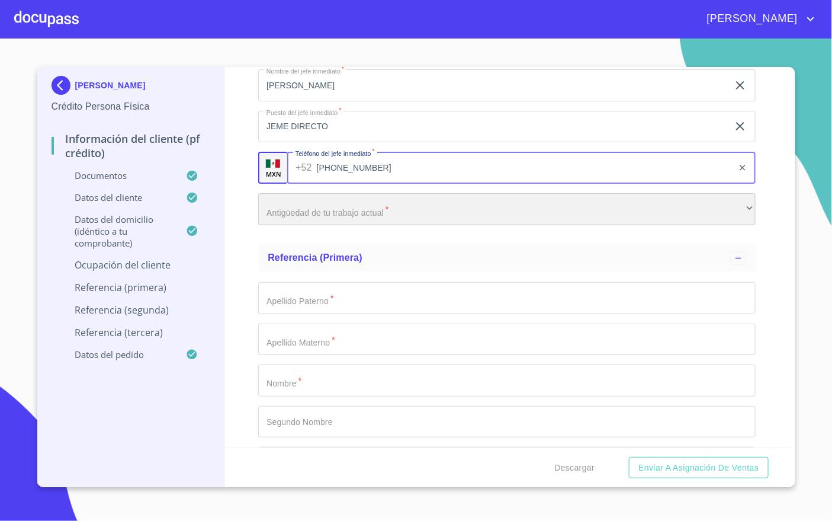
click at [364, 225] on div "​" at bounding box center [507, 209] width 498 height 32
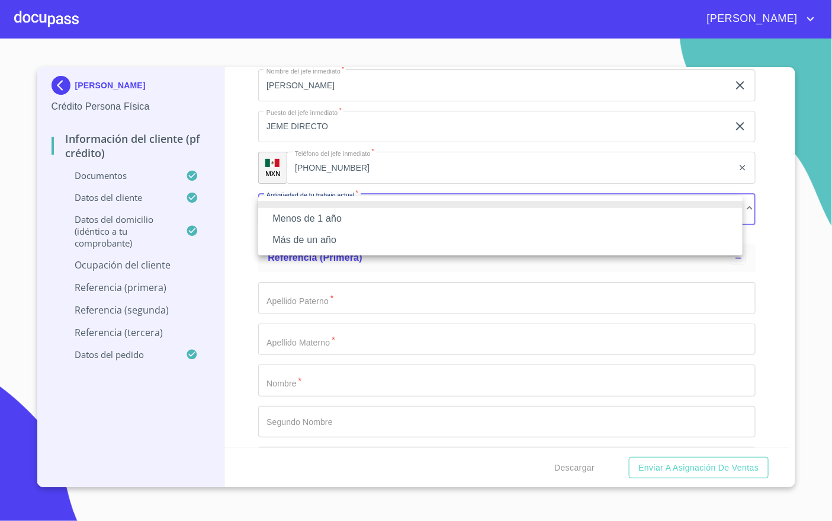
click at [338, 219] on li "Menos de 1 año" at bounding box center [500, 218] width 485 height 21
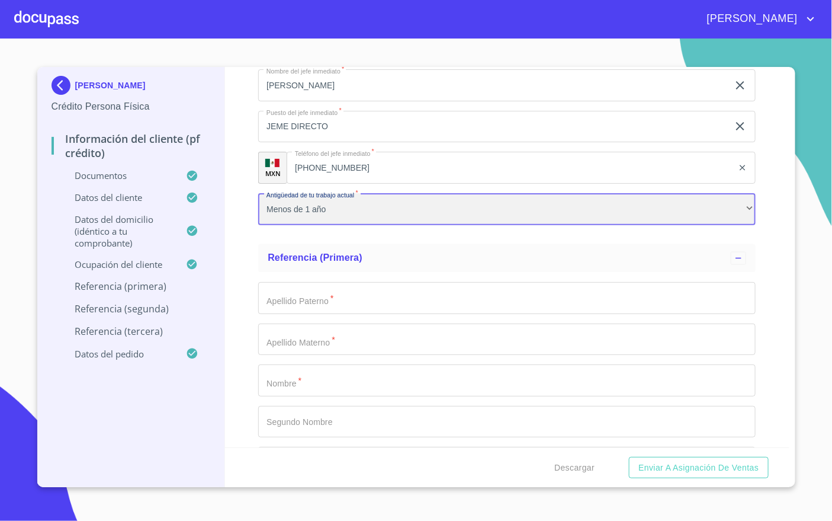
click at [379, 214] on div "Menos de 1 año" at bounding box center [507, 209] width 498 height 32
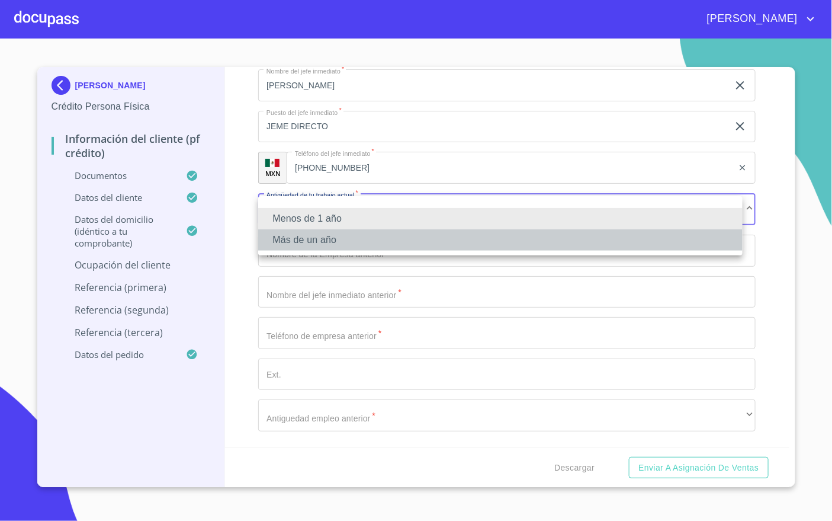
click at [350, 237] on li "Más de un año" at bounding box center [500, 239] width 485 height 21
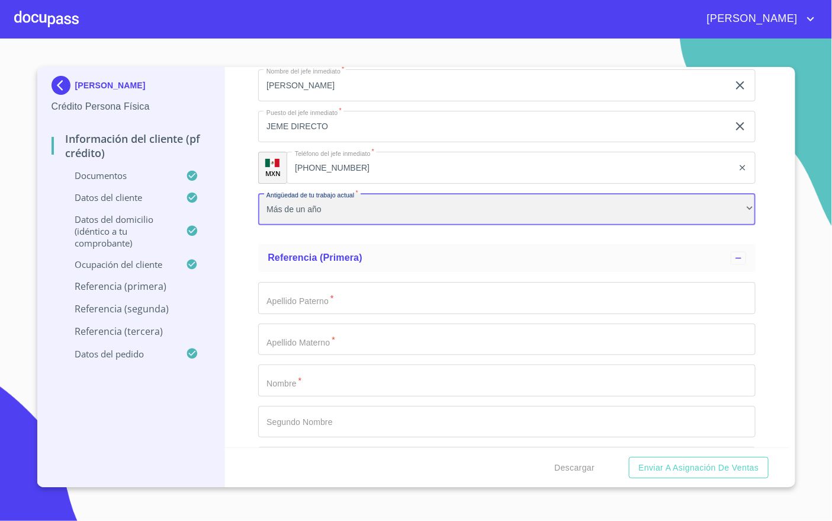
scroll to position [5791, 0]
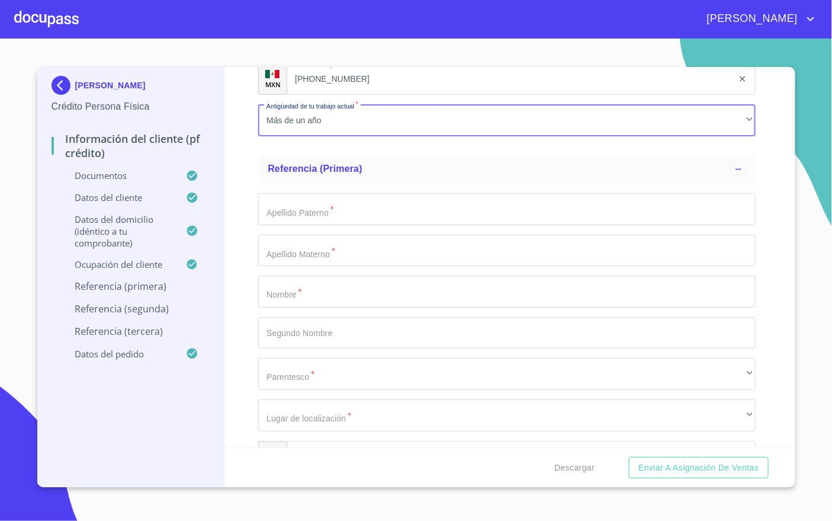
click at [397, 212] on input "Documento de identificación   *" at bounding box center [507, 209] width 498 height 32
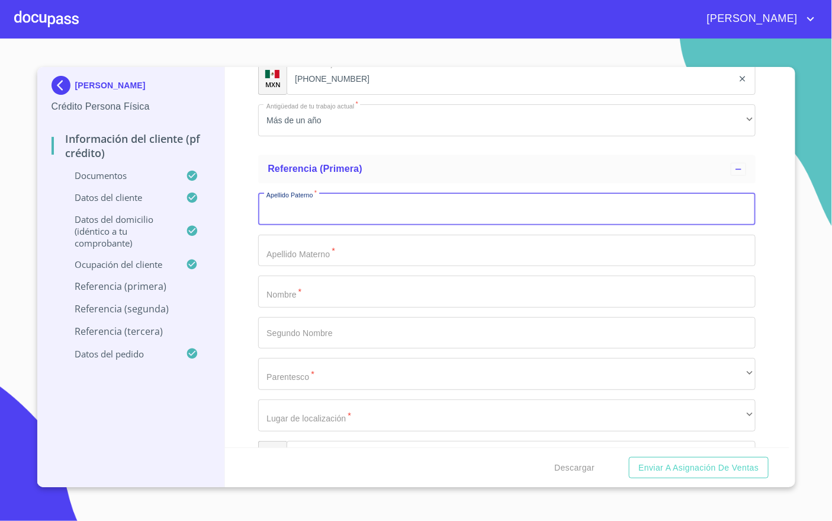
click at [335, 214] on input "Documento de identificación   *" at bounding box center [507, 209] width 498 height 32
click at [290, 307] on input "Documento de identificación   *" at bounding box center [507, 291] width 498 height 32
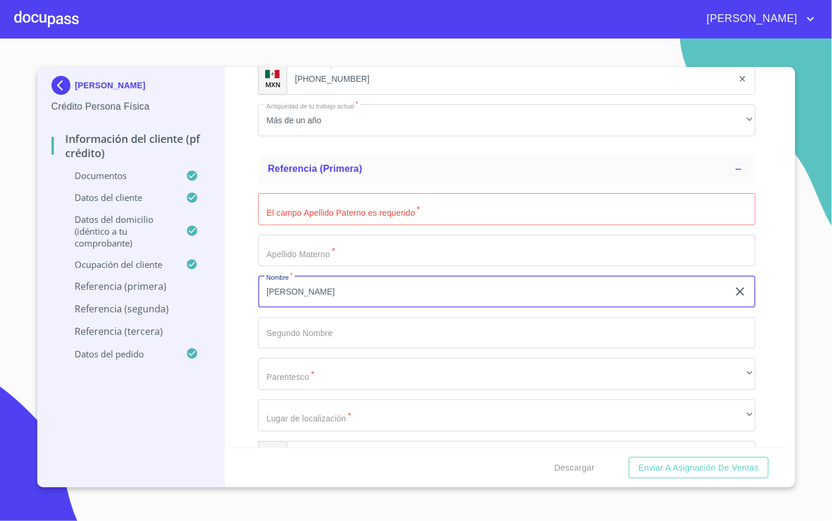
type input "[PERSON_NAME]"
click at [326, 213] on input "Documento de identificación   *" at bounding box center [507, 209] width 498 height 32
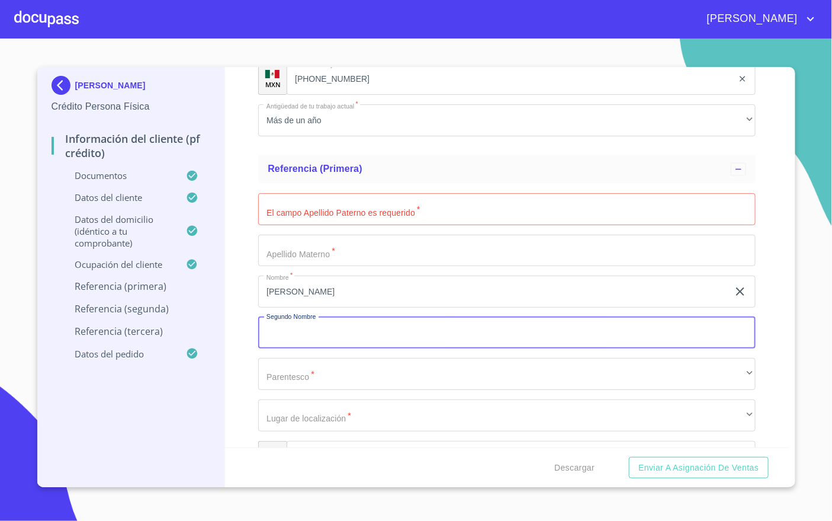
click at [315, 322] on input "Documento de identificación   *" at bounding box center [507, 333] width 498 height 32
type input "[PERSON_NAME]"
click at [336, 216] on input "Documento de identificación   *" at bounding box center [507, 209] width 498 height 32
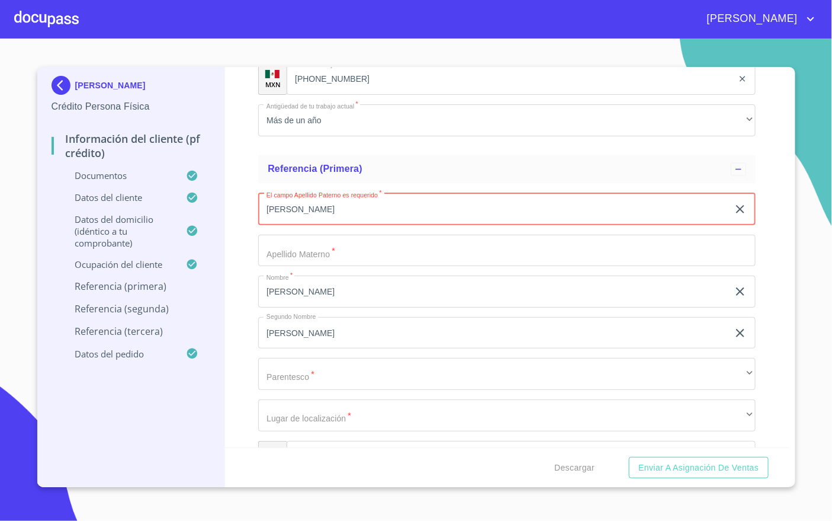
type input "[PERSON_NAME]"
click at [309, 251] on input "Documento de identificación   *" at bounding box center [507, 251] width 498 height 32
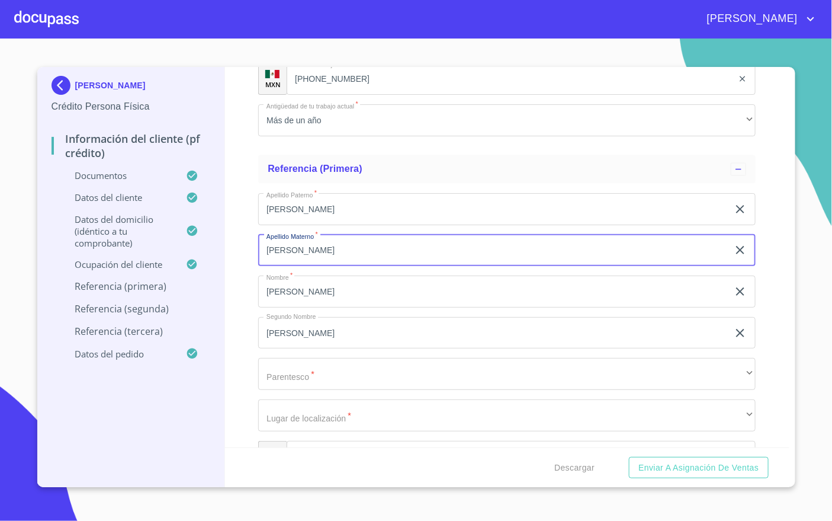
scroll to position [5879, 0]
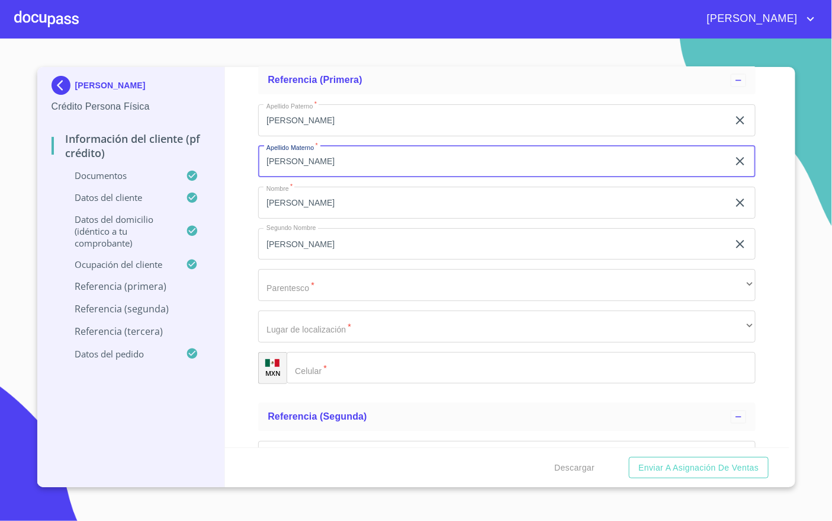
type input "[PERSON_NAME]"
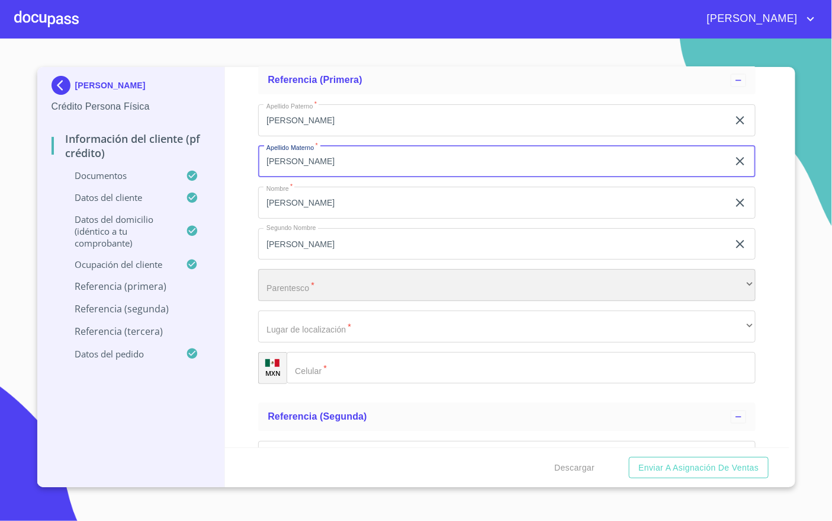
click at [308, 284] on div "​" at bounding box center [507, 285] width 498 height 32
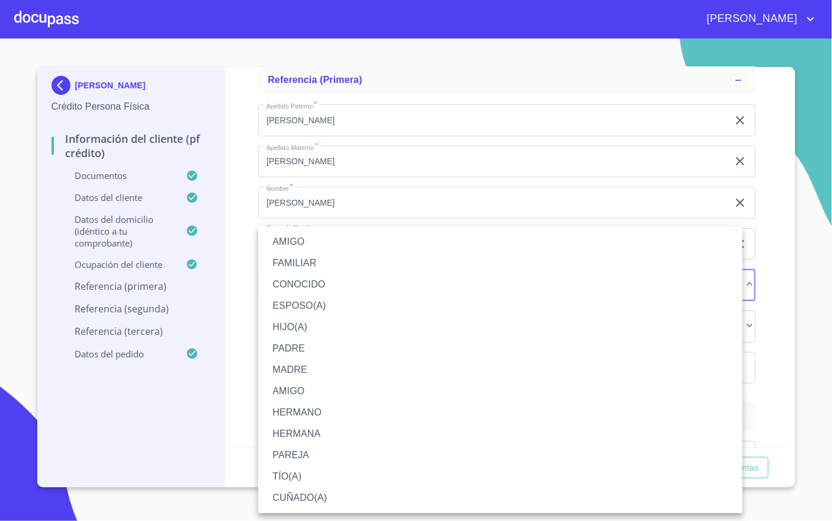
click at [321, 244] on li "AMIGO" at bounding box center [500, 241] width 485 height 21
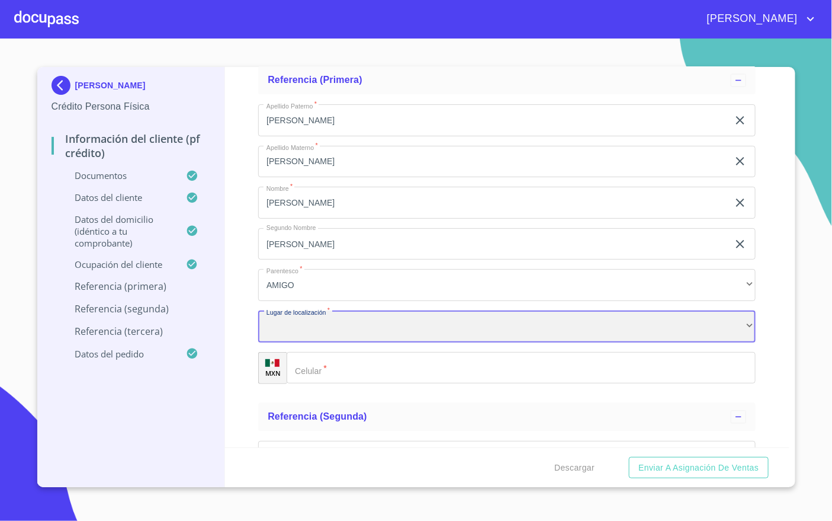
click at [317, 332] on div "​" at bounding box center [507, 326] width 498 height 32
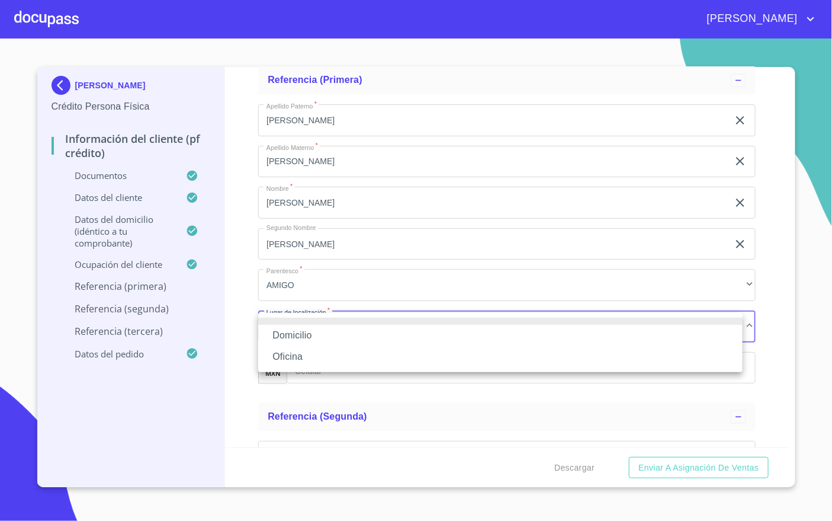
click at [313, 338] on li "Domicilio" at bounding box center [500, 335] width 485 height 21
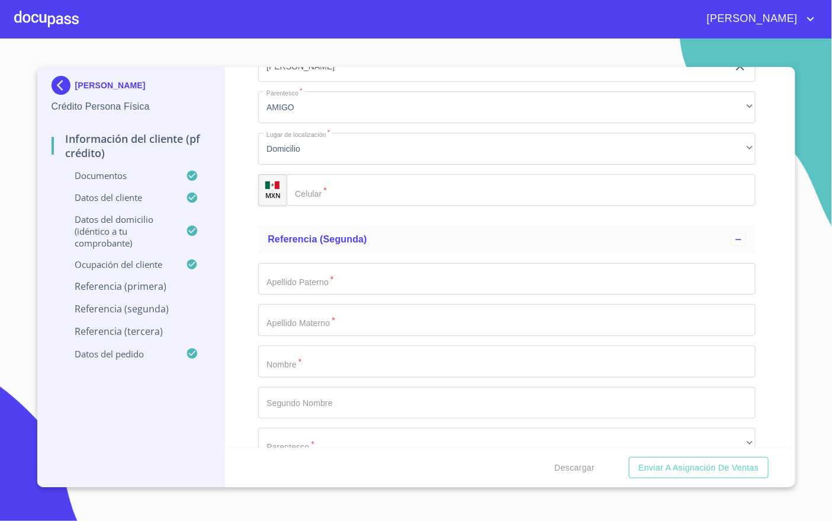
scroll to position [5968, 0]
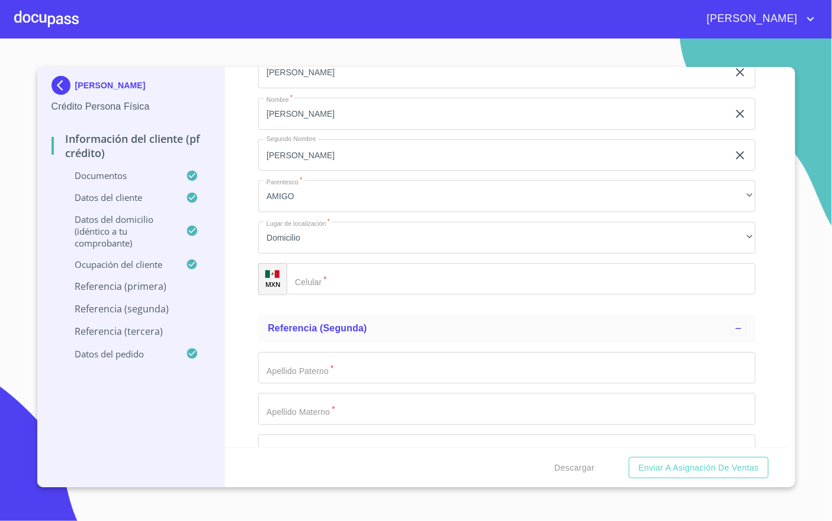
click at [343, 274] on input "Documento de identificación   *" at bounding box center [521, 279] width 469 height 32
click at [355, 281] on input "Documento de identificación   *" at bounding box center [521, 279] width 469 height 32
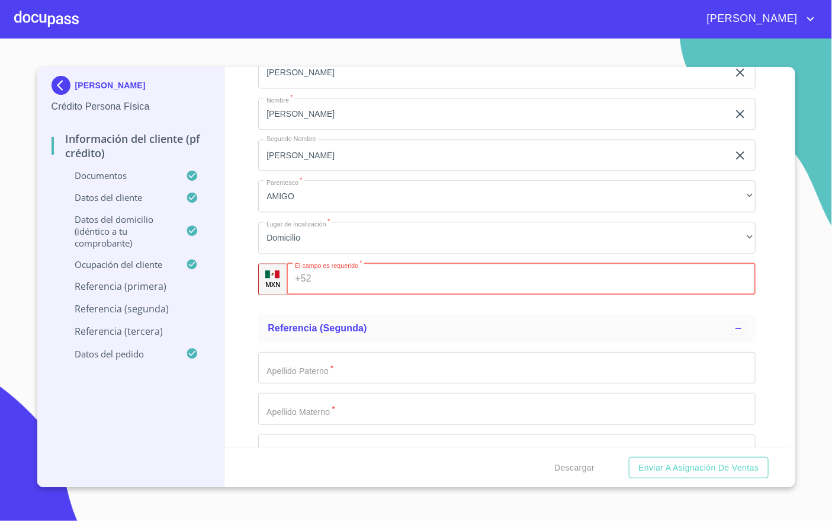
paste input "[PHONE_NUMBER]"
type input "[PHONE_NUMBER]"
click at [370, 373] on input "Documento de identificación   *" at bounding box center [507, 368] width 498 height 32
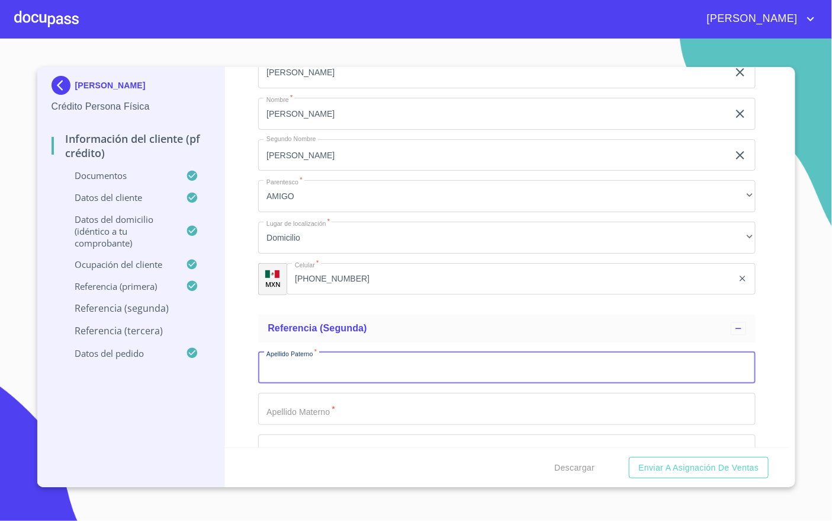
scroll to position [6146, 0]
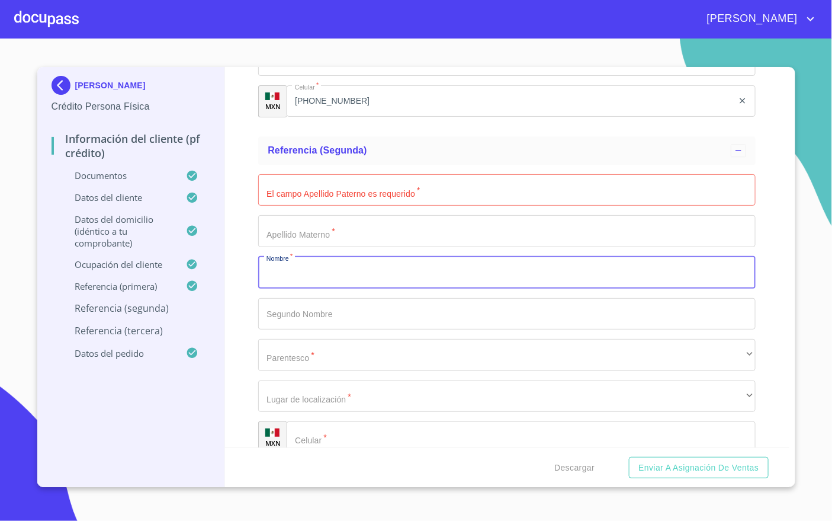
click at [324, 280] on input "Documento de identificación   *" at bounding box center [507, 273] width 498 height 32
type input "[PERSON_NAME]"
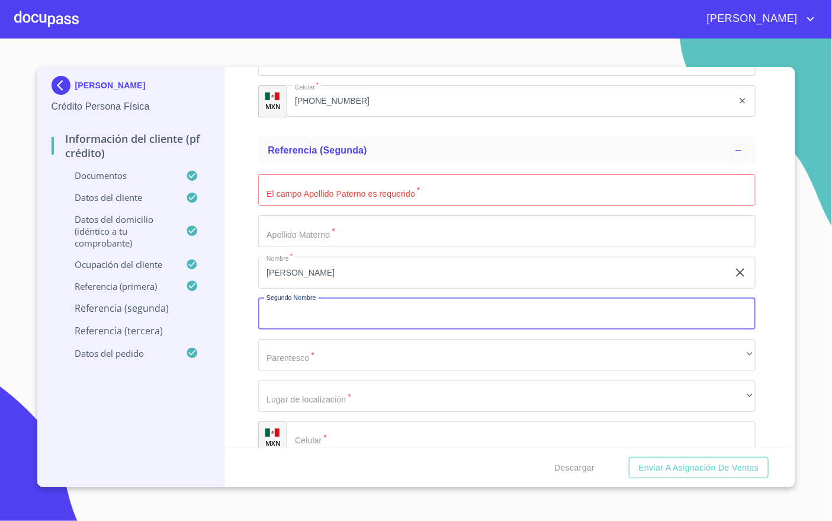
click at [340, 198] on input "Documento de identificación   *" at bounding box center [507, 190] width 498 height 32
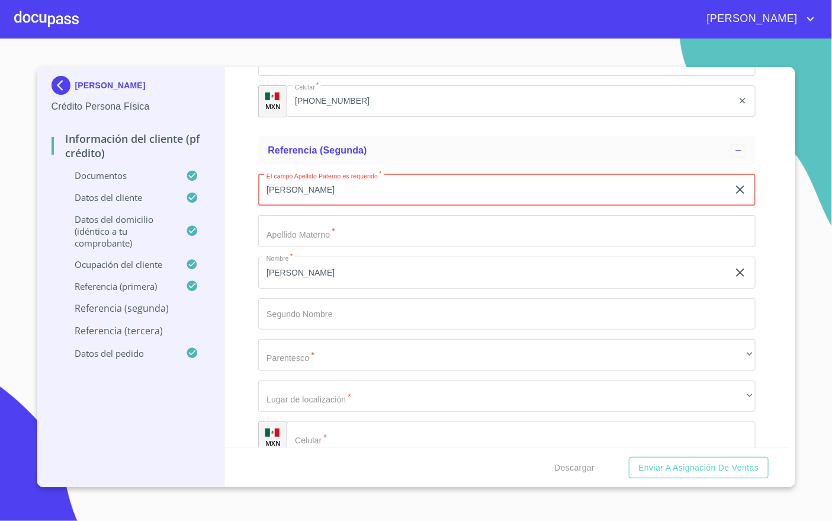
type input "[PERSON_NAME]"
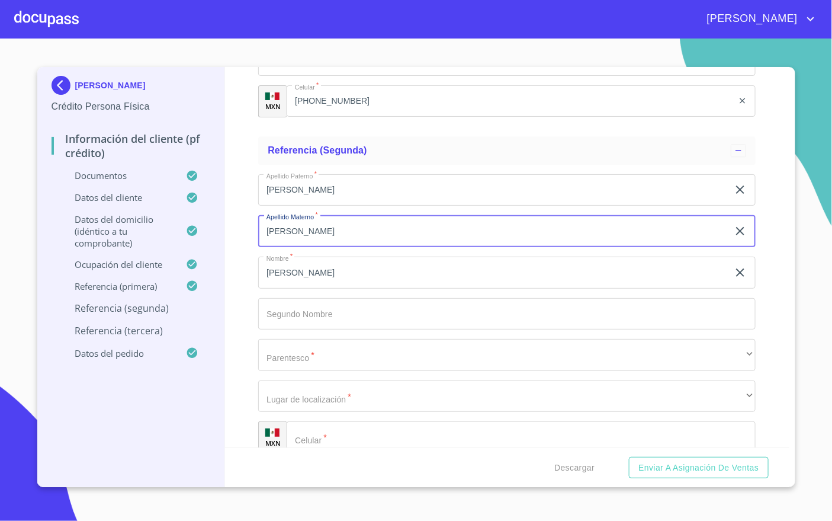
type input "[PERSON_NAME]"
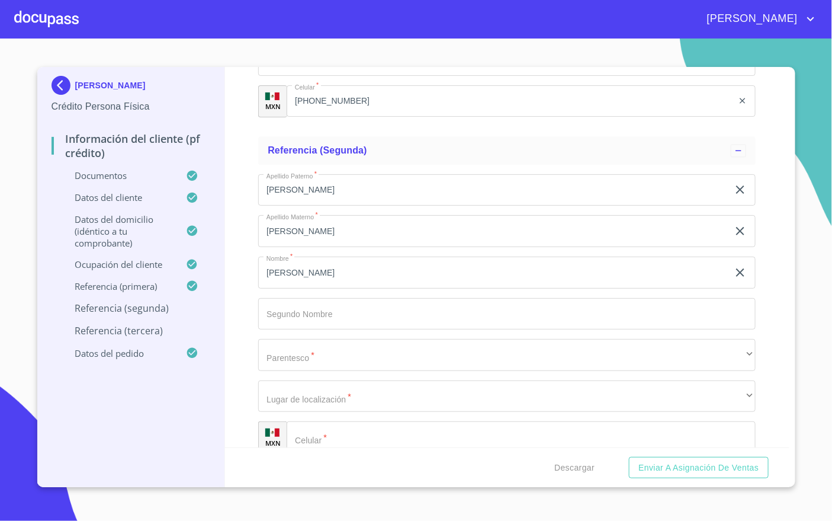
click at [343, 436] on input "Documento de identificación   *" at bounding box center [521, 437] width 469 height 32
paste input "[PHONE_NUMBER]"
type input "[PHONE_NUMBER]"
click at [343, 315] on input "Documento de identificación   *" at bounding box center [507, 314] width 498 height 32
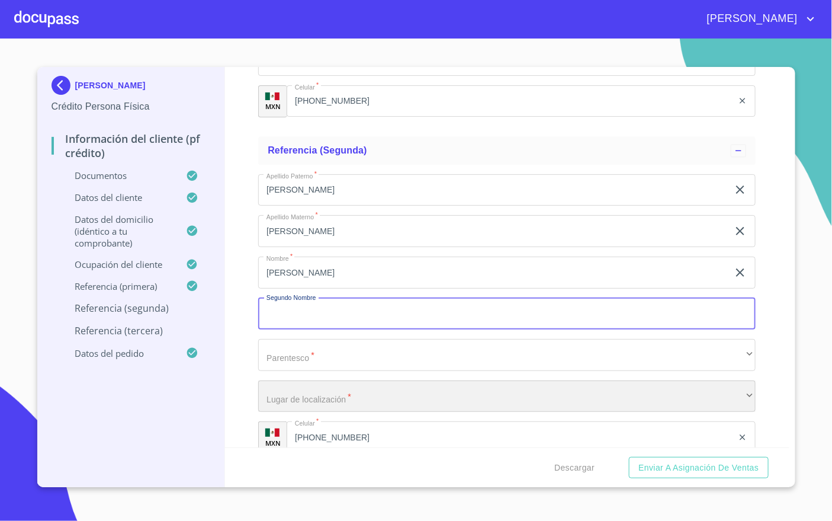
click at [379, 399] on div "​" at bounding box center [507, 396] width 498 height 32
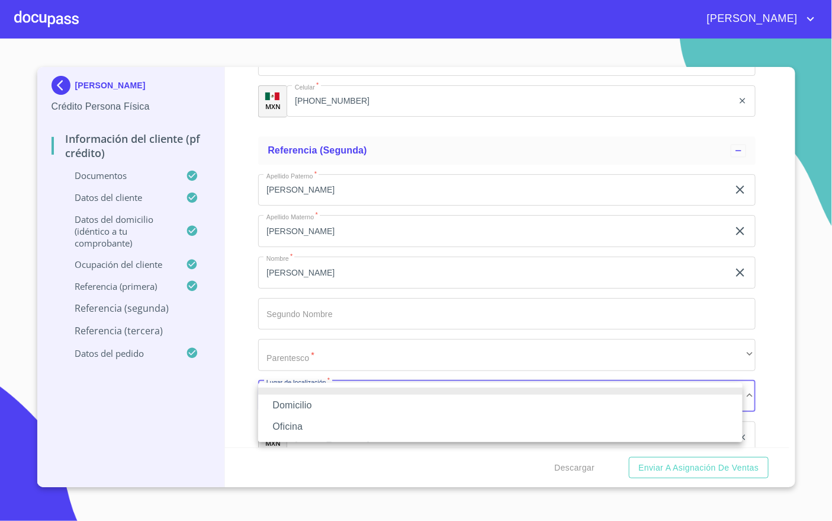
click at [343, 405] on li "Domicilio" at bounding box center [500, 405] width 485 height 21
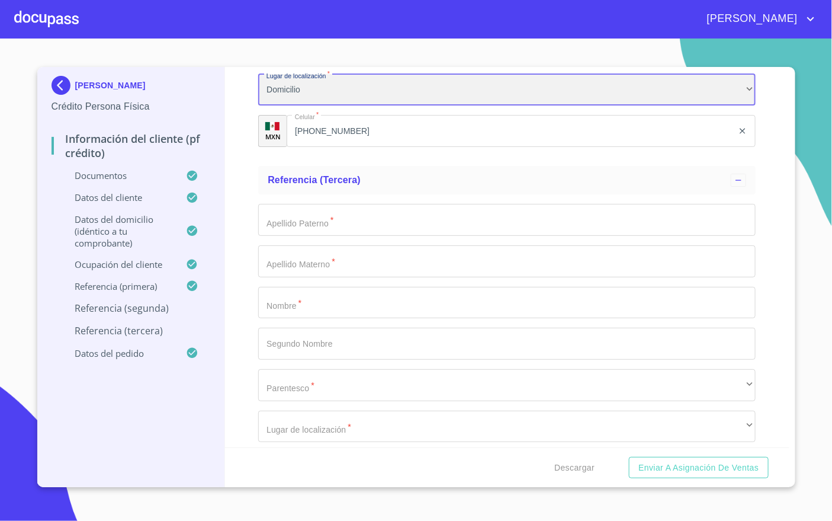
scroll to position [6590, 0]
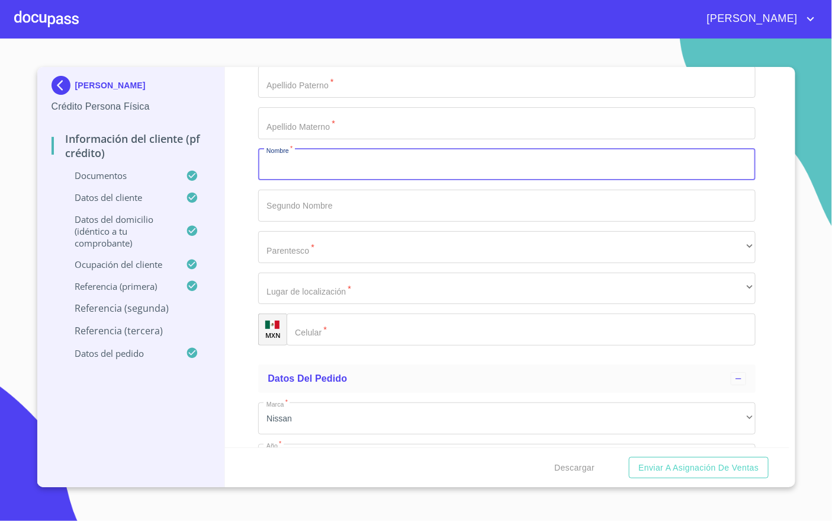
click at [360, 161] on input "Documento de identificación   *" at bounding box center [507, 165] width 498 height 32
type input "[PERSON_NAME]"
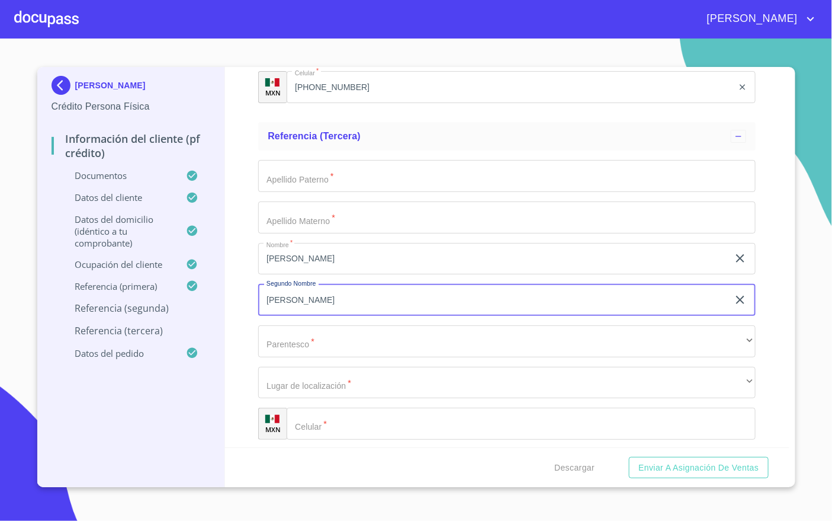
scroll to position [6413, 0]
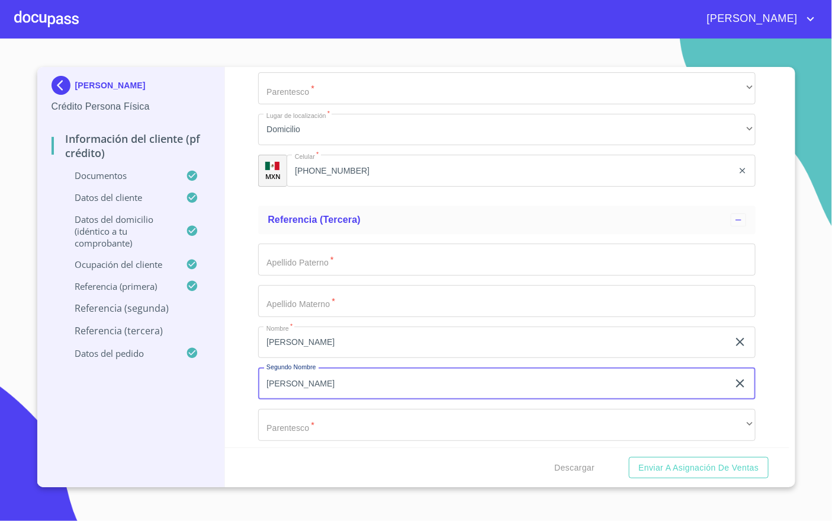
type input "[PERSON_NAME]"
click at [331, 265] on input "Documento de identificación   *" at bounding box center [507, 259] width 498 height 32
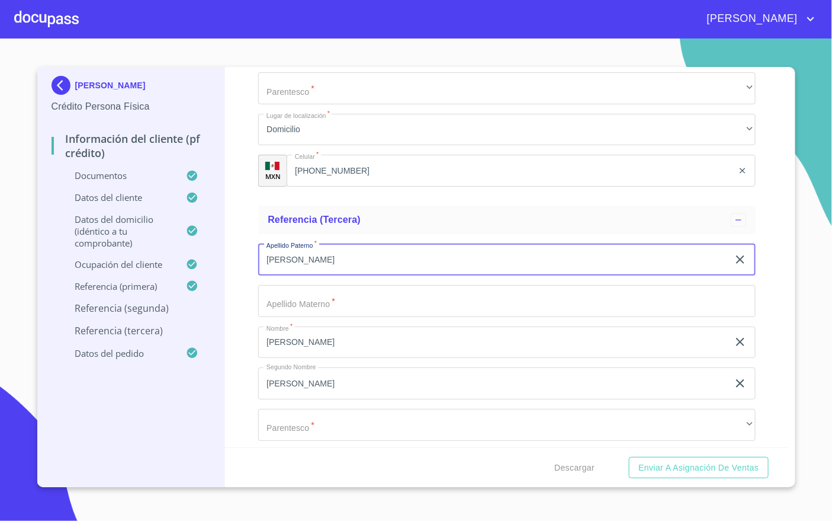
type input "[PERSON_NAME]"
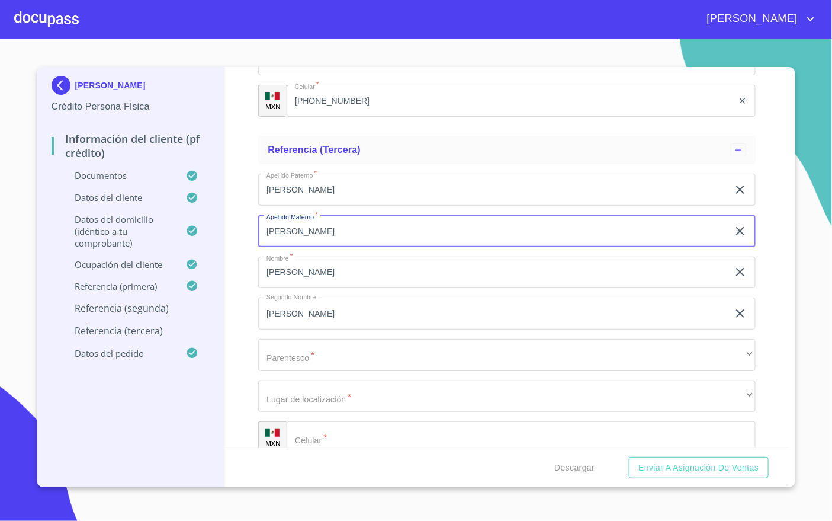
scroll to position [6501, 0]
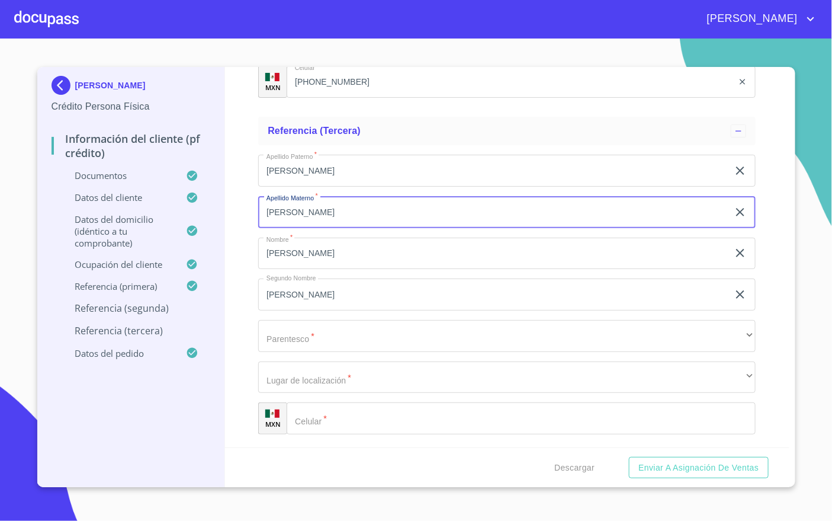
type input "[PERSON_NAME]"
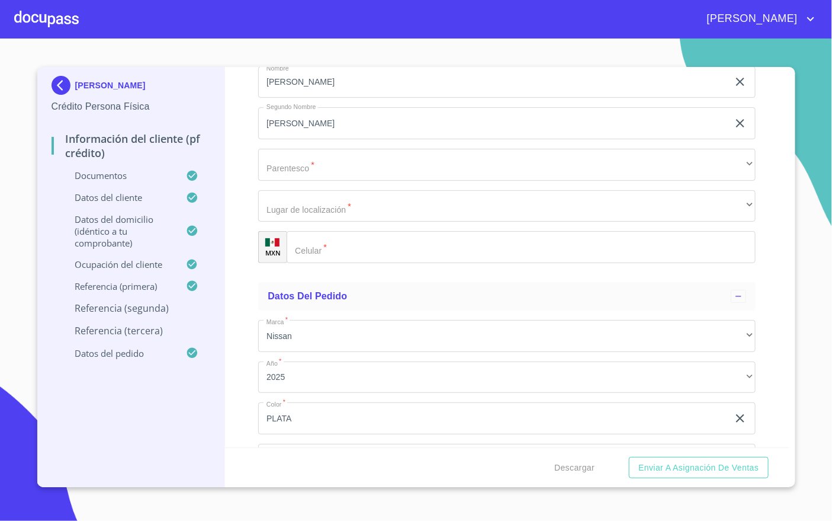
scroll to position [6679, 0]
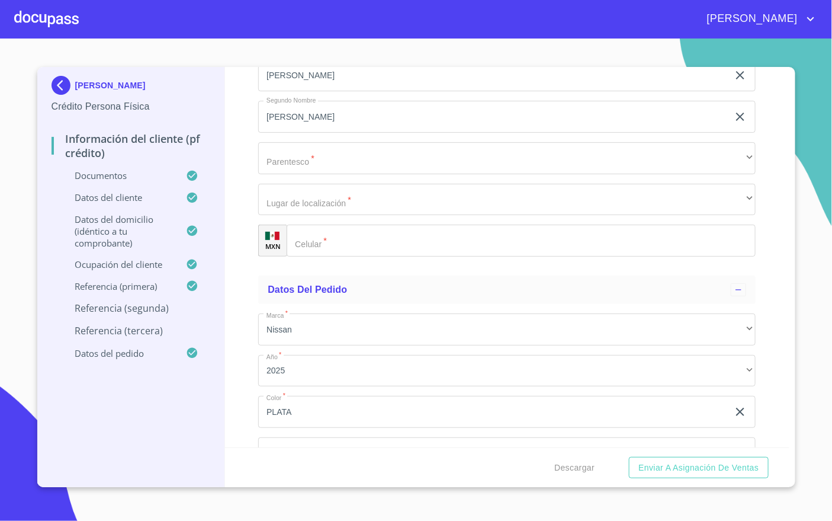
drag, startPoint x: 384, startPoint y: 233, endPoint x: 457, endPoint y: 251, distance: 75.4
click at [384, 233] on input "Documento de identificación   *" at bounding box center [521, 241] width 469 height 32
paste input "(33)34540773R"
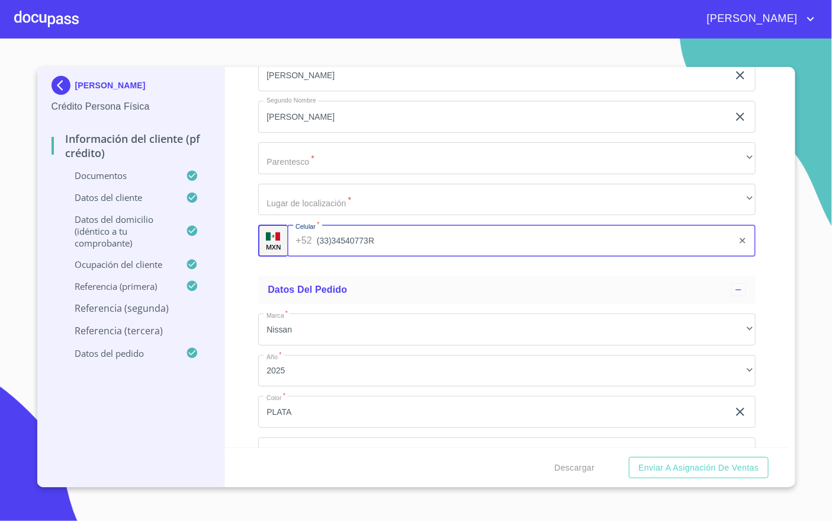
scroll to position [6757, 0]
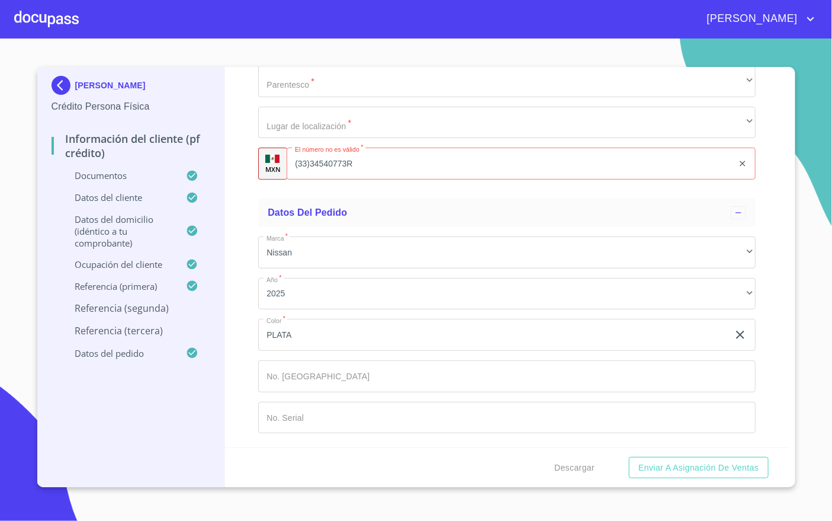
click at [507, 189] on ul "Referencia (tercera) Apellido Paterno   * [PERSON_NAME] ​ Apellido Materno   * …" at bounding box center [507, 25] width 498 height 337
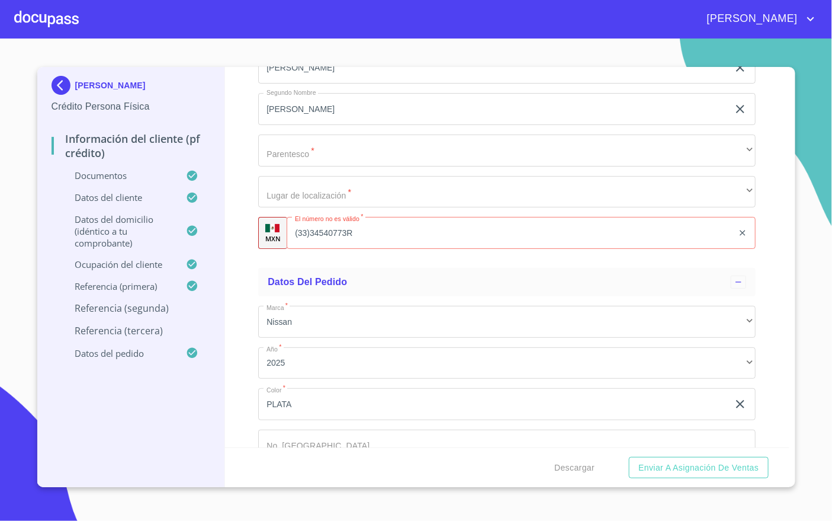
scroll to position [6668, 0]
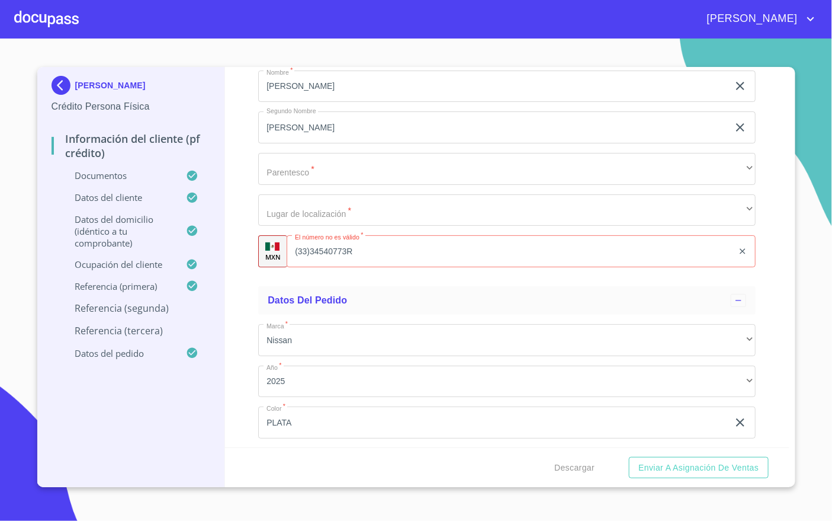
click at [418, 243] on input "(33)34540773R" at bounding box center [510, 251] width 447 height 32
click at [418, 243] on input "(33)34540773R" at bounding box center [525, 251] width 418 height 32
type input "3"
paste input "[PHONE_NUMBER]"
click at [434, 283] on ul "Datos del pedido Marca   * Nissan ​ Año   * 2025 ​ Color   * PLATA ​ No. Pedido…" at bounding box center [507, 408] width 498 height 254
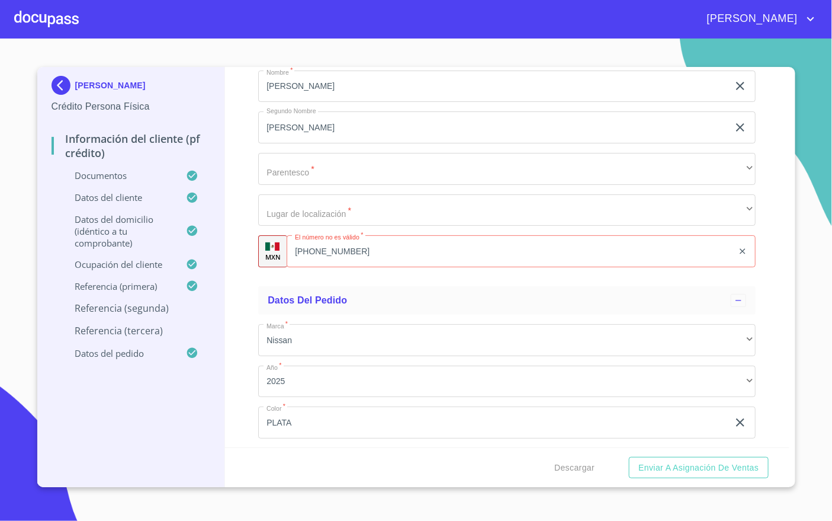
click at [364, 239] on input "[PHONE_NUMBER]" at bounding box center [510, 251] width 447 height 32
click at [363, 247] on input "[PHONE_NUMBER]" at bounding box center [525, 251] width 418 height 32
click at [363, 249] on input "[PHONE_NUMBER]" at bounding box center [525, 251] width 418 height 32
paste input "3"
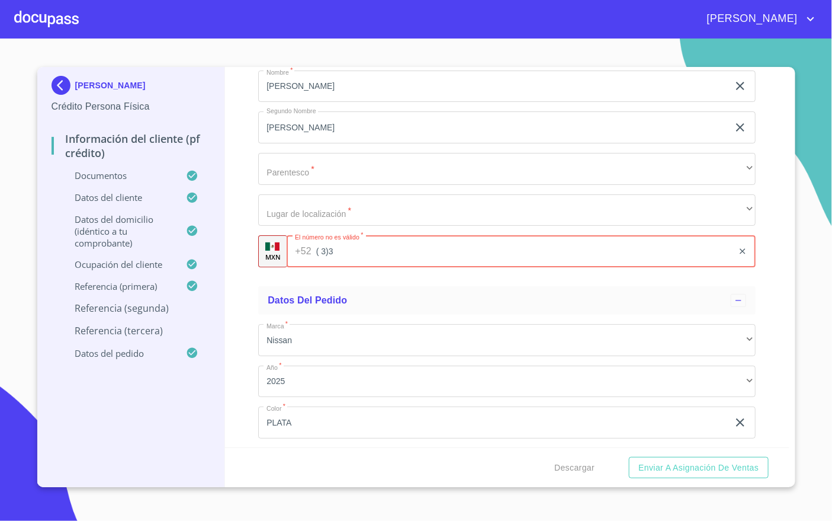
type input "3"
paste input "[PHONE_NUMBER]"
type input "[PHONE_NUMBER]"
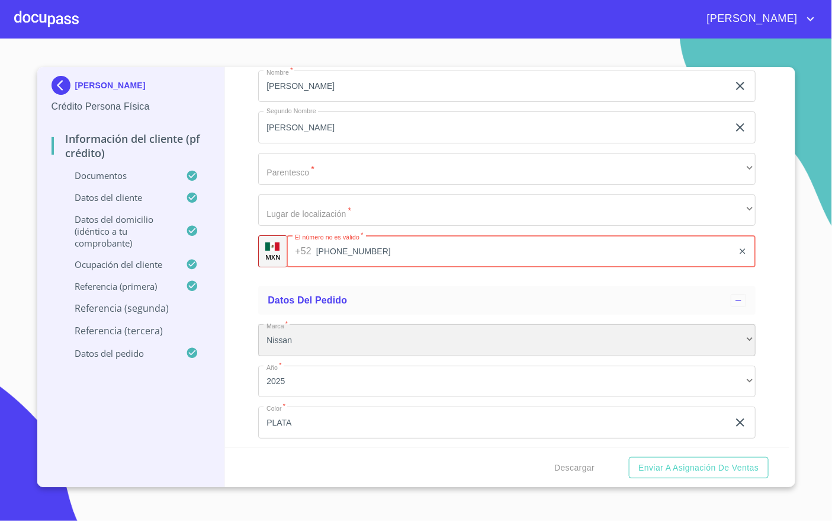
click at [402, 325] on div "Nissan" at bounding box center [507, 340] width 498 height 32
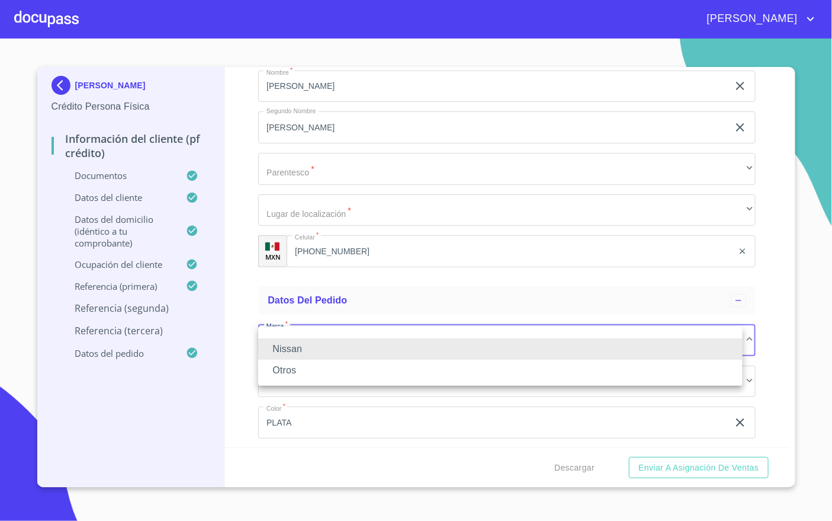
click at [391, 290] on div at bounding box center [416, 260] width 832 height 521
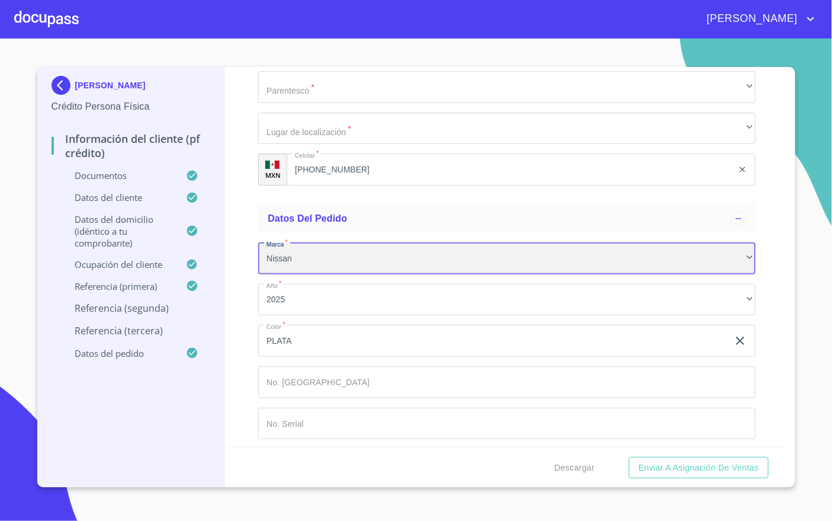
scroll to position [6757, 0]
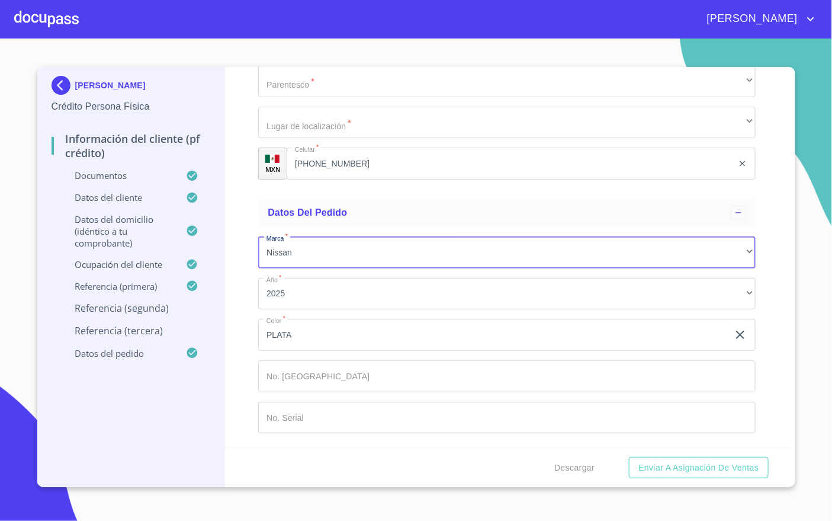
click at [308, 376] on input "Documento de identificación   *" at bounding box center [507, 376] width 498 height 32
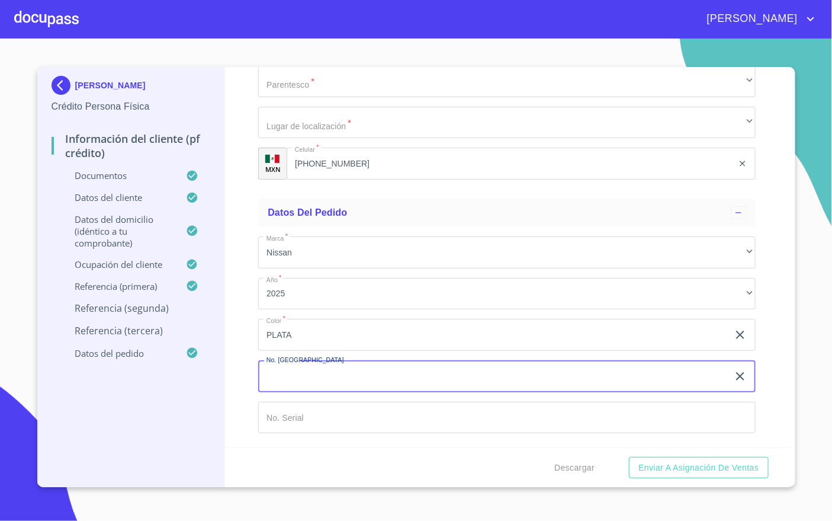
click at [306, 405] on input "Documento de identificación   *" at bounding box center [507, 418] width 498 height 32
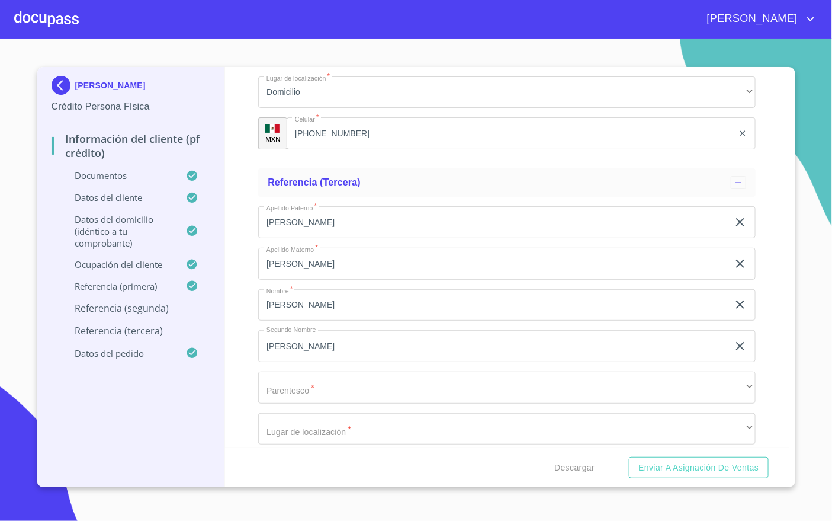
scroll to position [6491, 0]
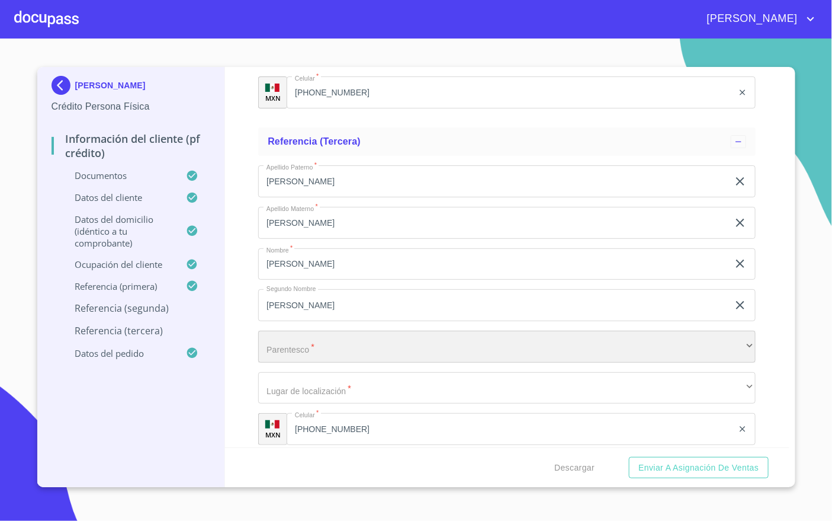
click at [333, 344] on div "​" at bounding box center [507, 347] width 498 height 32
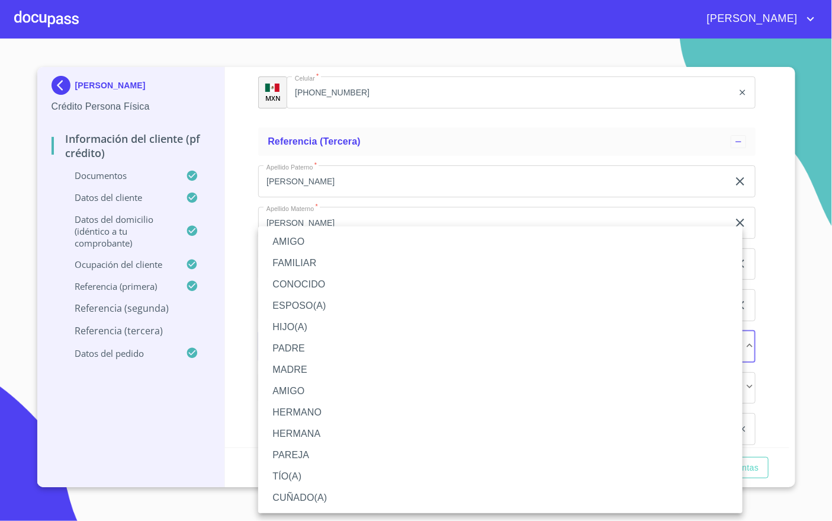
click at [328, 432] on li "HERMANA" at bounding box center [500, 433] width 485 height 21
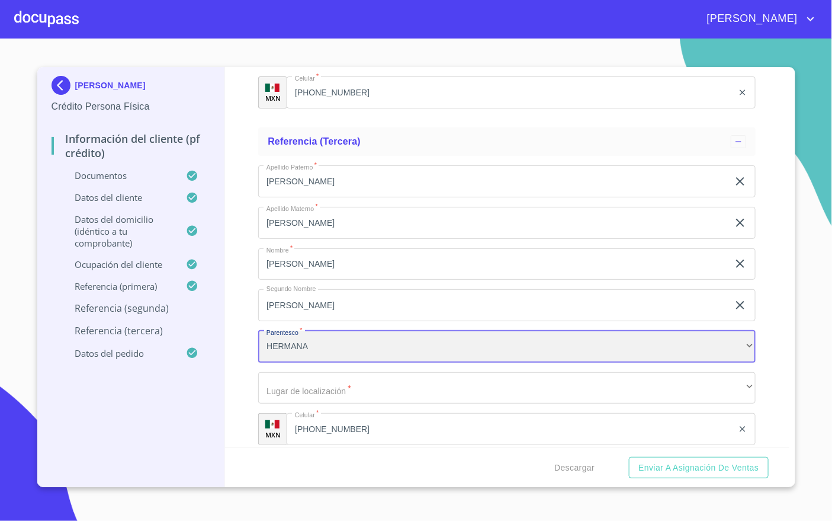
scroll to position [6580, 0]
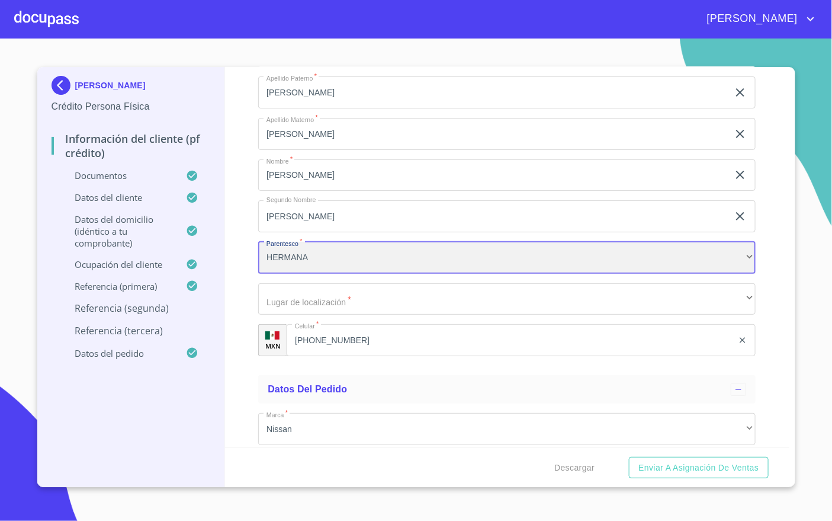
click at [328, 265] on div "HERMANA" at bounding box center [507, 258] width 498 height 32
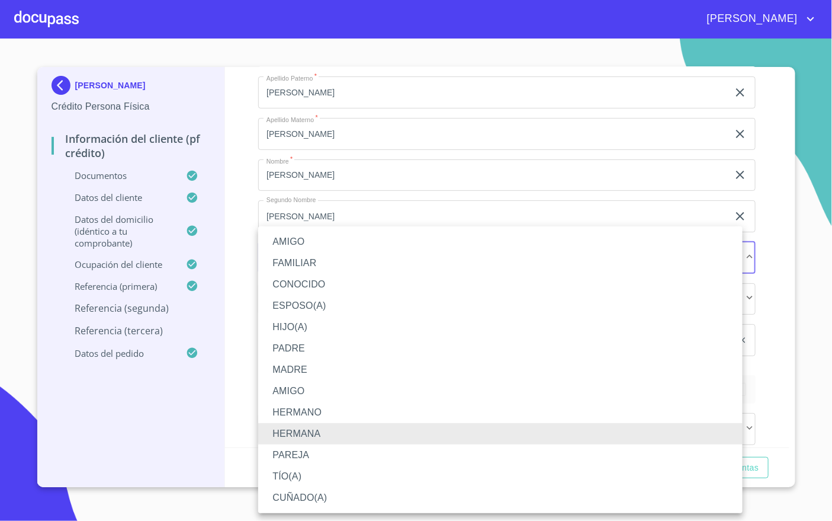
click at [331, 232] on li "AMIGO" at bounding box center [500, 241] width 485 height 21
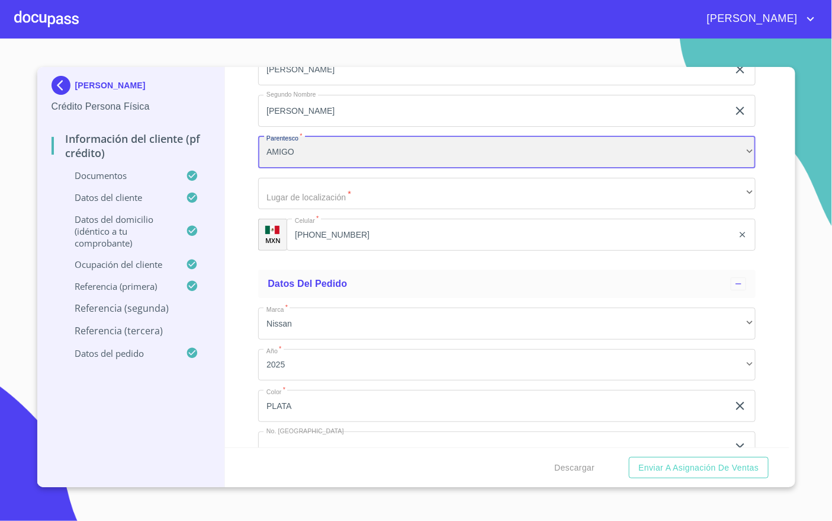
scroll to position [6668, 0]
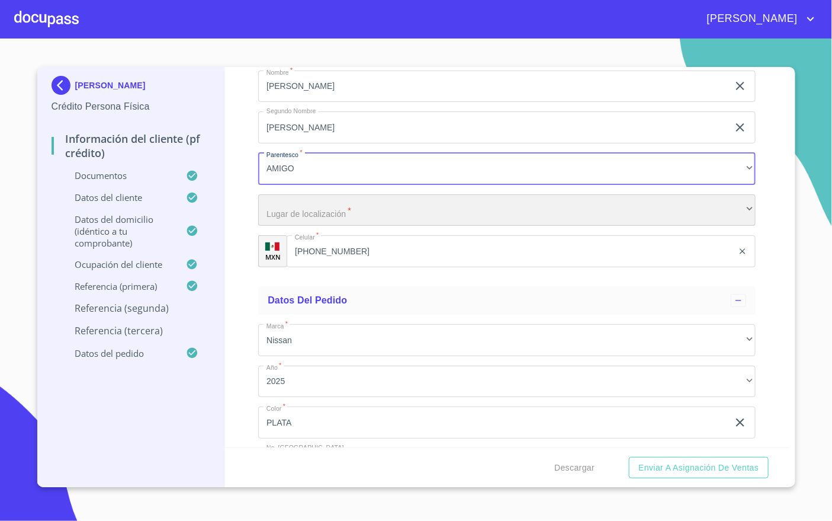
click at [356, 222] on div "​" at bounding box center [507, 210] width 498 height 32
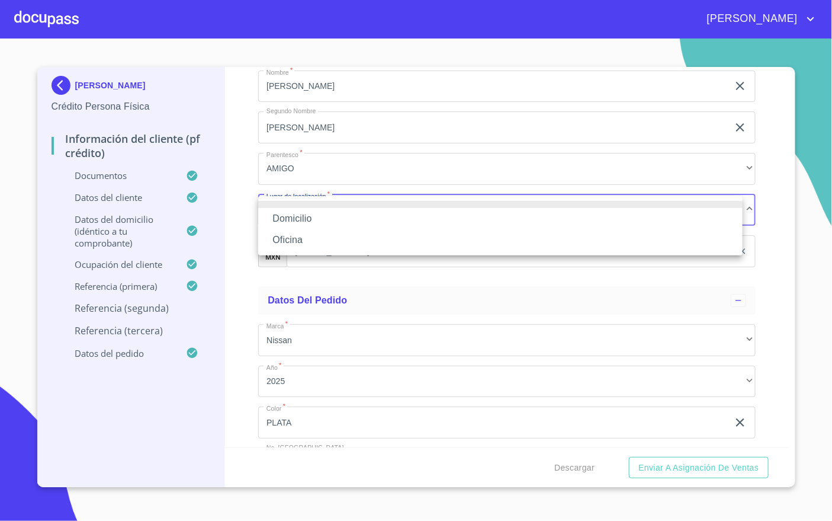
click at [331, 219] on li "Domicilio" at bounding box center [500, 218] width 485 height 21
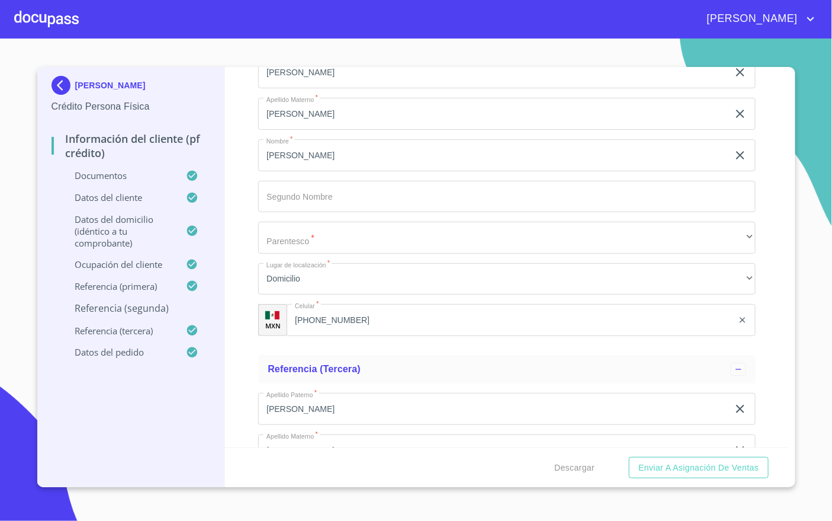
scroll to position [6224, 0]
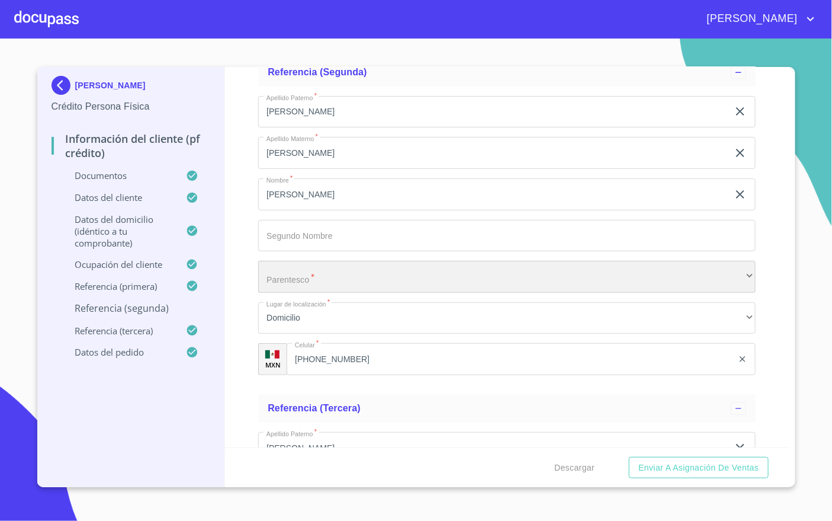
click at [345, 274] on div "​" at bounding box center [507, 277] width 498 height 32
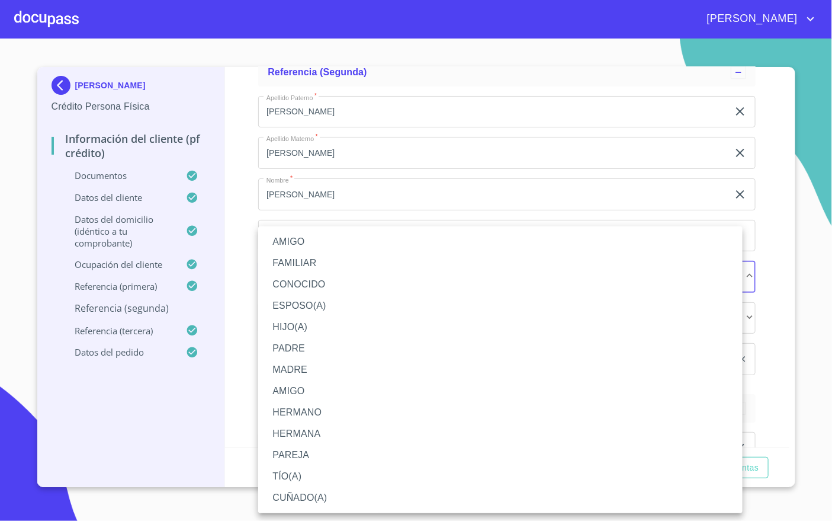
click at [312, 238] on li "AMIGO" at bounding box center [500, 241] width 485 height 21
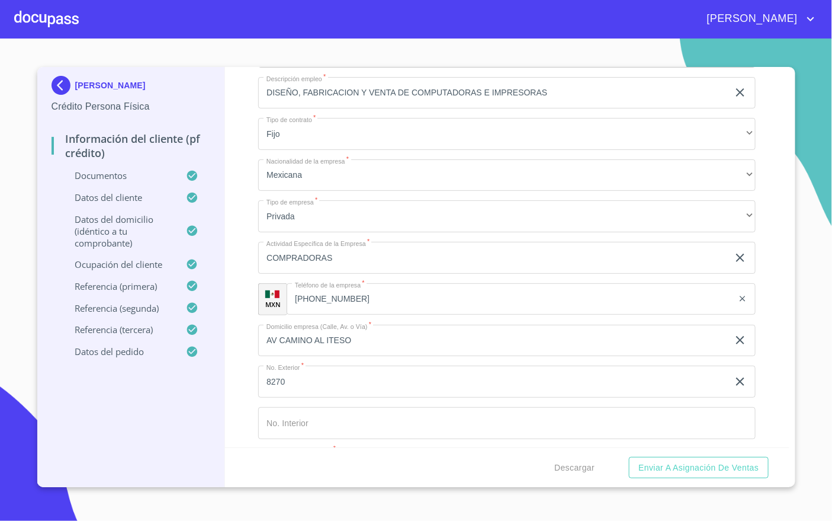
scroll to position [5780, 0]
